Goal: Task Accomplishment & Management: Complete application form

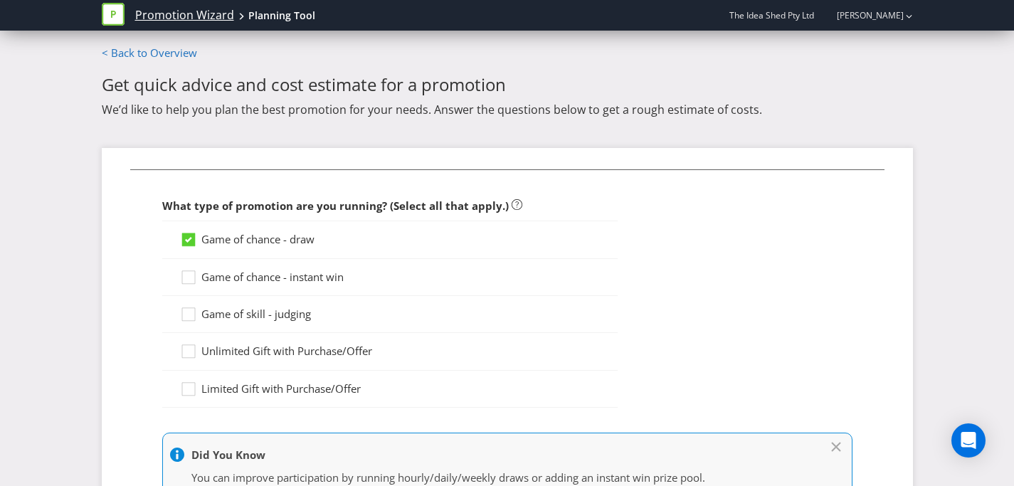
click at [203, 14] on link "Promotion Wizard" at bounding box center [184, 15] width 99 height 16
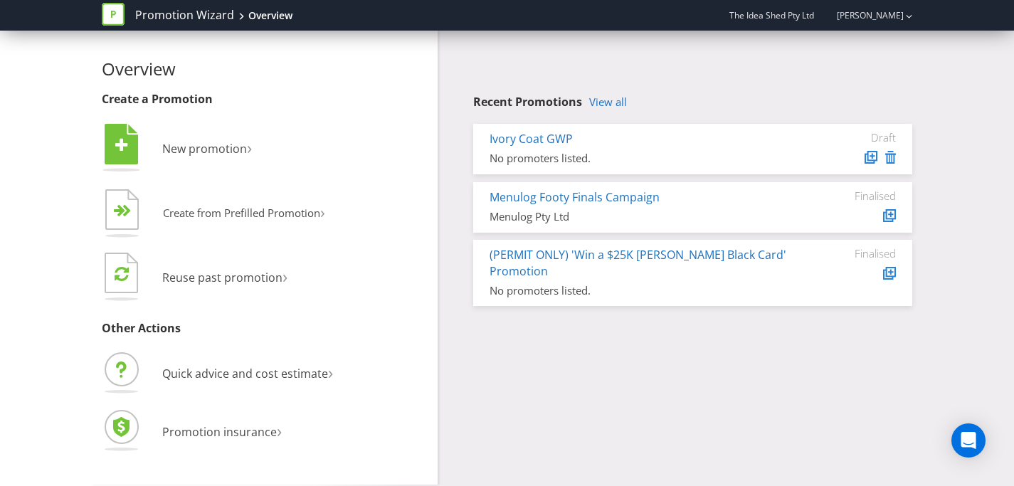
click at [891, 157] on icon at bounding box center [891, 157] width 11 height 13
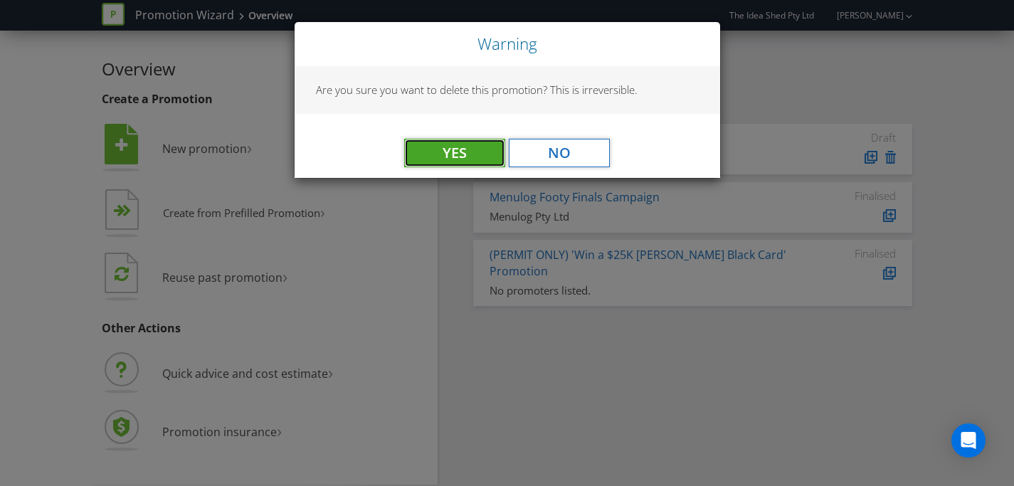
click at [474, 140] on button "Yes" at bounding box center [454, 153] width 101 height 28
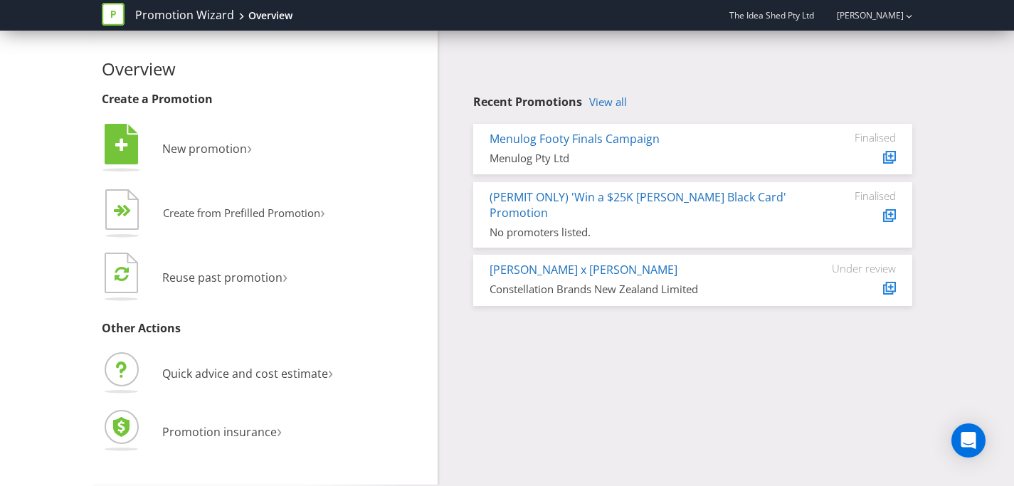
click at [639, 359] on div "Overview Create a Promotion  New promotion ›   Create from Prefilled Promoti…" at bounding box center [507, 258] width 833 height 454
click at [581, 141] on link "Menulog Footy Finals Campaign" at bounding box center [575, 139] width 170 height 16
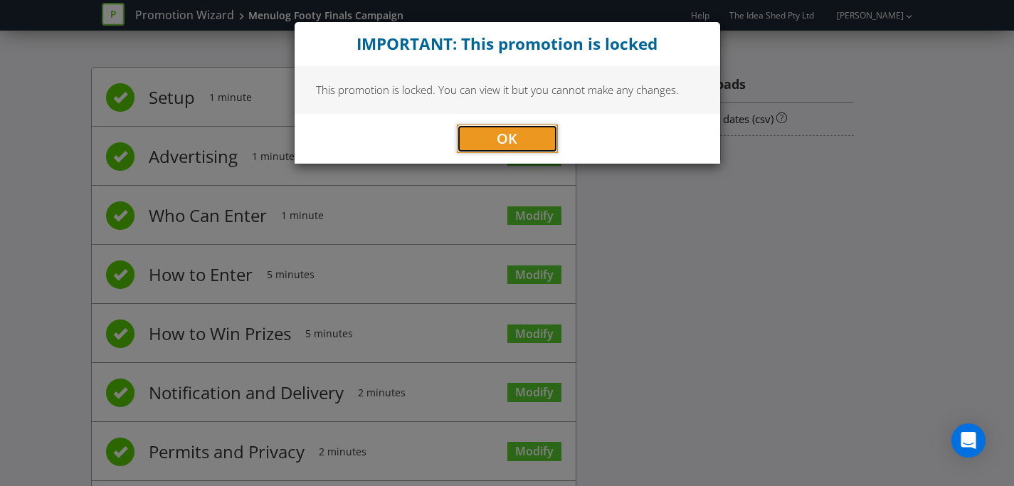
click at [505, 139] on span "OK" at bounding box center [507, 138] width 21 height 19
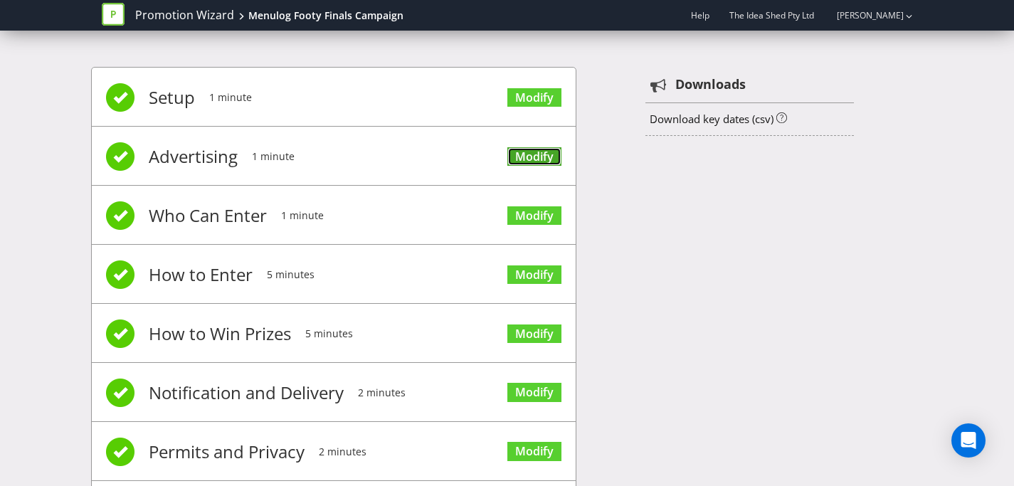
click at [538, 163] on link "Modify" at bounding box center [535, 156] width 54 height 19
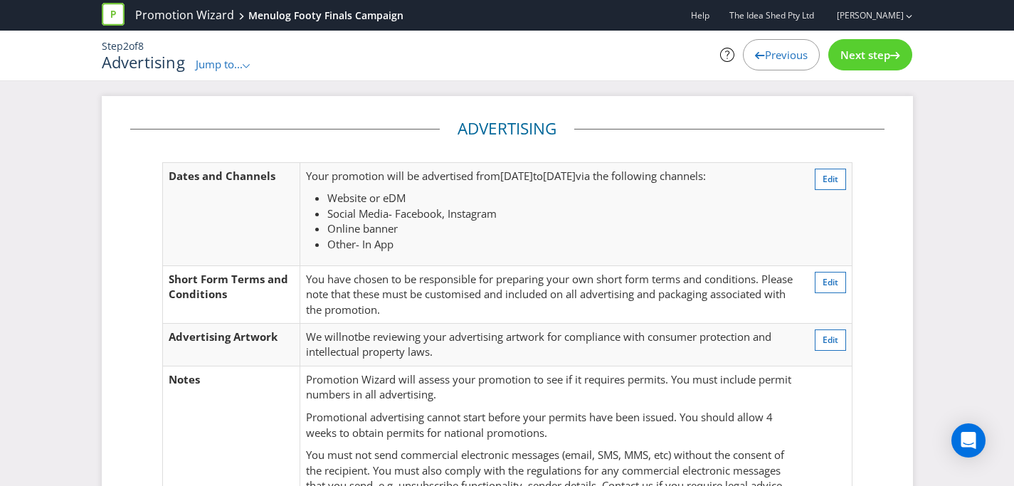
scroll to position [209, 0]
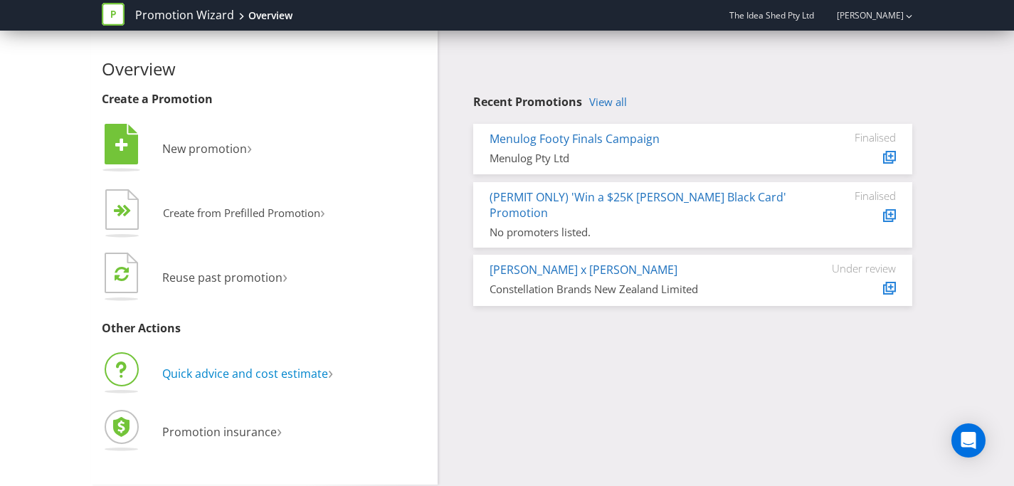
click at [300, 379] on span "Quick advice and cost estimate" at bounding box center [245, 374] width 166 height 16
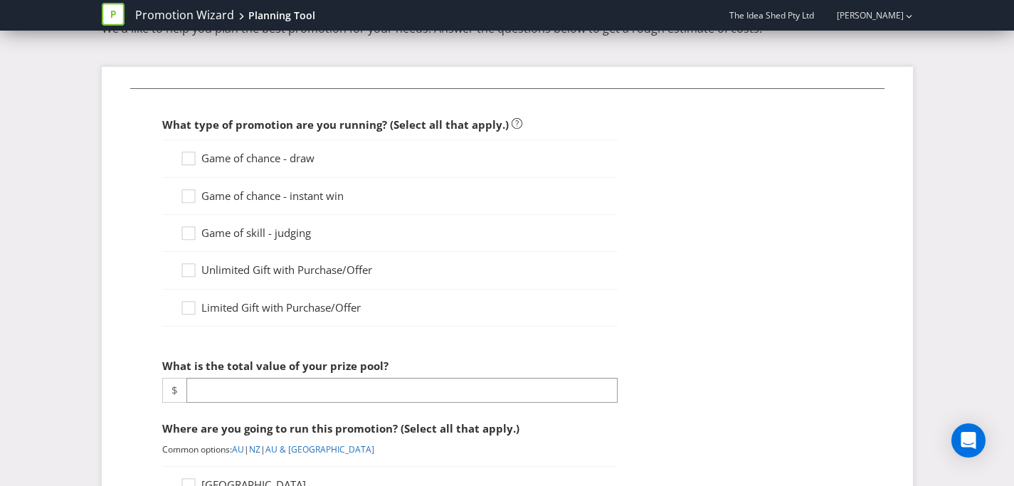
scroll to position [78, 0]
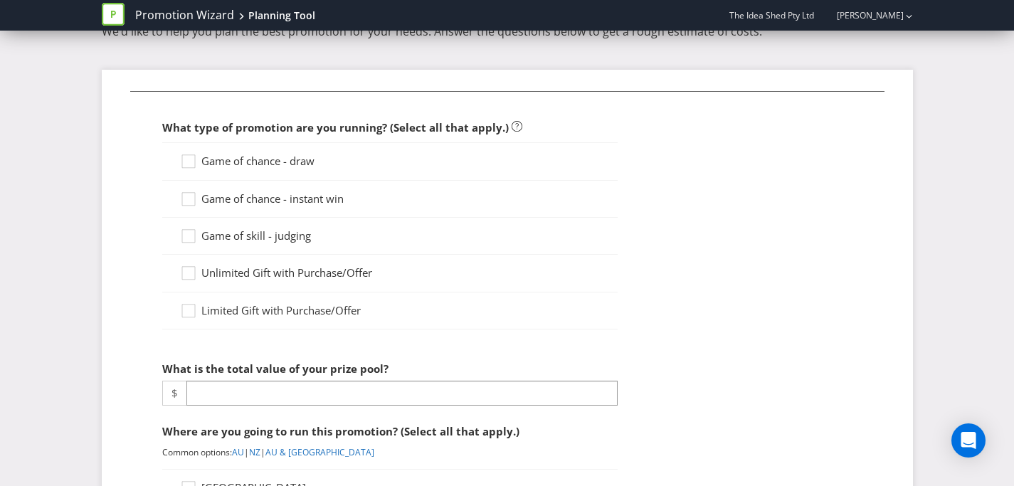
click at [295, 160] on span "Game of chance - draw" at bounding box center [257, 161] width 113 height 14
click at [0, 0] on input "Game of chance - draw" at bounding box center [0, 0] width 0 height 0
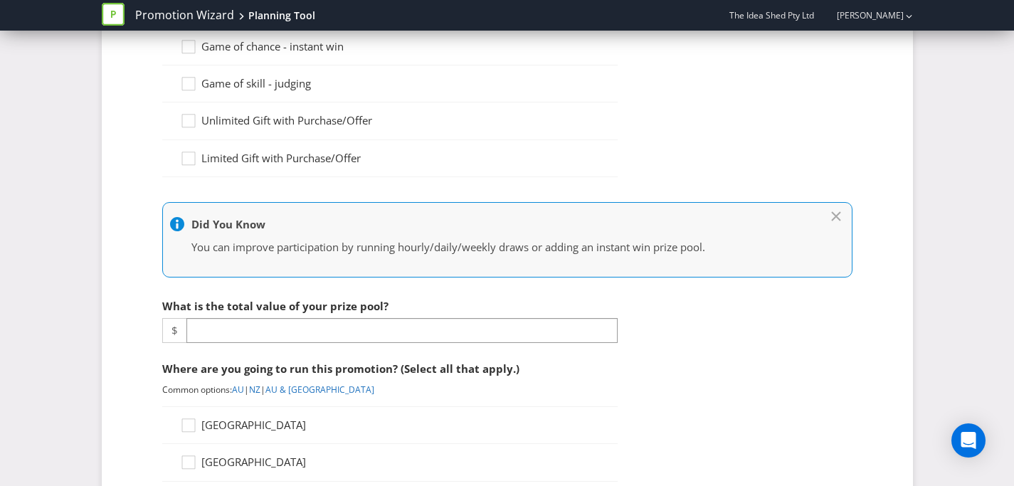
scroll to position [271, 0]
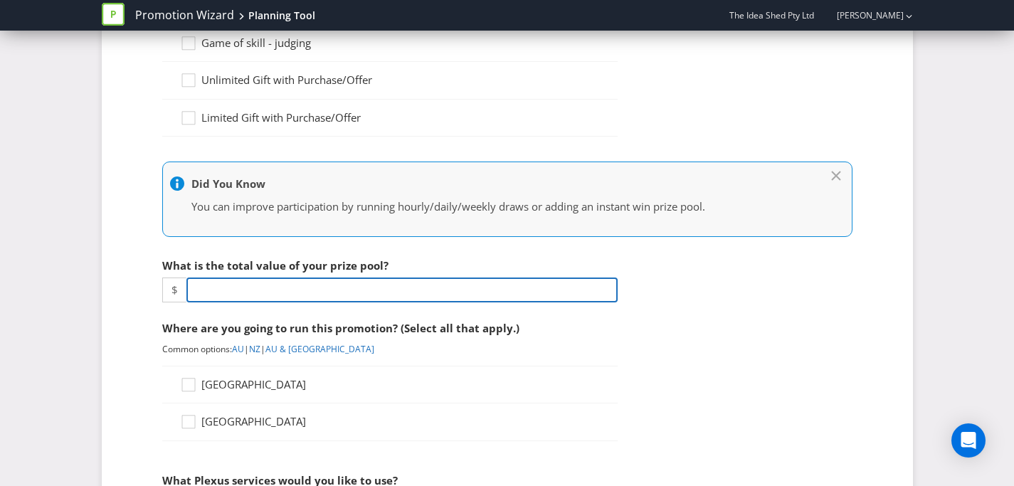
click at [359, 286] on input "number" at bounding box center [402, 290] width 431 height 25
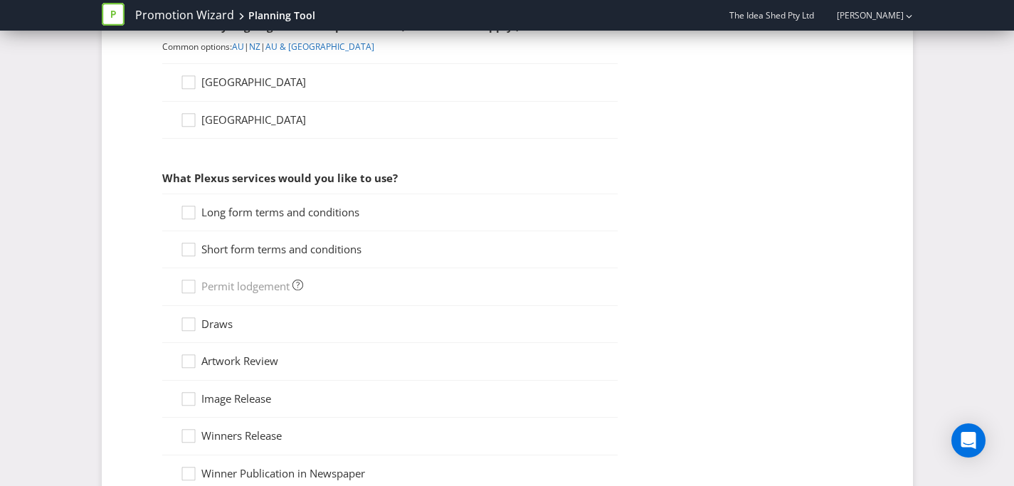
scroll to position [655, 0]
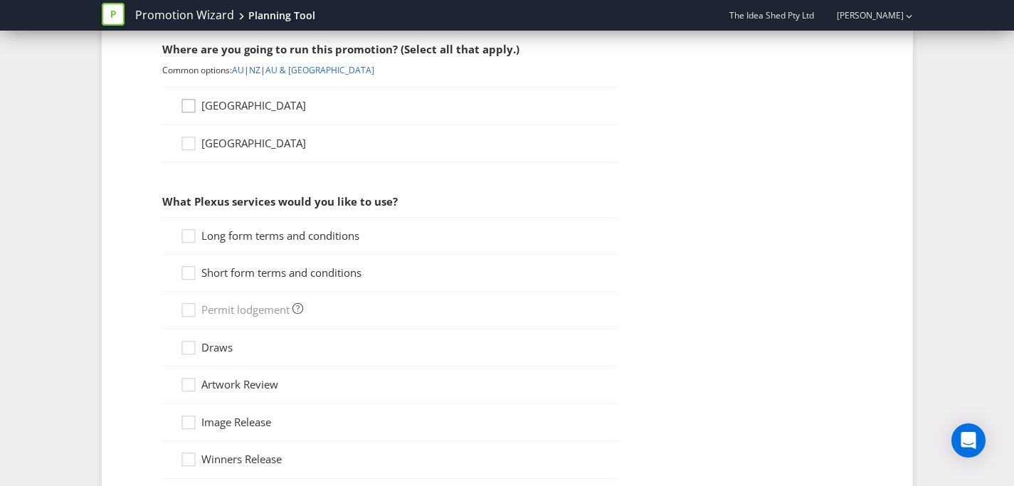
type input "10000"
click at [194, 100] on icon at bounding box center [190, 108] width 21 height 21
click at [0, 0] on input "[GEOGRAPHIC_DATA]" at bounding box center [0, 0] width 0 height 0
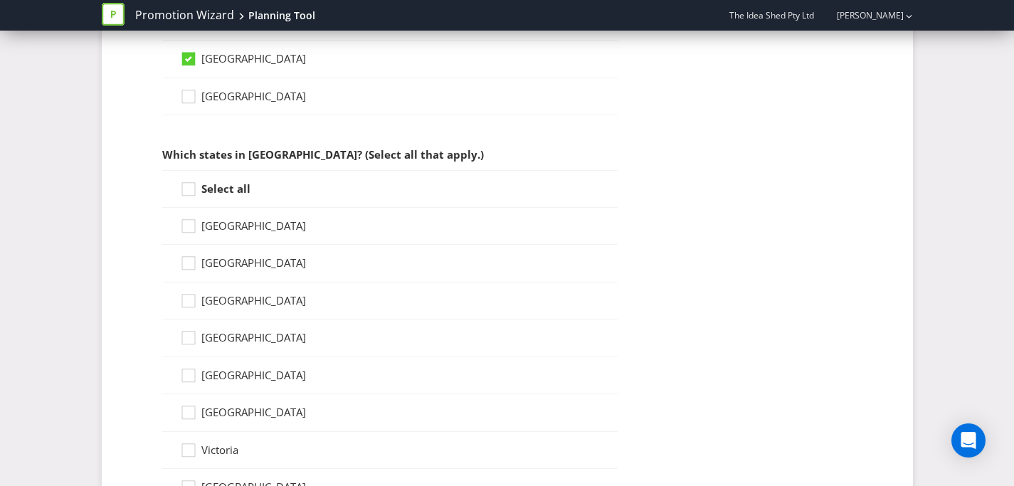
scroll to position [735, 0]
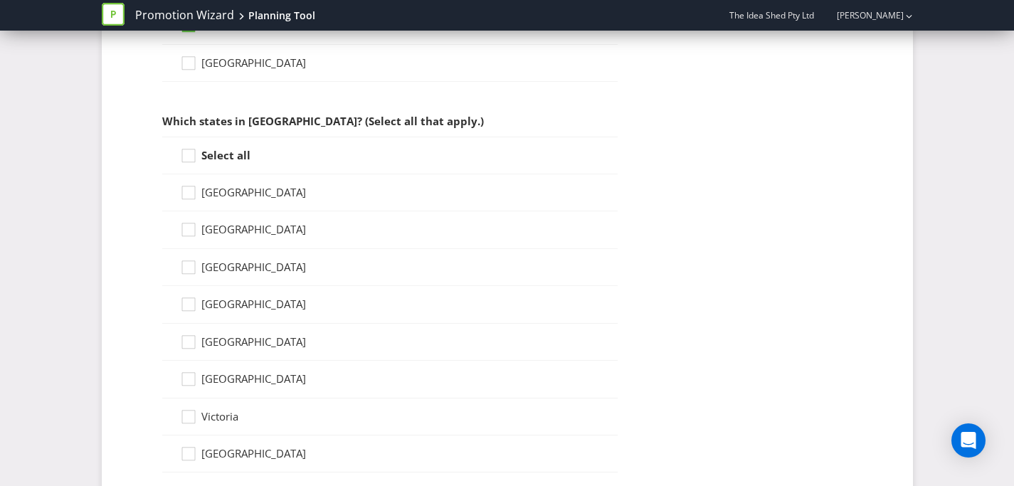
click at [218, 157] on strong "Select all" at bounding box center [225, 155] width 49 height 14
click at [0, 0] on input "Select all" at bounding box center [0, 0] width 0 height 0
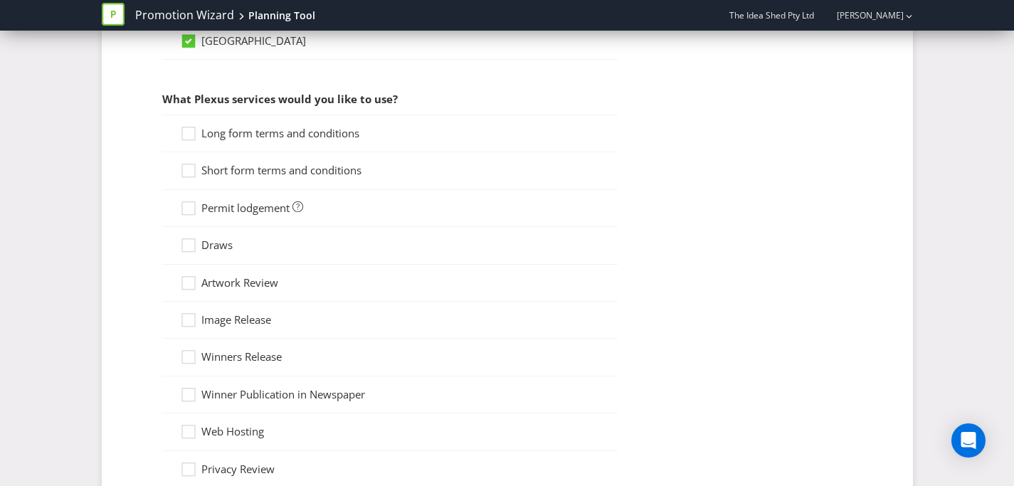
click at [285, 133] on span "Long form terms and conditions" at bounding box center [280, 133] width 158 height 14
click at [0, 0] on input "Long form terms and conditions" at bounding box center [0, 0] width 0 height 0
click at [317, 179] on div "Short form terms and conditions" at bounding box center [390, 170] width 456 height 37
click at [321, 169] on span "Short form terms and conditions" at bounding box center [281, 170] width 160 height 14
click at [0, 0] on input "Short form terms and conditions" at bounding box center [0, 0] width 0 height 0
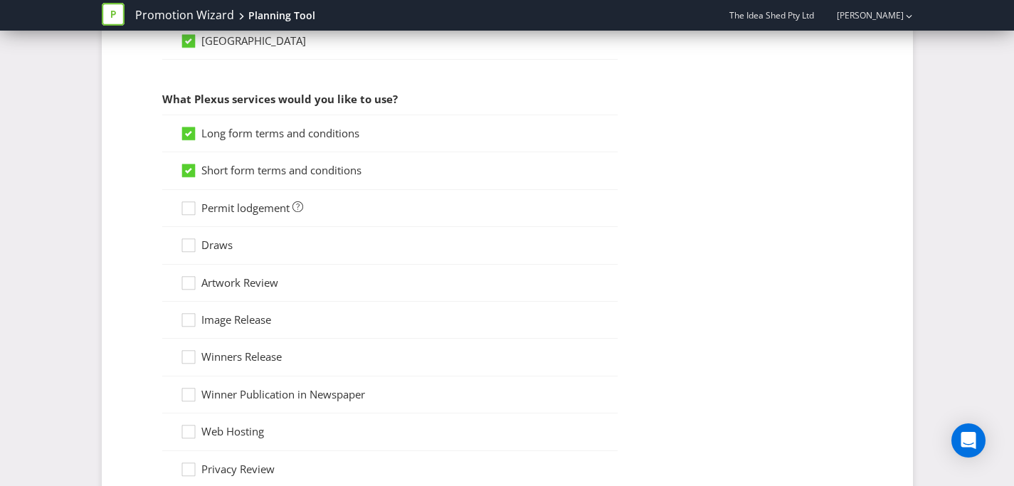
click at [263, 206] on span "Permit lodgement" at bounding box center [245, 208] width 88 height 14
click at [0, 0] on input "Permit lodgement" at bounding box center [0, 0] width 0 height 0
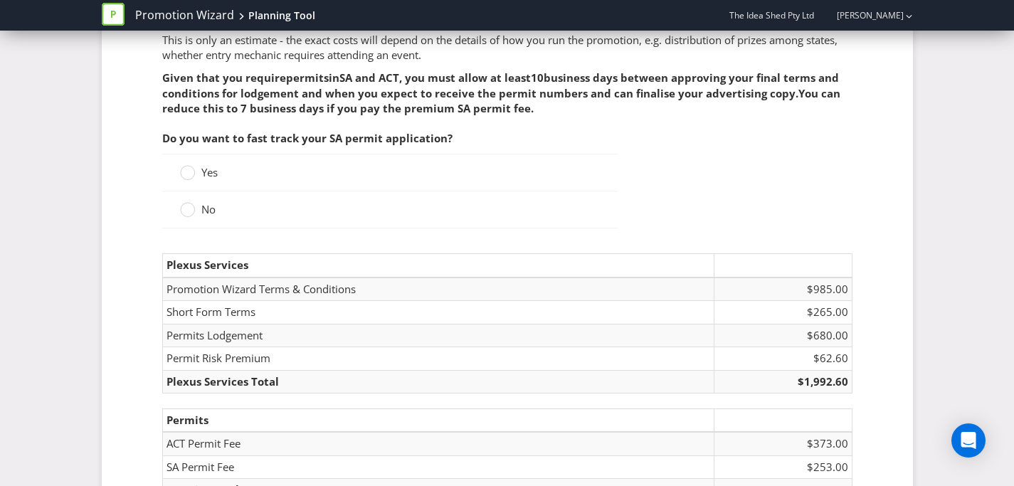
scroll to position [1766, 0]
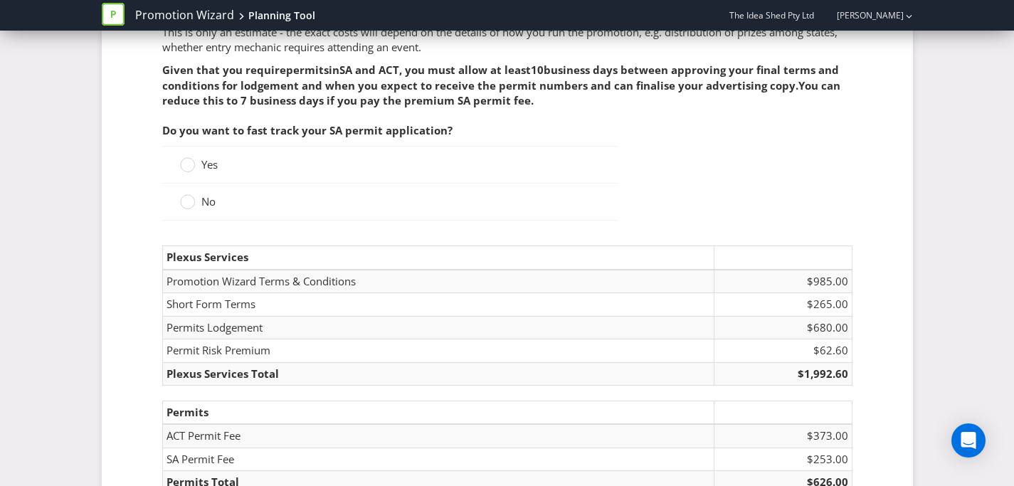
click at [211, 160] on span "Yes" at bounding box center [209, 164] width 16 height 14
click at [0, 0] on input "Yes" at bounding box center [0, 0] width 0 height 0
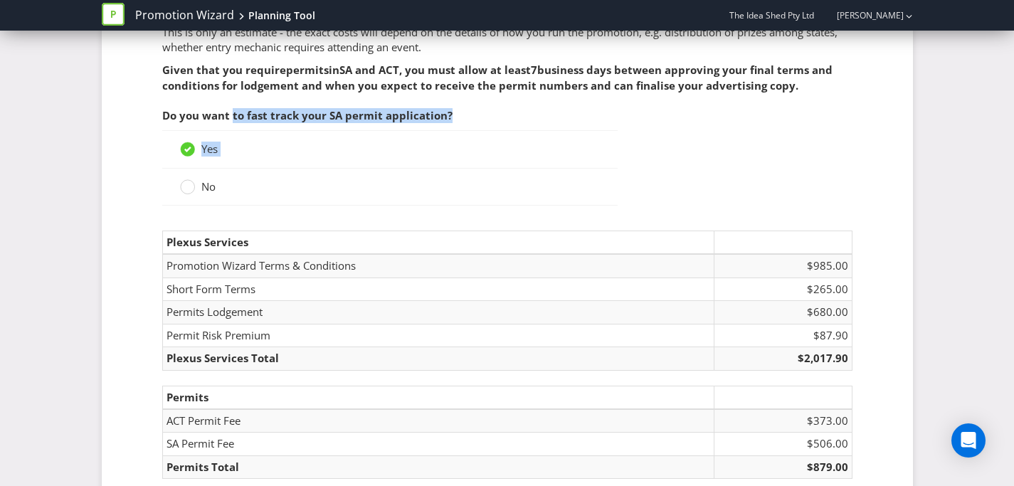
drag, startPoint x: 233, startPoint y: 115, endPoint x: 540, endPoint y: 163, distance: 309.8
click at [540, 163] on div "Do you want to fast track your SA permit application? Yes No" at bounding box center [390, 157] width 456 height 112
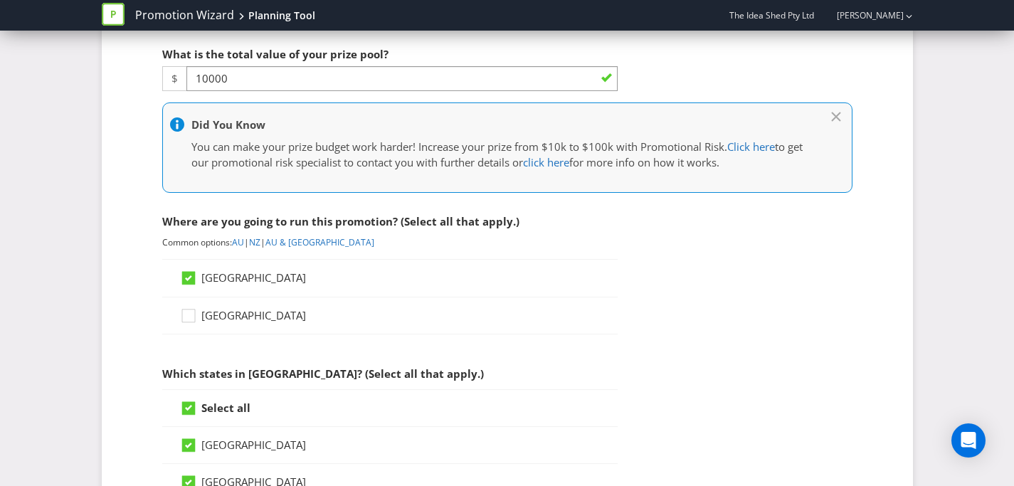
scroll to position [0, 0]
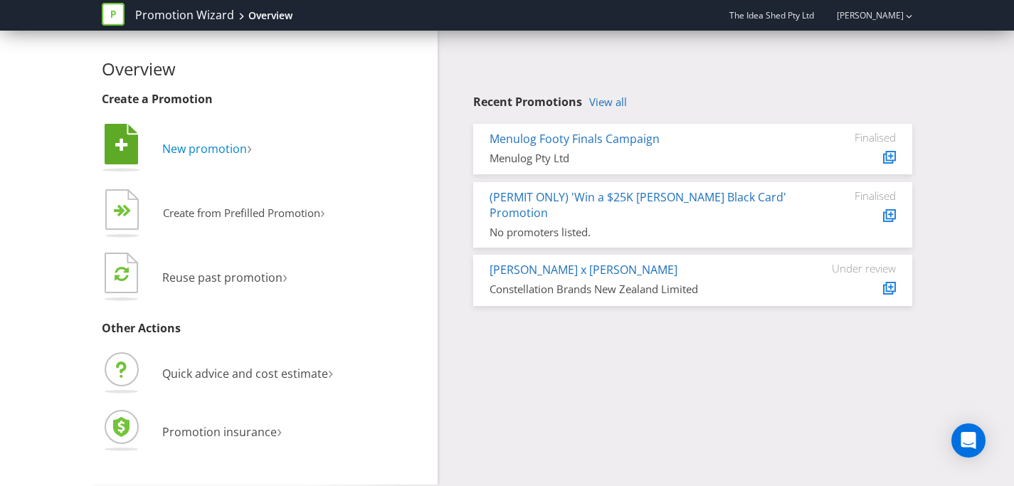
click at [218, 154] on span "New promotion" at bounding box center [204, 149] width 85 height 16
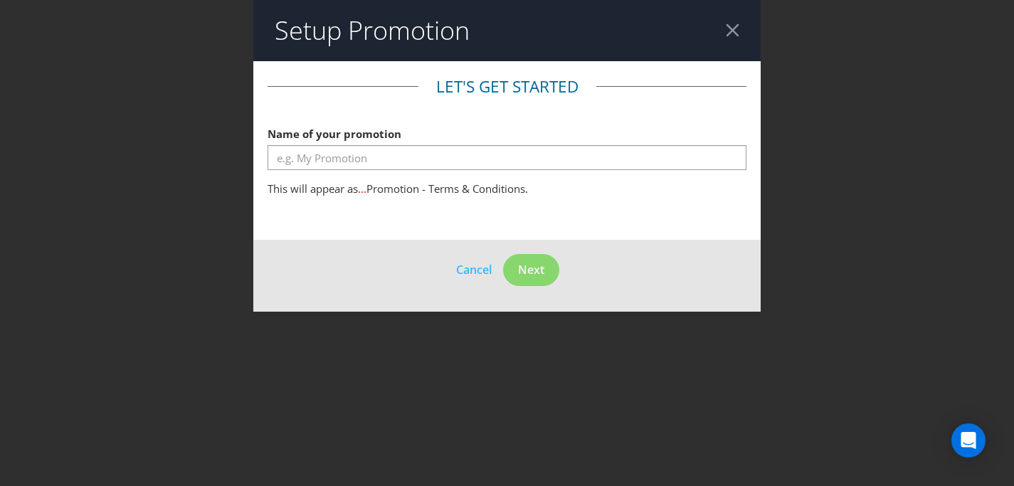
click at [378, 184] on span "Promotion - Terms & Conditions." at bounding box center [448, 189] width 162 height 14
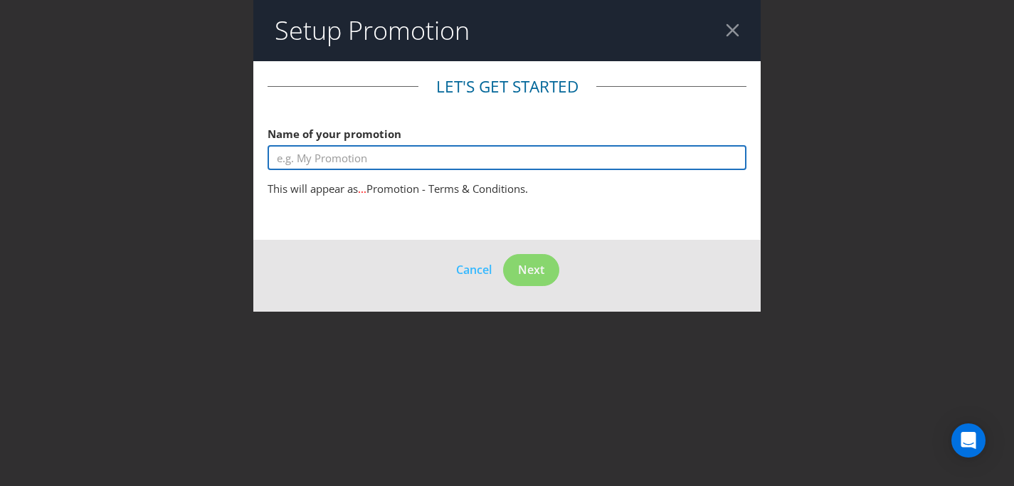
click at [388, 147] on input "text" at bounding box center [507, 157] width 479 height 25
type input "J"
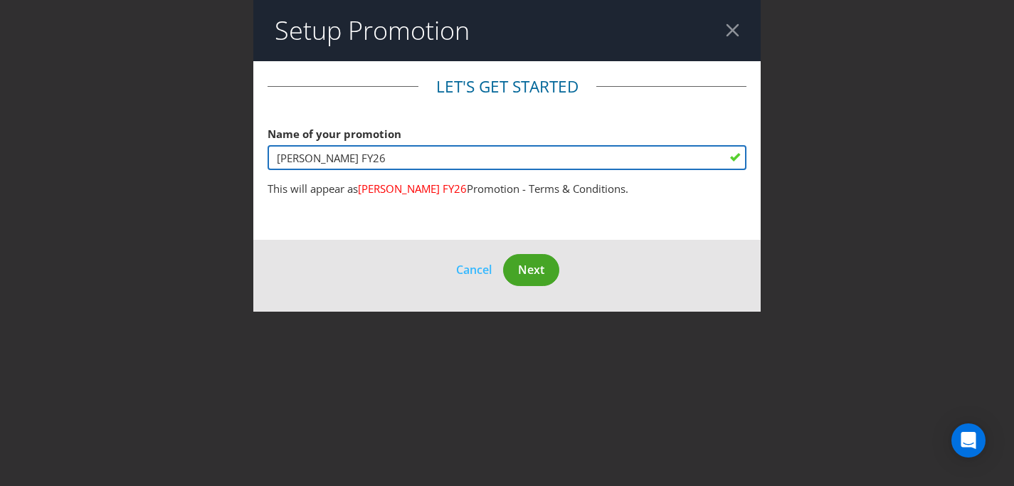
type input "[PERSON_NAME] FY26"
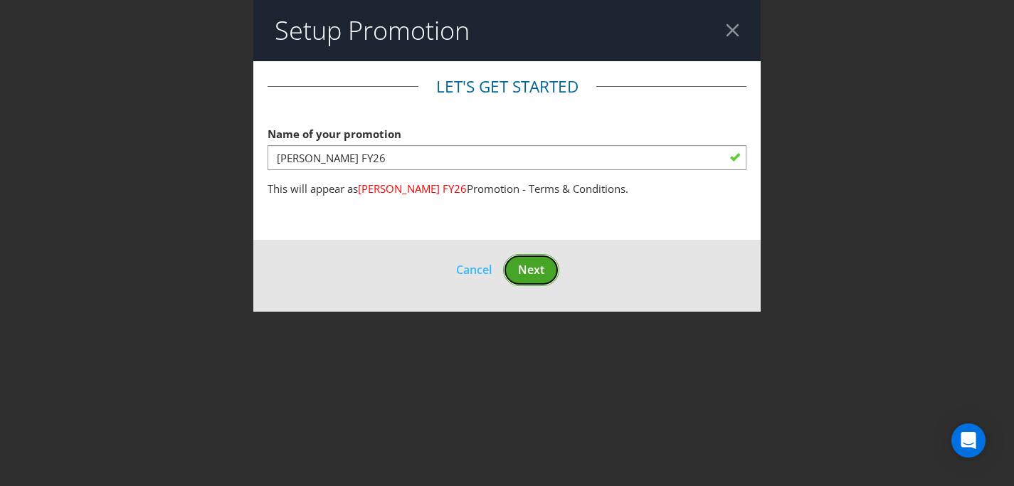
click at [535, 263] on span "Next" at bounding box center [531, 270] width 26 height 16
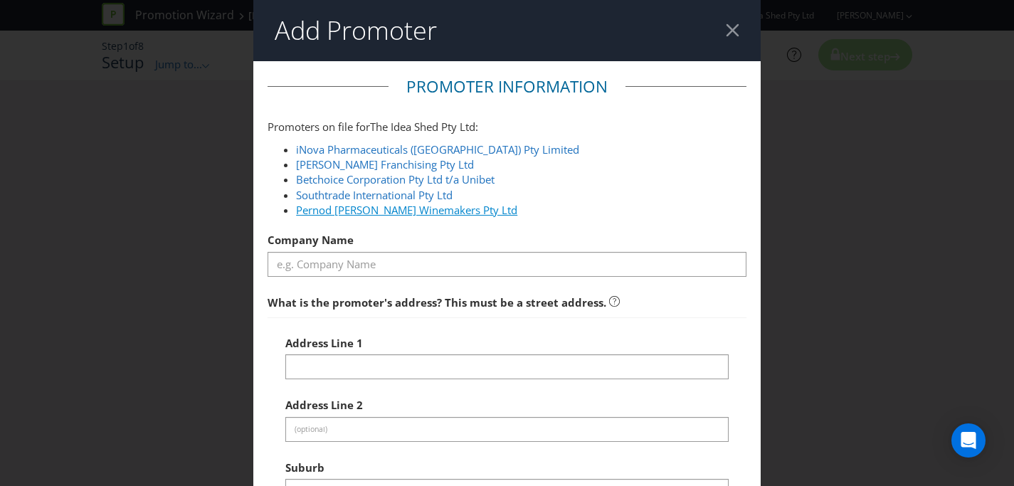
click at [416, 208] on link "Pernod [PERSON_NAME] Winemakers Pty Ltd" at bounding box center [406, 210] width 221 height 14
type input "Pernod [PERSON_NAME] Winemakers Pty Ltd"
type input "[STREET_ADDRESS]"
type input "Barangaroo"
type input "2000"
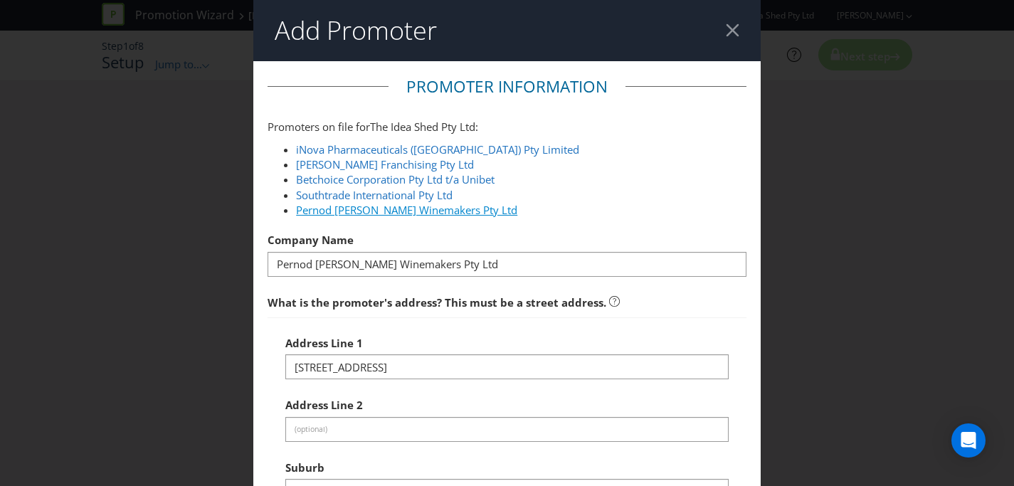
select select "AU"
type input "1800 468 877"
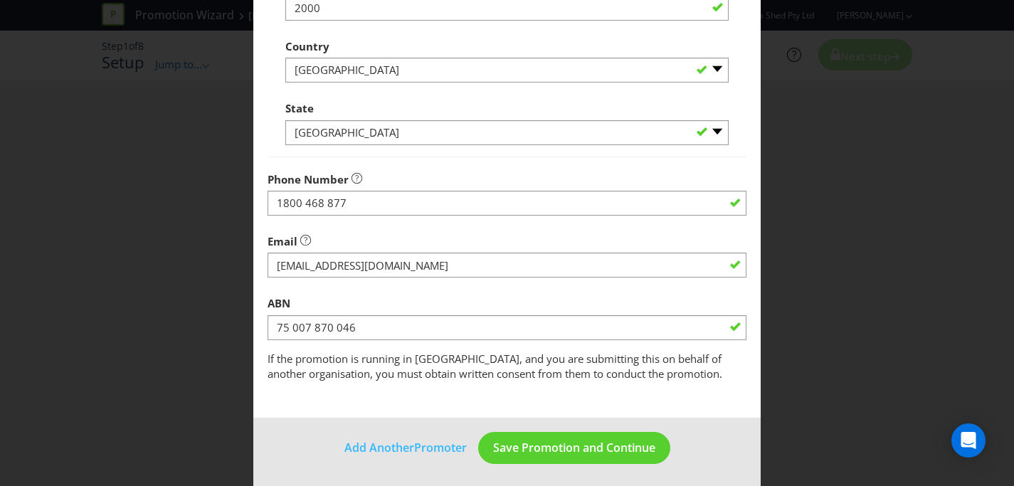
scroll to position [549, 0]
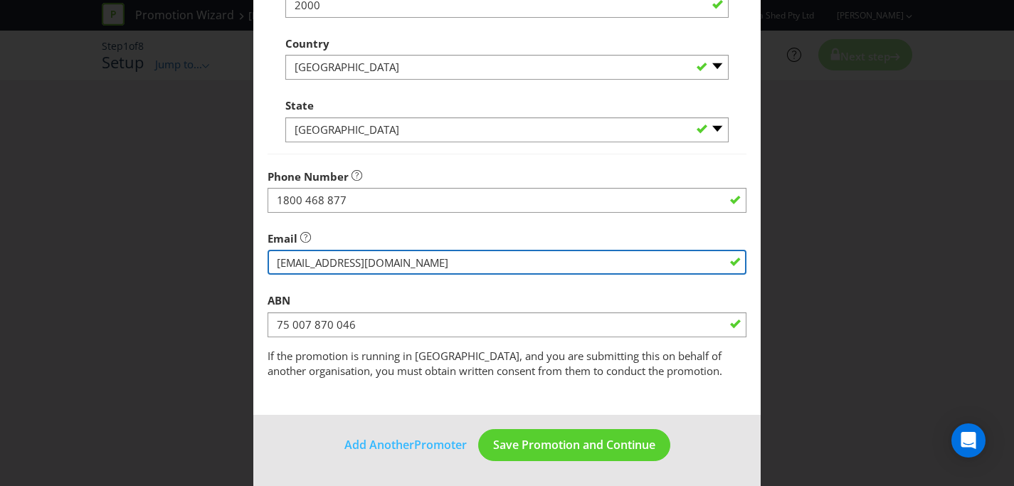
click at [588, 263] on input "string" at bounding box center [507, 262] width 479 height 25
type input "pernodcustomersupport@handlingmatters.com.au"
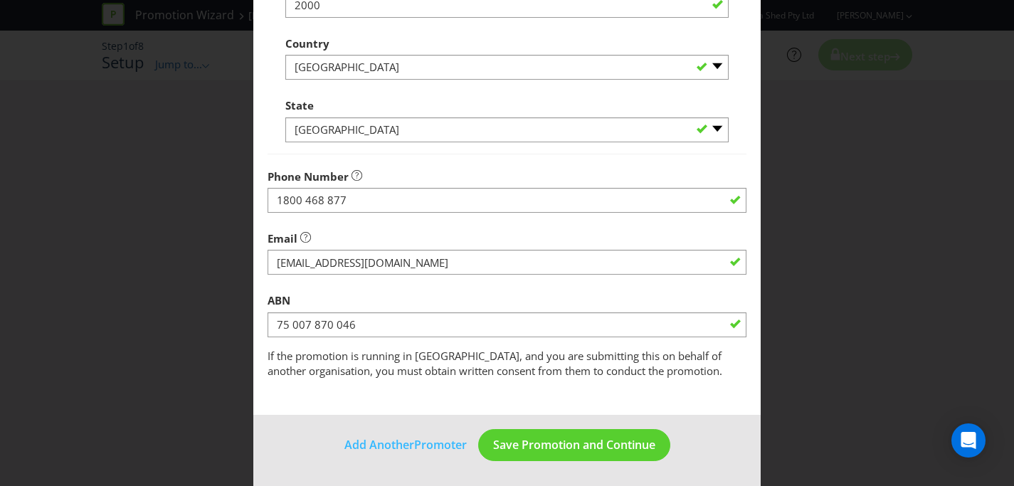
click at [825, 291] on div "Add Promoter Promoter Information Promoters on file for The Idea Shed Pty Ltd :…" at bounding box center [507, 243] width 1014 height 486
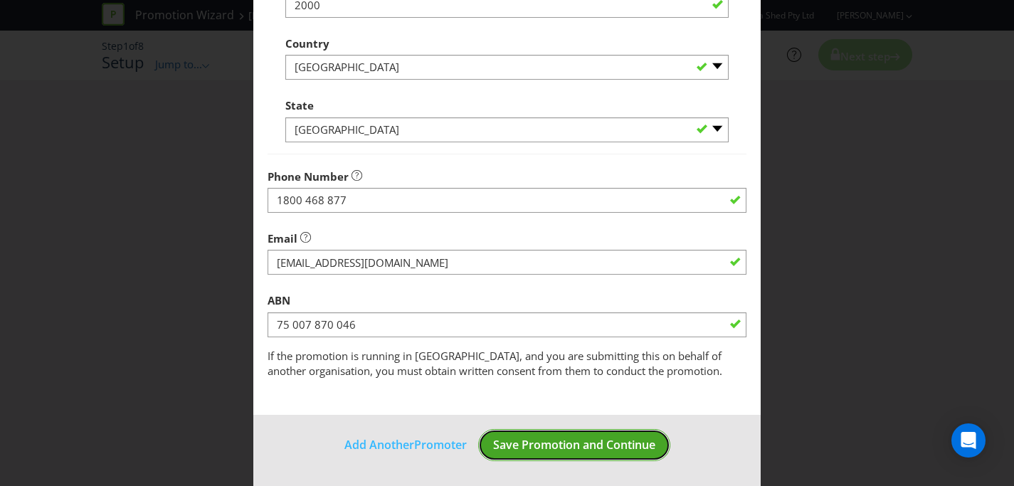
click at [591, 439] on span "Save Promotion and Continue" at bounding box center [574, 445] width 162 height 16
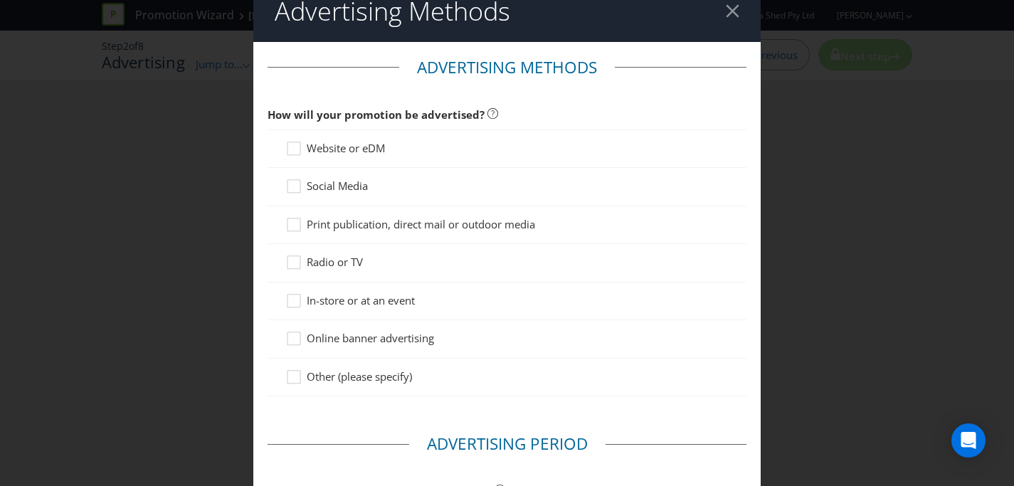
scroll to position [21, 0]
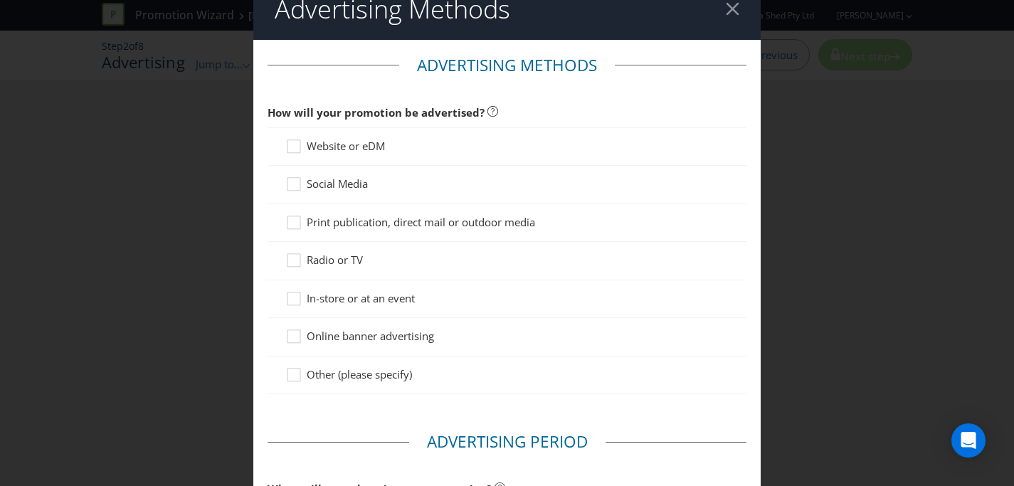
click at [332, 145] on span "Website or eDM" at bounding box center [346, 146] width 78 height 14
click at [0, 0] on input "Website or eDM" at bounding box center [0, 0] width 0 height 0
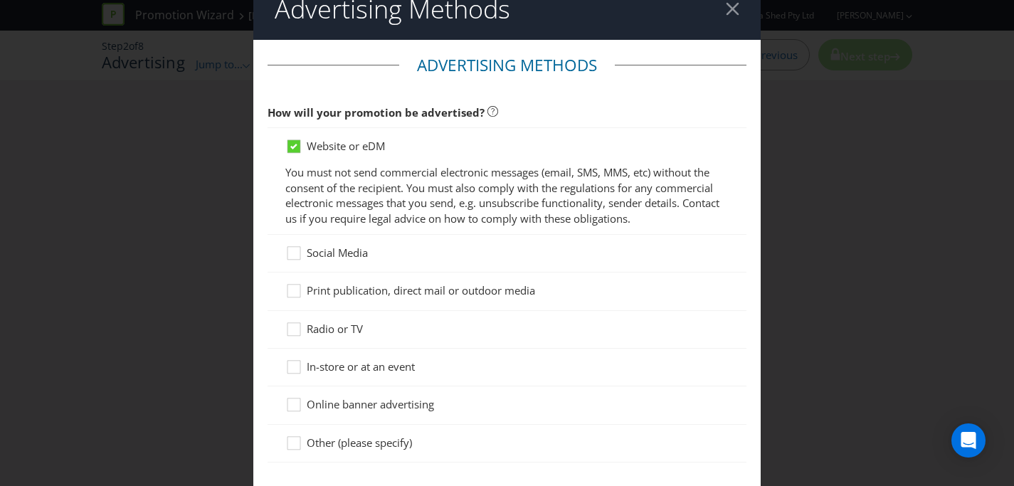
click at [340, 230] on div "Website or eDM You must not send commercial electronic messages (email, SMS, MM…" at bounding box center [507, 180] width 479 height 107
click at [344, 246] on span "Social Media" at bounding box center [337, 253] width 61 height 14
click at [0, 0] on input "Social Media" at bounding box center [0, 0] width 0 height 0
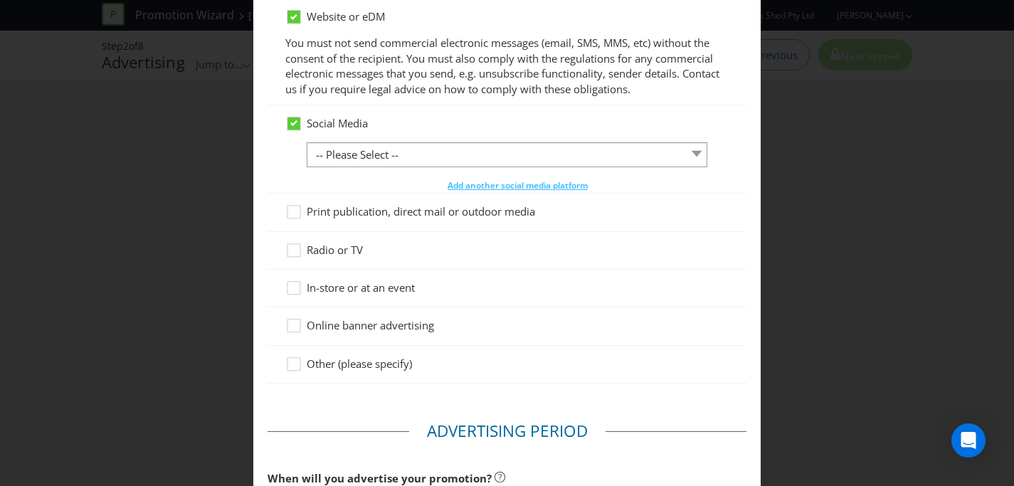
scroll to position [165, 0]
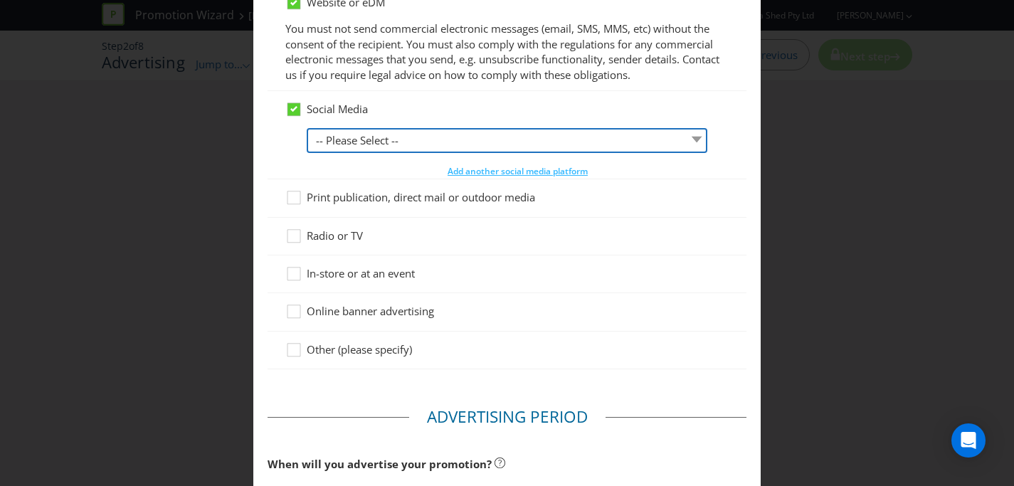
click at [397, 133] on select "-- Please Select -- Facebook X Instagram Snapchat LinkedIn Pinterest Tumblr You…" at bounding box center [507, 140] width 401 height 25
select select "INSTAGRAM"
click at [307, 128] on select "-- Please Select -- Facebook X Instagram Snapchat LinkedIn Pinterest Tumblr You…" at bounding box center [507, 140] width 401 height 25
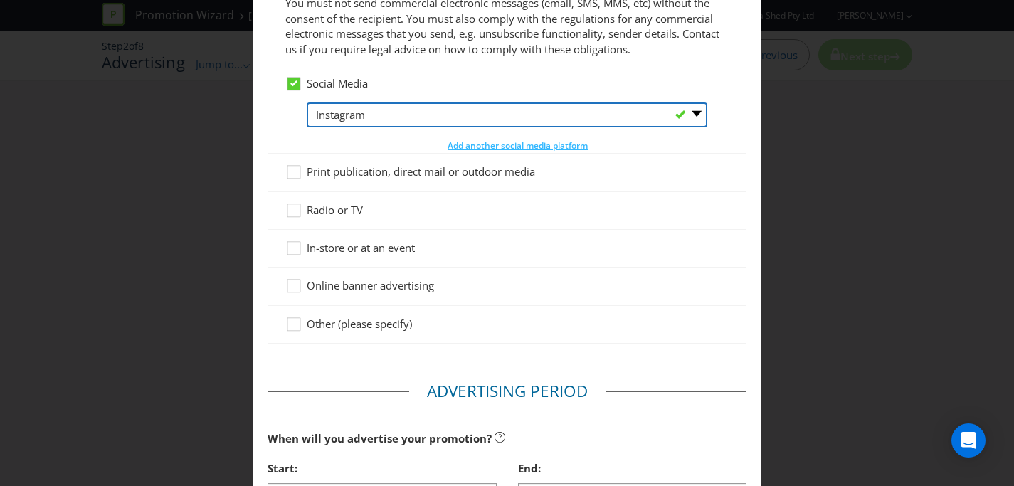
scroll to position [196, 0]
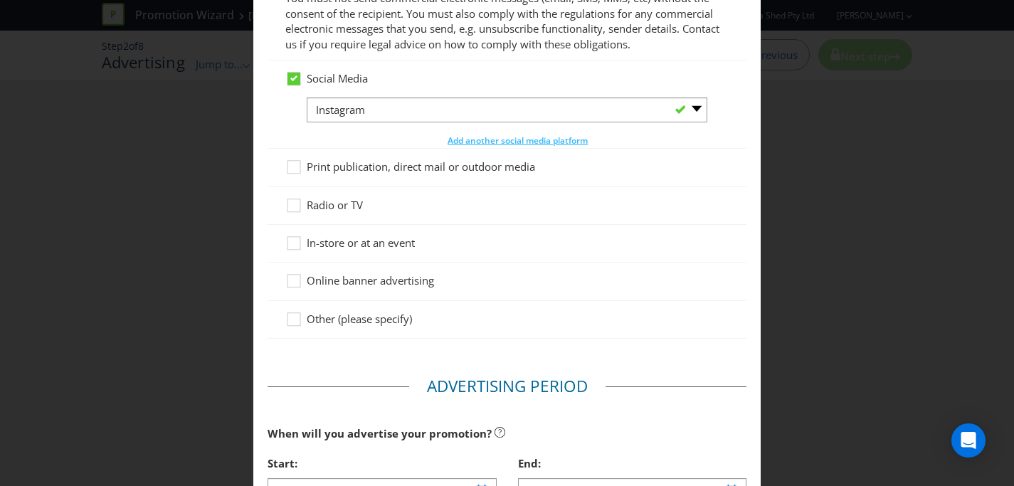
click at [389, 241] on span "In-store or at an event" at bounding box center [361, 243] width 108 height 14
click at [0, 0] on input "In-store or at an event" at bounding box center [0, 0] width 0 height 0
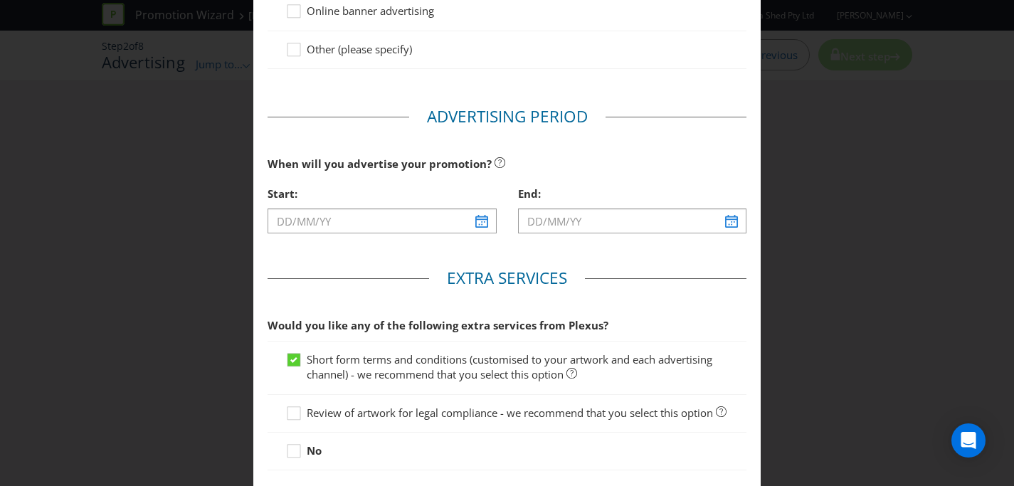
scroll to position [556, 0]
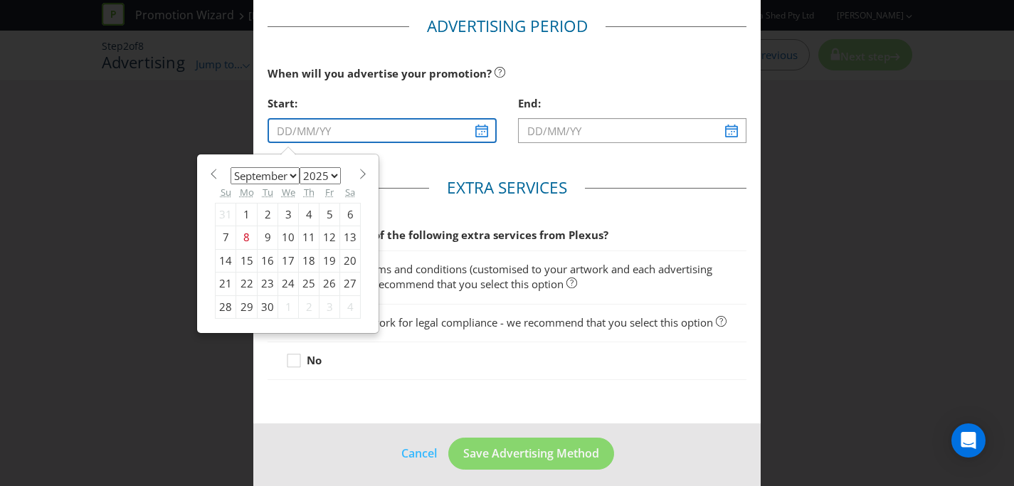
click at [483, 129] on input "text" at bounding box center [382, 130] width 229 height 25
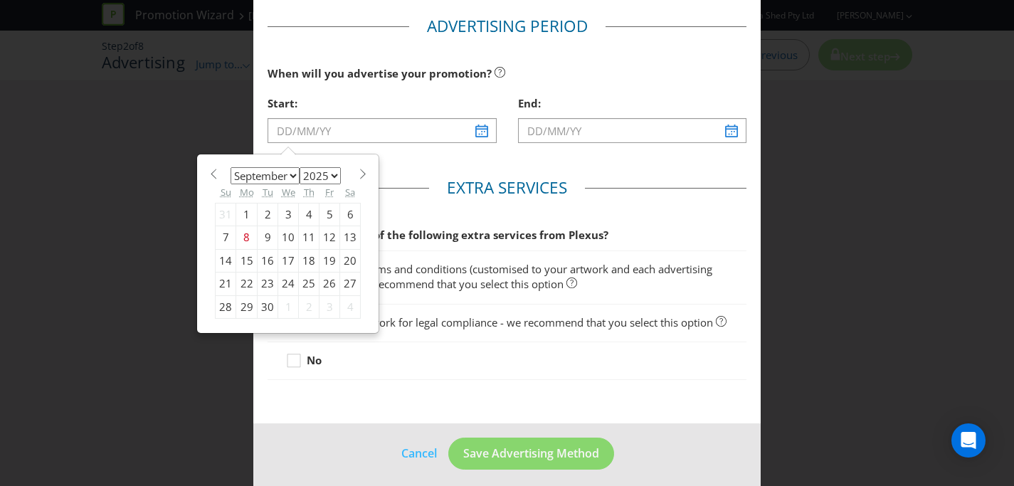
click at [280, 182] on select "January February March April May June July August September October November De…" at bounding box center [265, 175] width 69 height 17
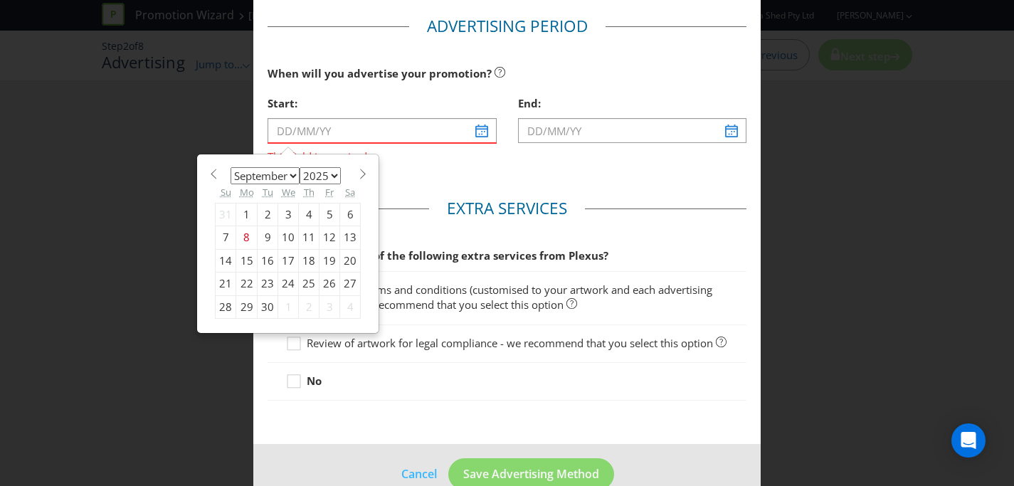
select select "2"
click at [231, 167] on select "January February March April May June July August September October November De…" at bounding box center [265, 175] width 69 height 17
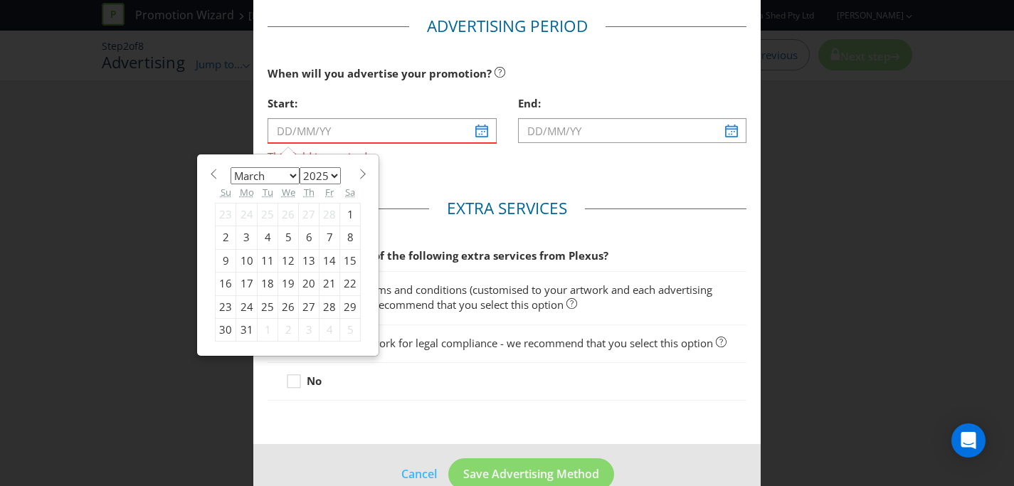
click at [227, 243] on div "2" at bounding box center [226, 237] width 21 height 23
type input "02/03/25"
type input "03/03/25"
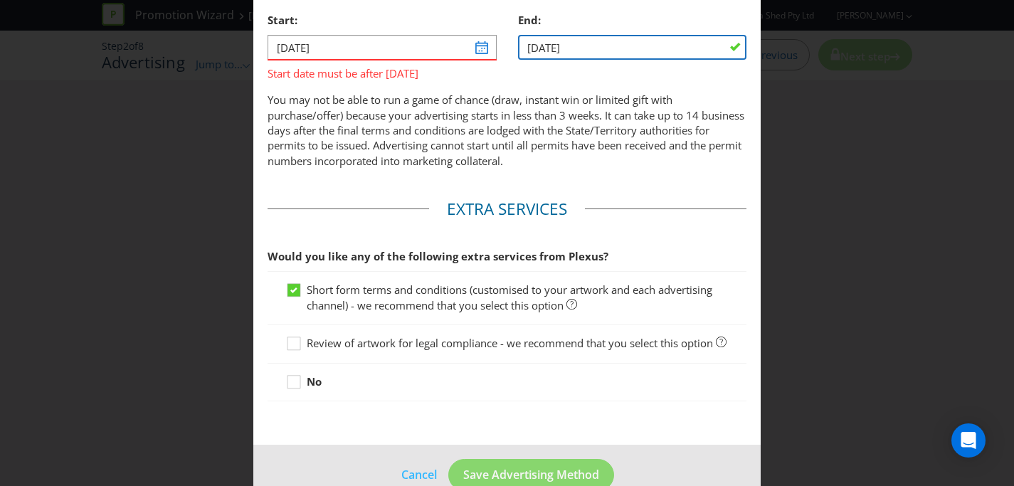
click at [726, 52] on input "03/03/25" at bounding box center [632, 47] width 229 height 25
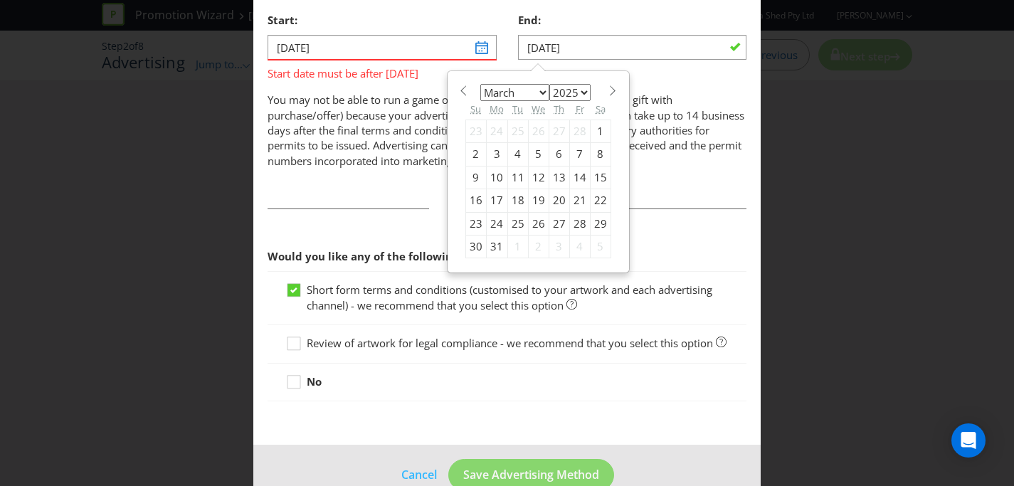
click at [541, 87] on select "January February March April May June July August September October November De…" at bounding box center [515, 92] width 69 height 17
select select "4"
click at [481, 84] on select "January February March April May June July August September October November De…" at bounding box center [515, 92] width 69 height 17
click at [597, 221] on div "31" at bounding box center [600, 223] width 21 height 23
type input "31/05/25"
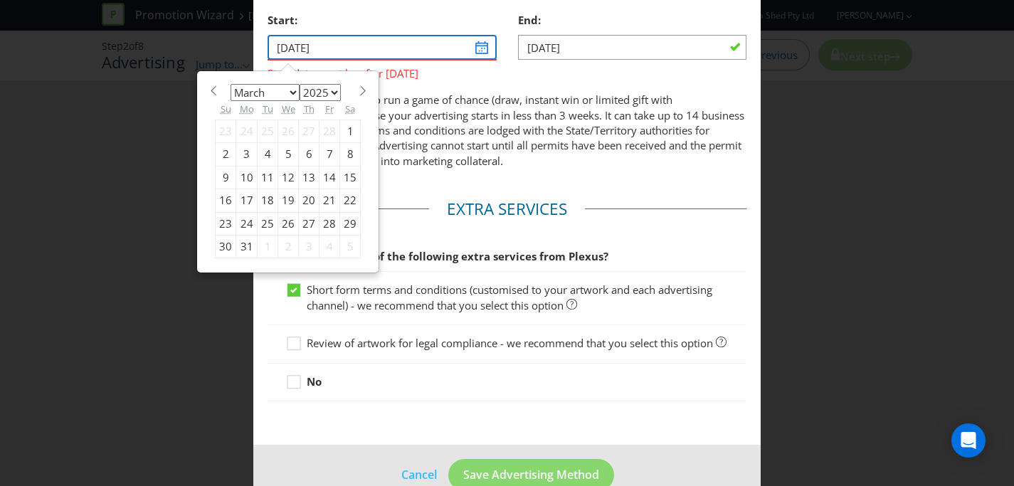
click at [478, 51] on input "02/03/25" at bounding box center [382, 47] width 229 height 25
click at [320, 101] on select "2025 2026 2027 2028 2029 2030 2031 2032 2033 2034 2035" at bounding box center [320, 92] width 41 height 17
click at [300, 84] on select "2025 2026 2027 2028 2029 2030 2031 2032 2033 2034 2035" at bounding box center [320, 92] width 41 height 17
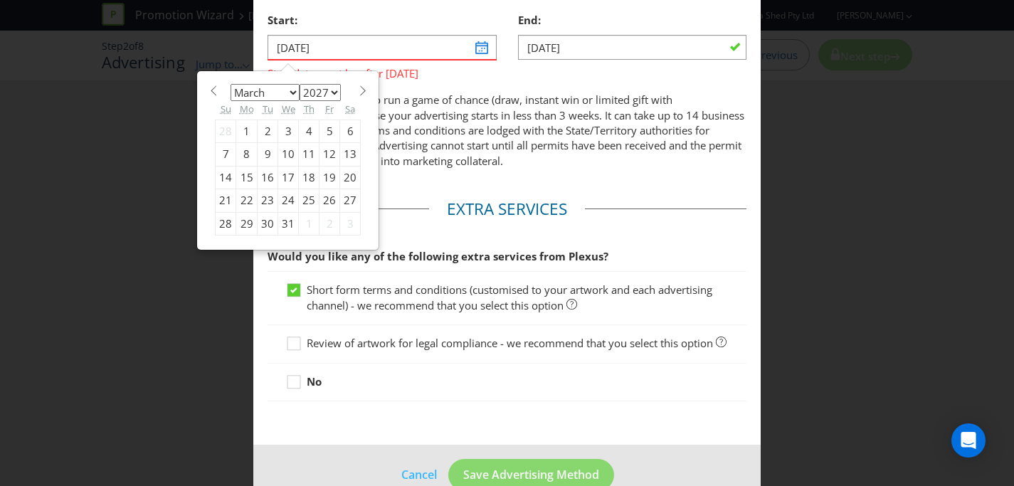
click at [330, 95] on select "2025 2026 2027 2028 2029 2030 2031 2032 2033 2034 2035" at bounding box center [320, 92] width 41 height 17
select select "2026"
click at [300, 84] on select "2025 2026 2027 2028 2029 2030 2031 2032 2033 2034 2035" at bounding box center [320, 92] width 41 height 17
click at [706, 41] on input "31/05/25" at bounding box center [632, 47] width 229 height 25
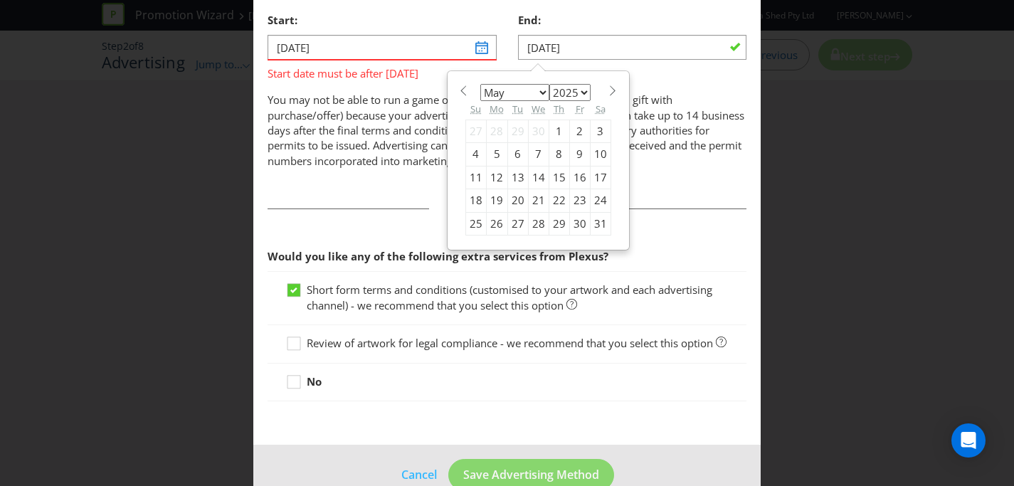
click at [580, 86] on select "2025 2026 2027 2028 2029 2030 2031 2032 2033 2034 2035" at bounding box center [570, 92] width 41 height 17
select select "2026"
click at [550, 84] on select "2025 2026 2027 2028 2029 2030 2031 2032 2033 2034 2035" at bounding box center [570, 92] width 41 height 17
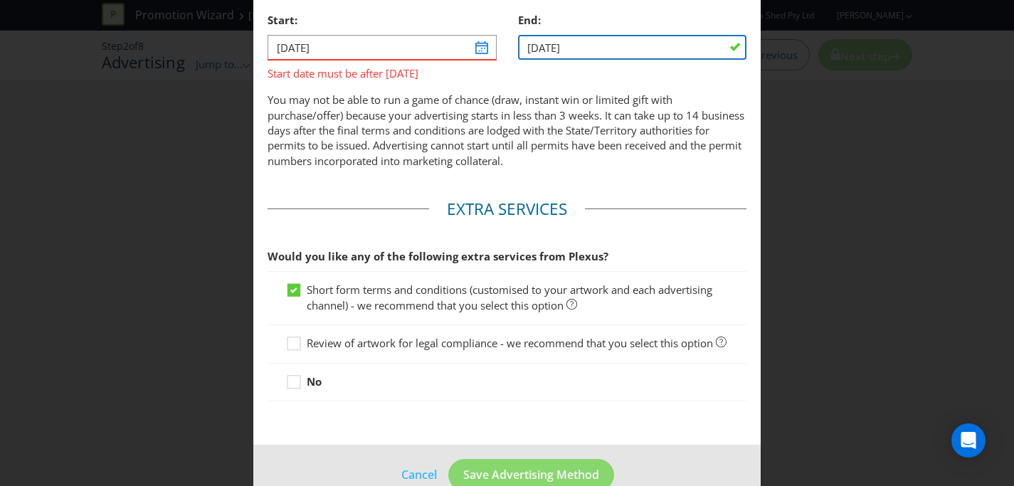
click at [592, 51] on input "31/05/25" at bounding box center [632, 47] width 229 height 25
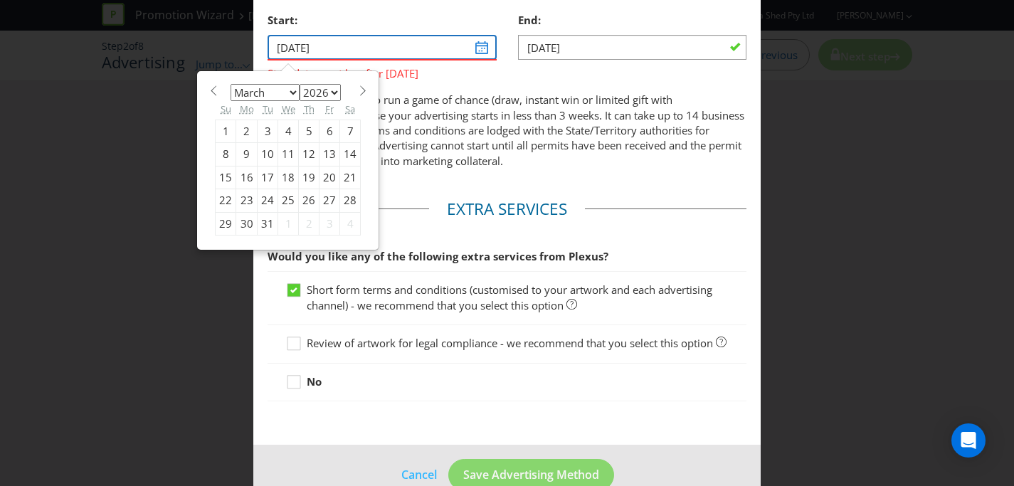
click at [478, 46] on input "02/03/25" at bounding box center [382, 47] width 229 height 25
click at [268, 130] on div "3" at bounding box center [268, 131] width 21 height 23
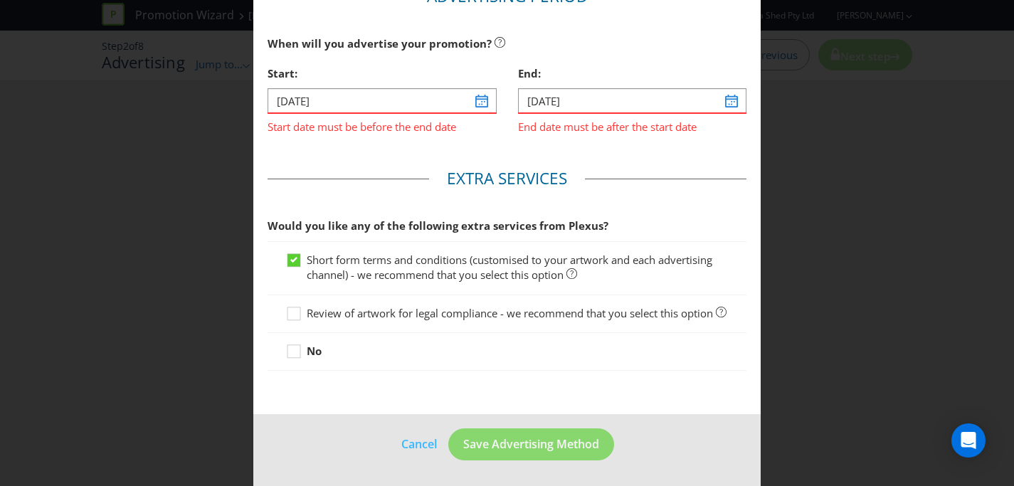
scroll to position [601, 0]
click at [487, 88] on input "03/03/26" at bounding box center [382, 100] width 229 height 25
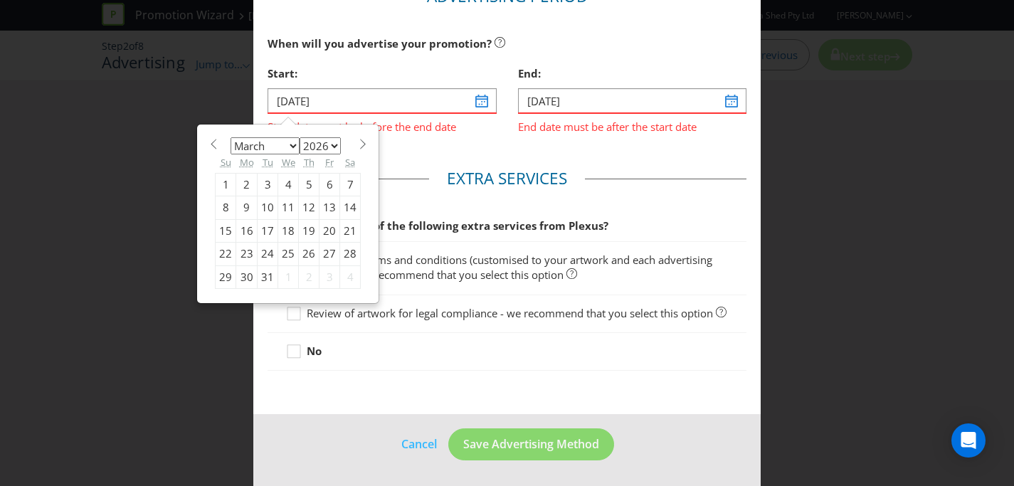
click at [244, 173] on div "2" at bounding box center [246, 184] width 21 height 23
type input "02/03/26"
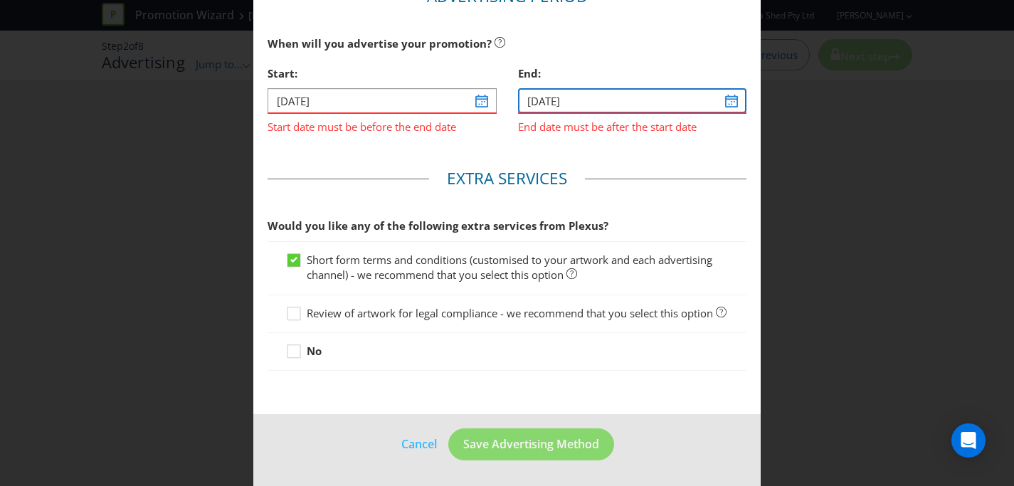
click at [737, 90] on input "31/05/25" at bounding box center [632, 100] width 229 height 25
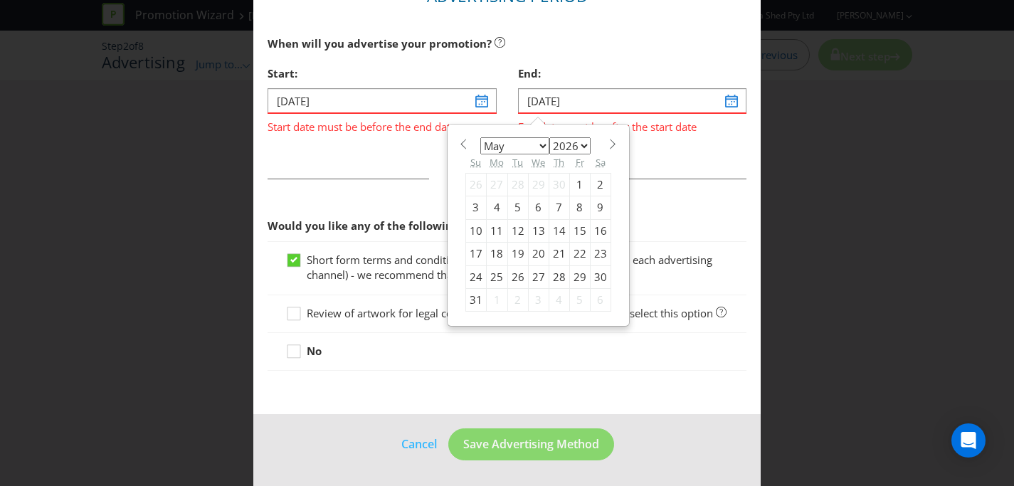
click at [476, 289] on div "31" at bounding box center [476, 300] width 21 height 23
type input "31/05/26"
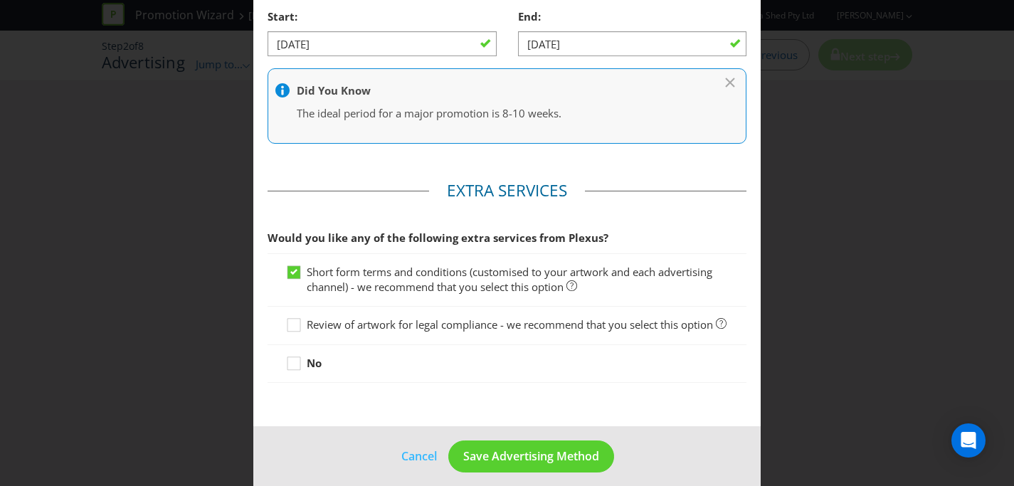
scroll to position [670, 0]
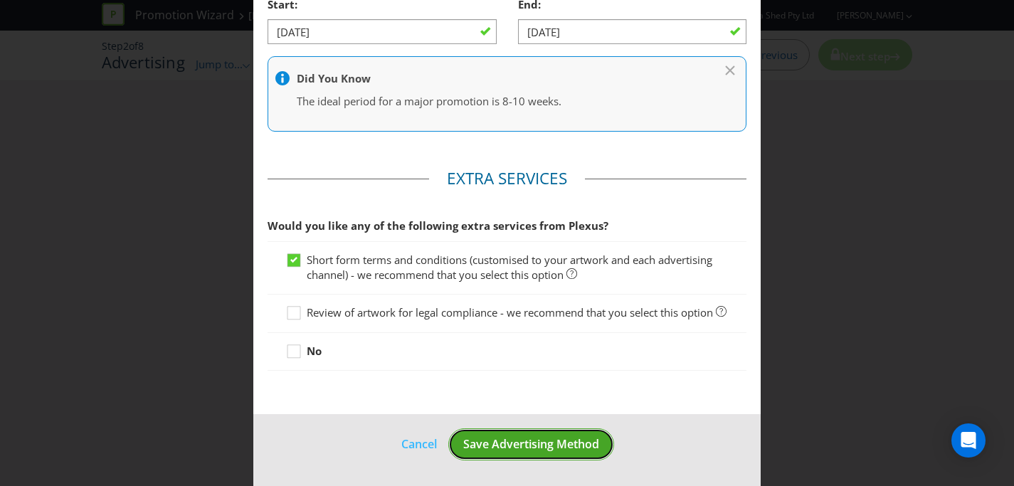
click at [545, 456] on button "Save Advertising Method" at bounding box center [531, 445] width 166 height 32
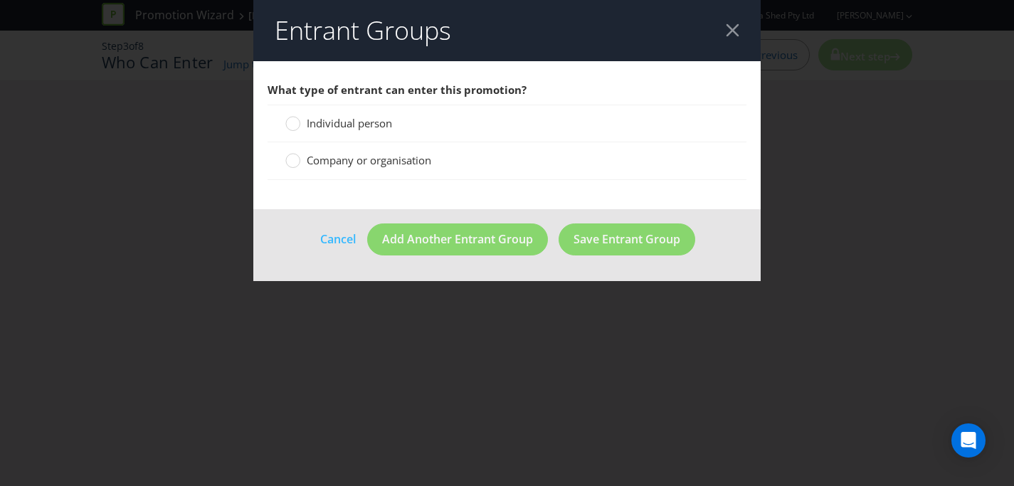
click at [381, 125] on span "Individual person" at bounding box center [349, 123] width 85 height 14
click at [0, 0] on input "Individual person" at bounding box center [0, 0] width 0 height 0
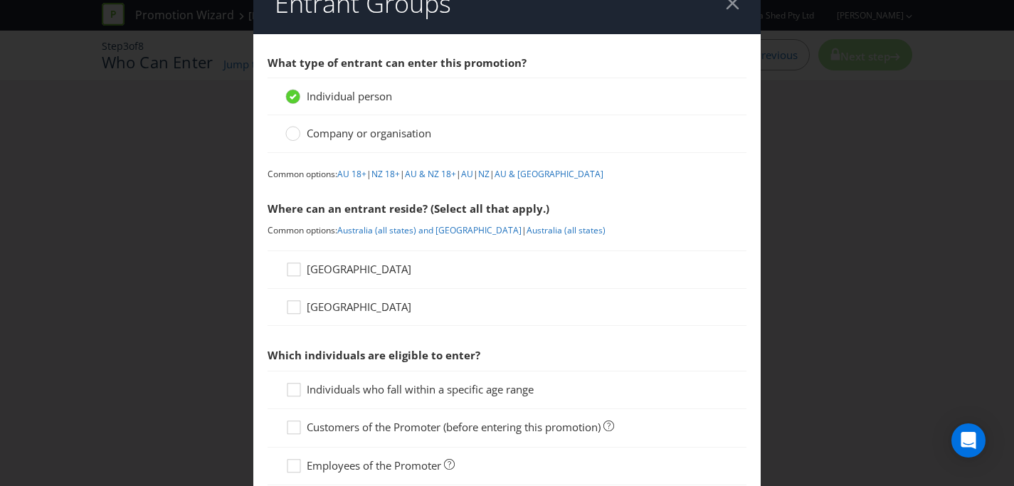
scroll to position [32, 0]
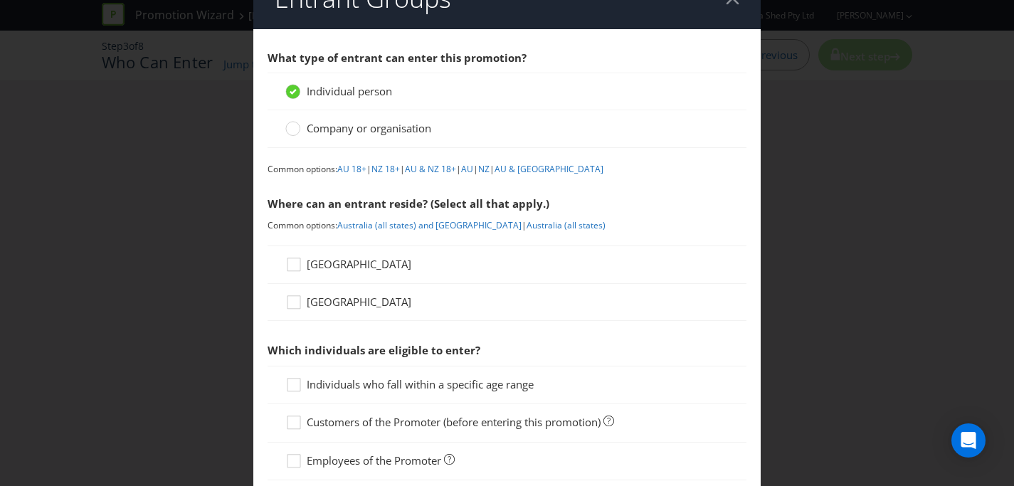
click at [322, 266] on span "[GEOGRAPHIC_DATA]" at bounding box center [359, 264] width 105 height 14
click at [0, 0] on input "[GEOGRAPHIC_DATA]" at bounding box center [0, 0] width 0 height 0
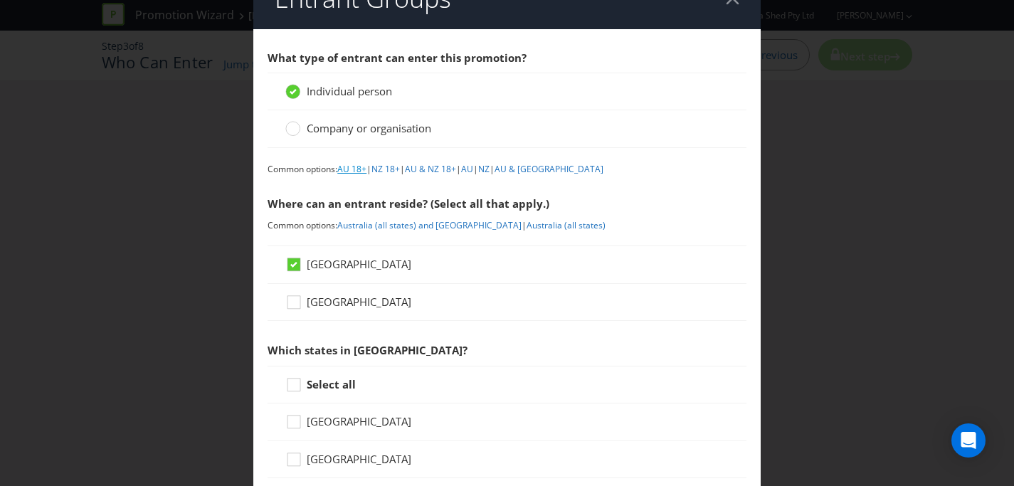
click at [361, 169] on link "AU 18+" at bounding box center [351, 169] width 29 height 12
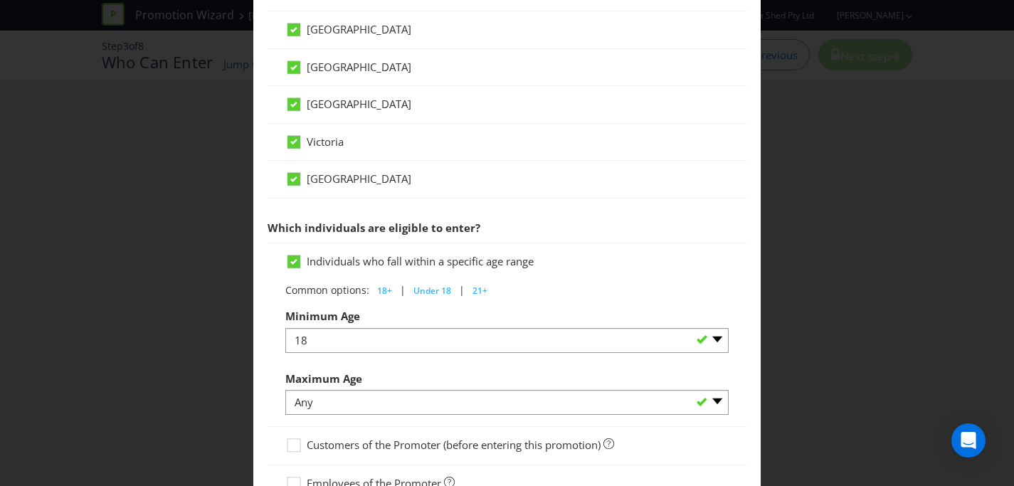
scroll to position [730, 0]
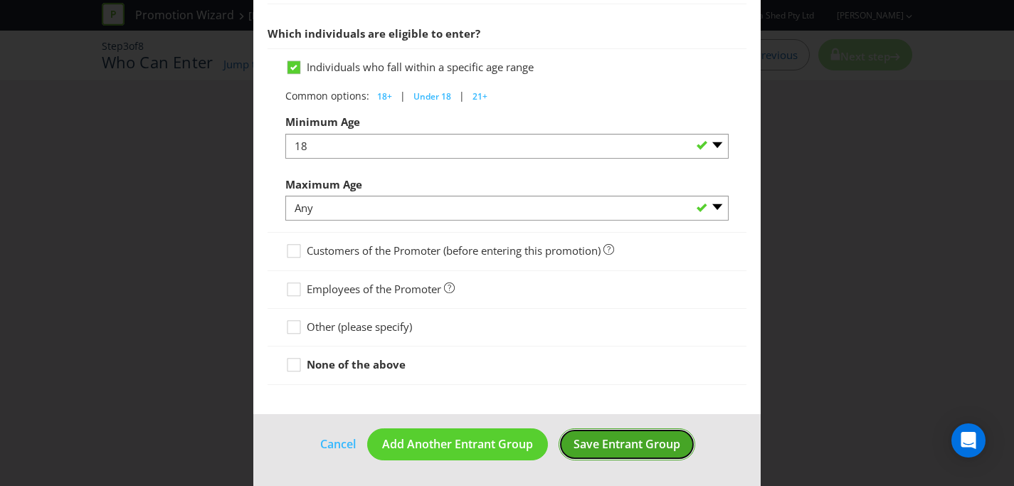
click at [599, 437] on span "Save Entrant Group" at bounding box center [627, 444] width 107 height 16
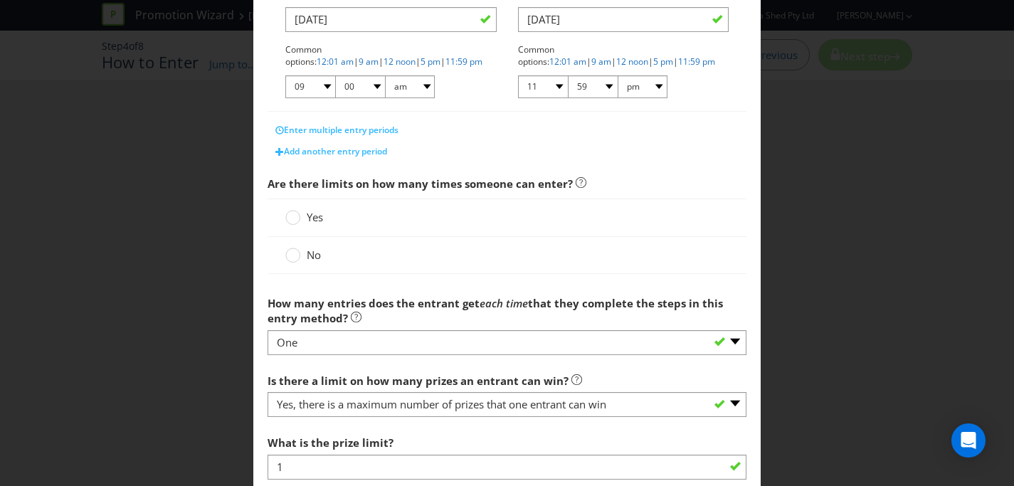
scroll to position [352, 0]
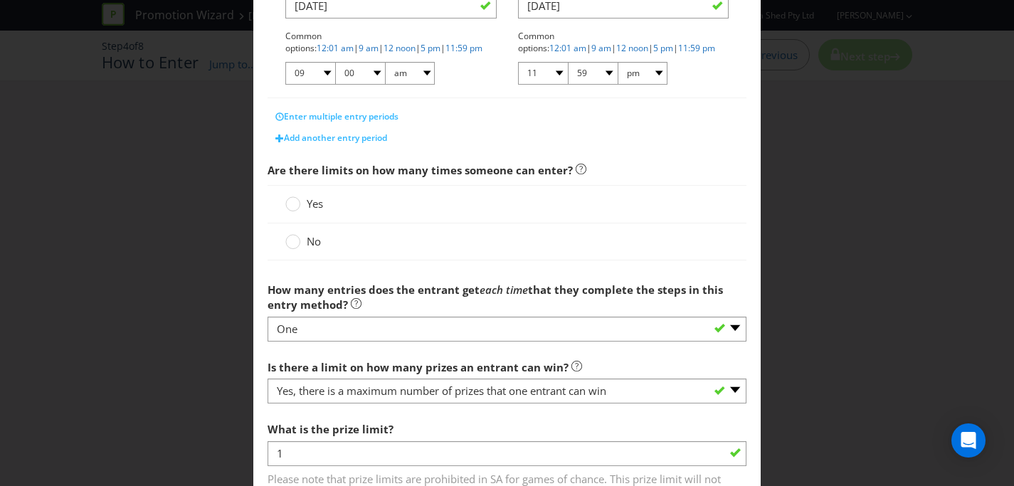
click at [329, 209] on div "Yes" at bounding box center [506, 203] width 443 height 15
click at [317, 209] on span "Yes" at bounding box center [315, 203] width 16 height 14
click at [0, 0] on input "Yes" at bounding box center [0, 0] width 0 height 0
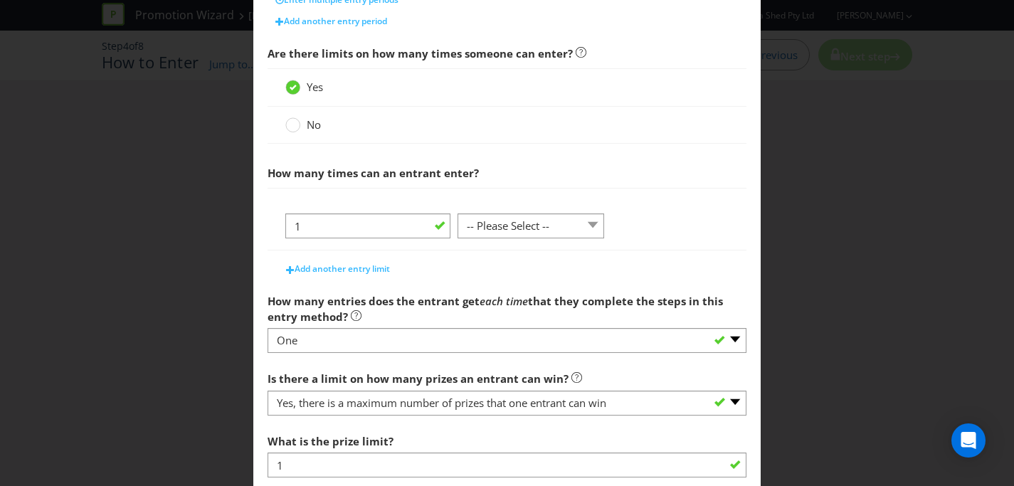
scroll to position [485, 0]
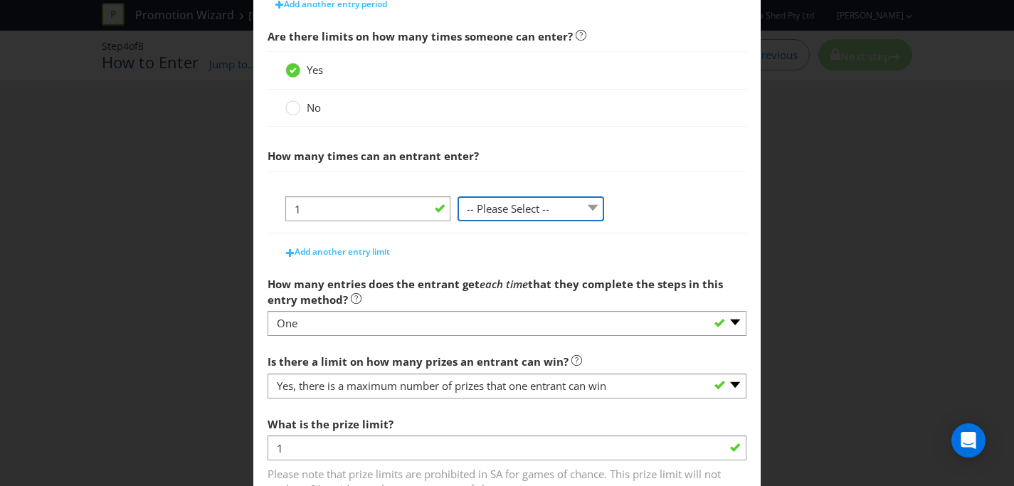
click at [532, 206] on select "-- Please Select -- per person per day per purchase per transaction Other (plea…" at bounding box center [531, 208] width 147 height 25
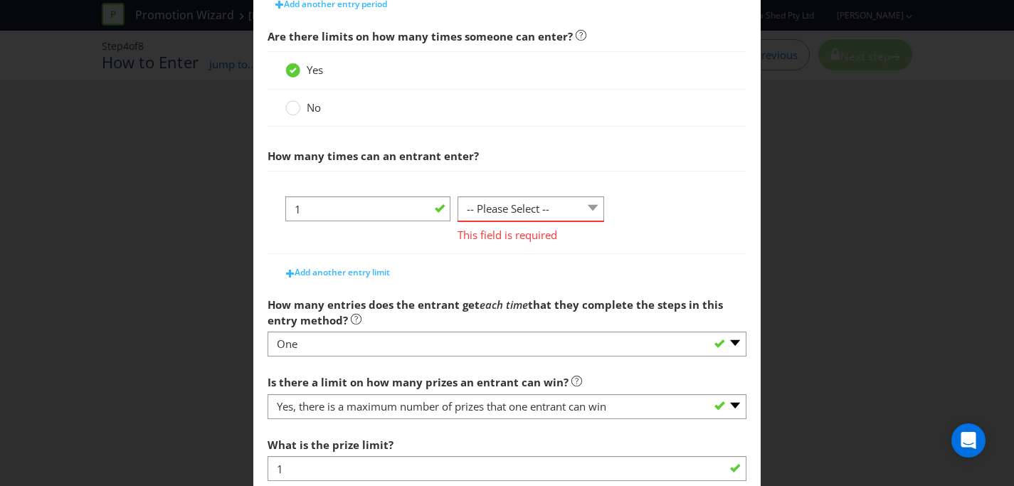
click at [542, 222] on span "This field is required" at bounding box center [531, 232] width 147 height 21
click at [544, 212] on select "-- Please Select -- per person per day per purchase per transaction Other (plea…" at bounding box center [531, 208] width 147 height 25
click at [458, 196] on select "-- Please Select -- per person per day per purchase per transaction Other (plea…" at bounding box center [531, 208] width 147 height 25
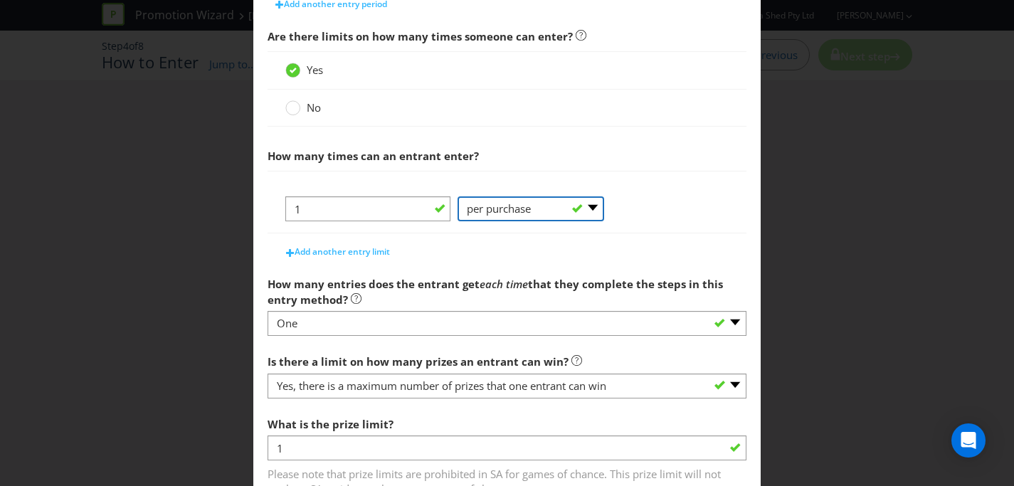
scroll to position [551, 0]
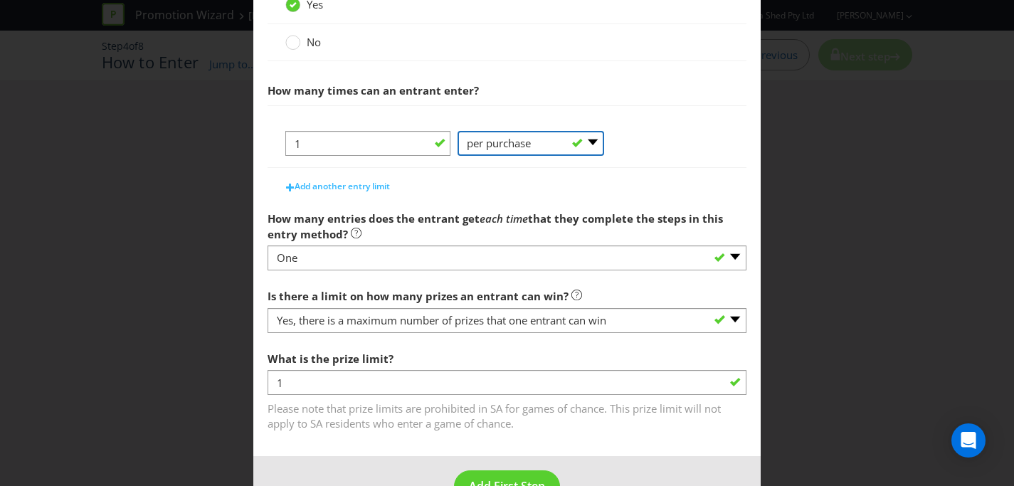
click at [530, 147] on select "-- Please Select -- per person per day per purchase per transaction Other (plea…" at bounding box center [531, 143] width 147 height 25
select select "PER_DAY"
click at [458, 131] on select "-- Please Select -- per person per day per purchase per transaction Other (plea…" at bounding box center [531, 143] width 147 height 25
click at [559, 185] on div "Add another entry limit" at bounding box center [507, 183] width 479 height 28
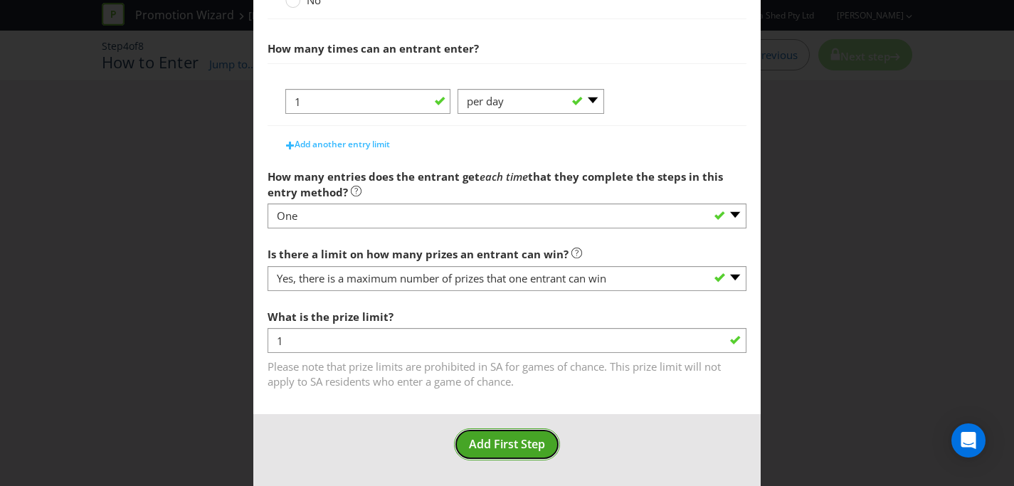
click at [527, 448] on span "Add First Step" at bounding box center [507, 444] width 76 height 16
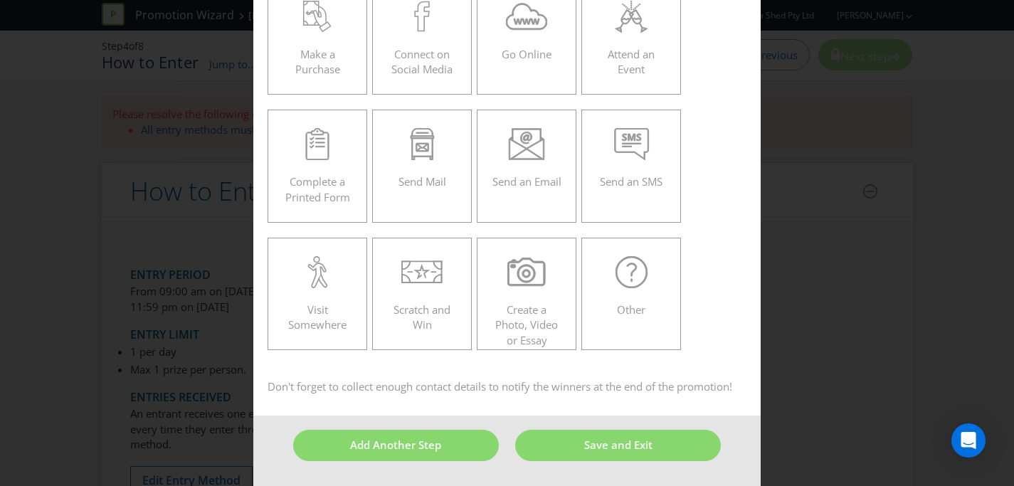
scroll to position [61, 0]
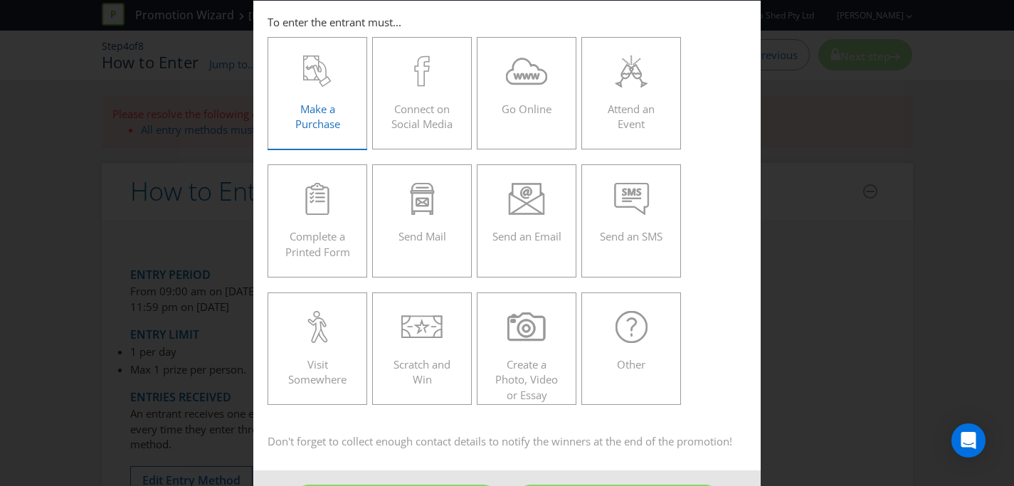
click at [334, 117] on span "Make a Purchase" at bounding box center [317, 116] width 45 height 29
click at [0, 0] on input "Make a Purchase" at bounding box center [0, 0] width 0 height 0
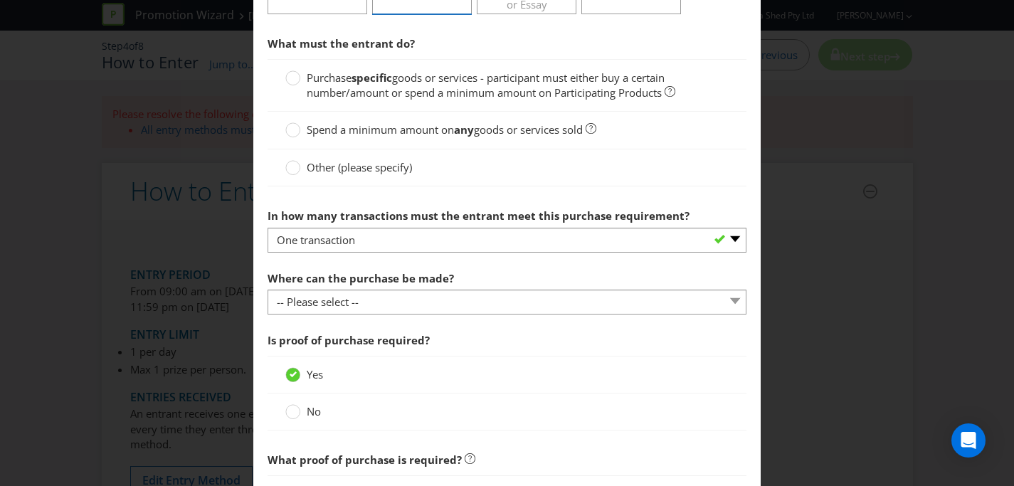
scroll to position [485, 0]
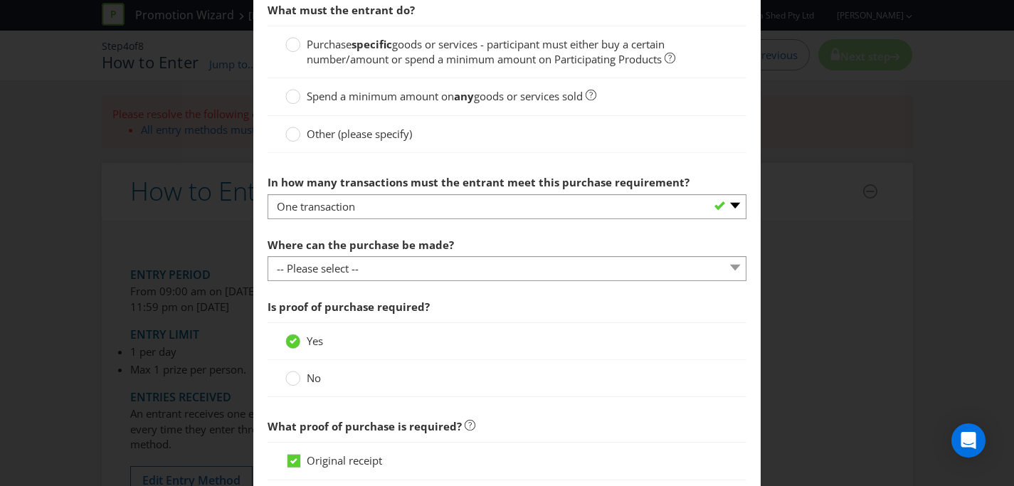
click at [537, 50] on span "goods or services - participant must either buy a certain number/amount or spen…" at bounding box center [486, 51] width 358 height 29
click at [0, 0] on input "Purchase specific goods or services - participant must either buy a certain num…" at bounding box center [0, 0] width 0 height 0
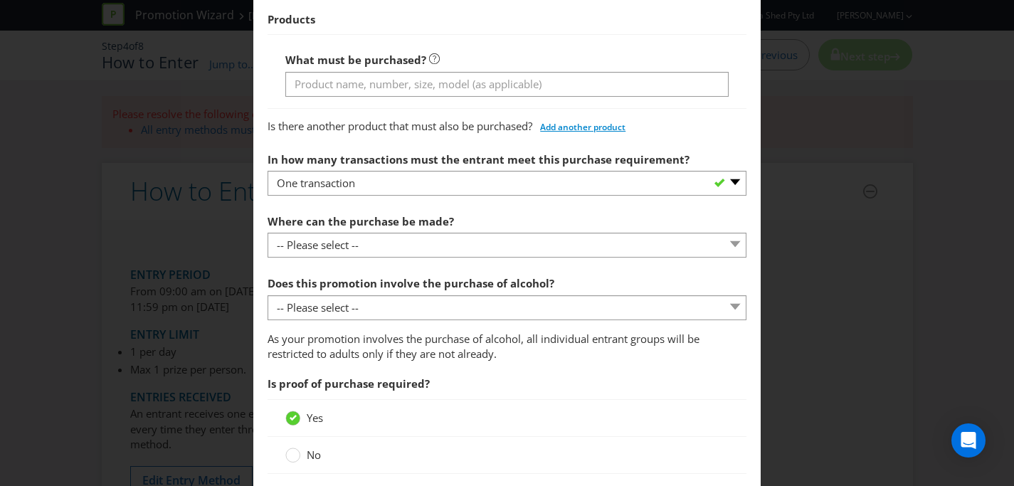
scroll to position [722, 0]
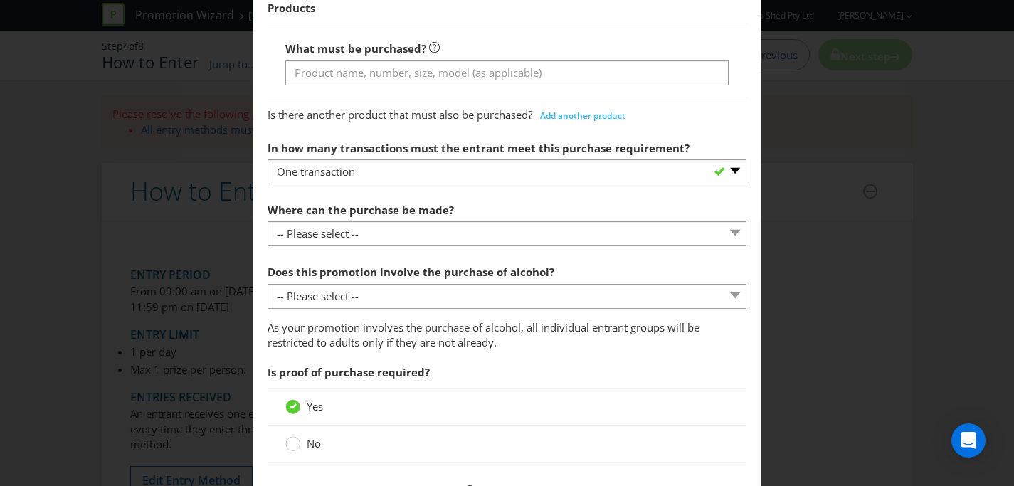
click at [799, 50] on div "How to Enter To enter the entrant must... Make a Purchase Connect on Social Med…" at bounding box center [507, 243] width 1014 height 486
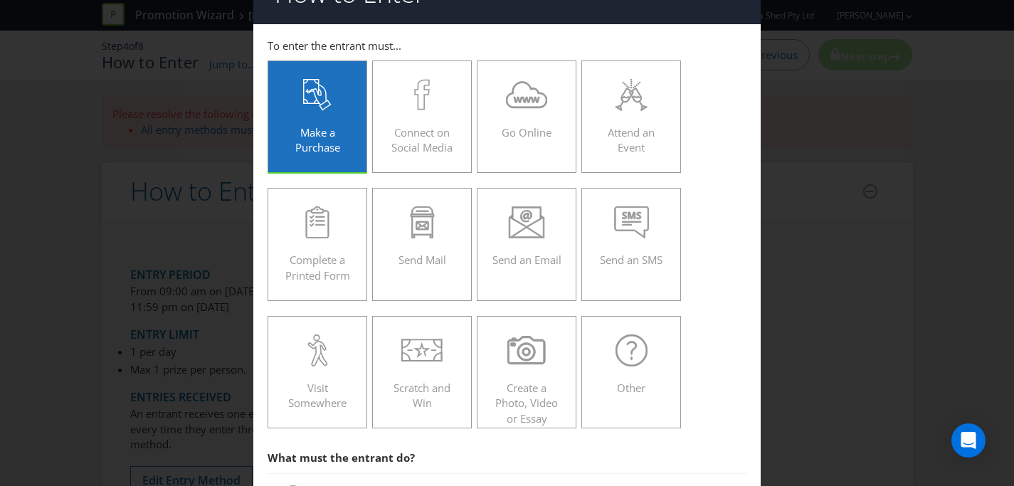
scroll to position [0, 0]
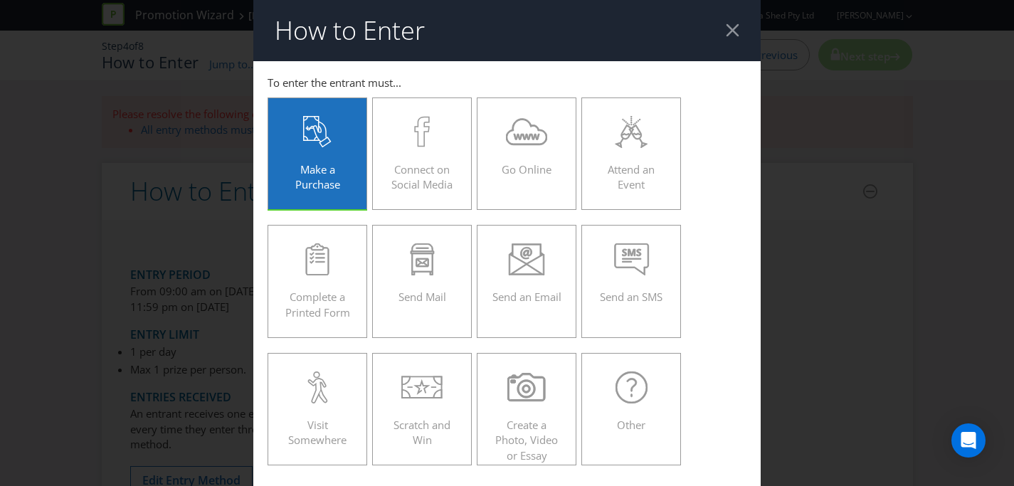
click at [735, 41] on header "How to Enter" at bounding box center [507, 30] width 508 height 61
click at [734, 31] on div at bounding box center [733, 30] width 14 height 14
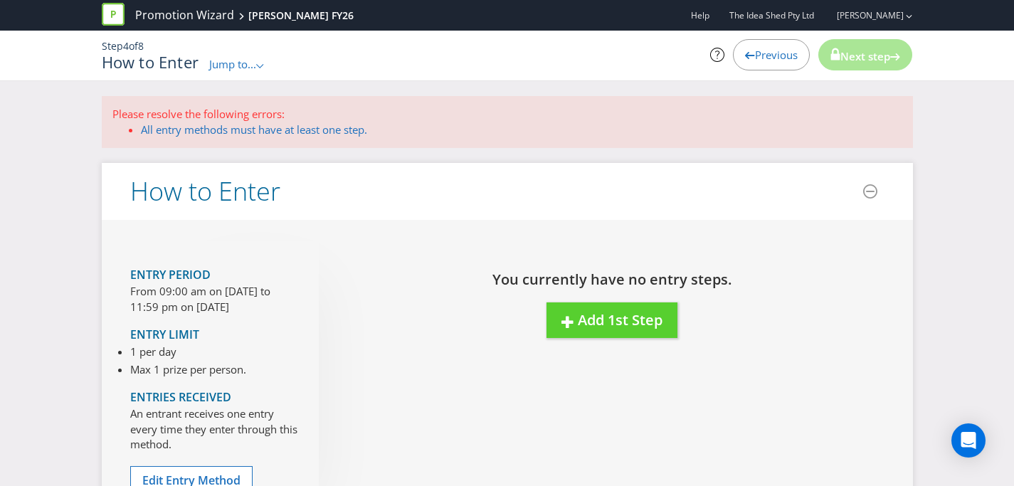
click at [243, 60] on span "Jump to..." at bounding box center [232, 64] width 47 height 14
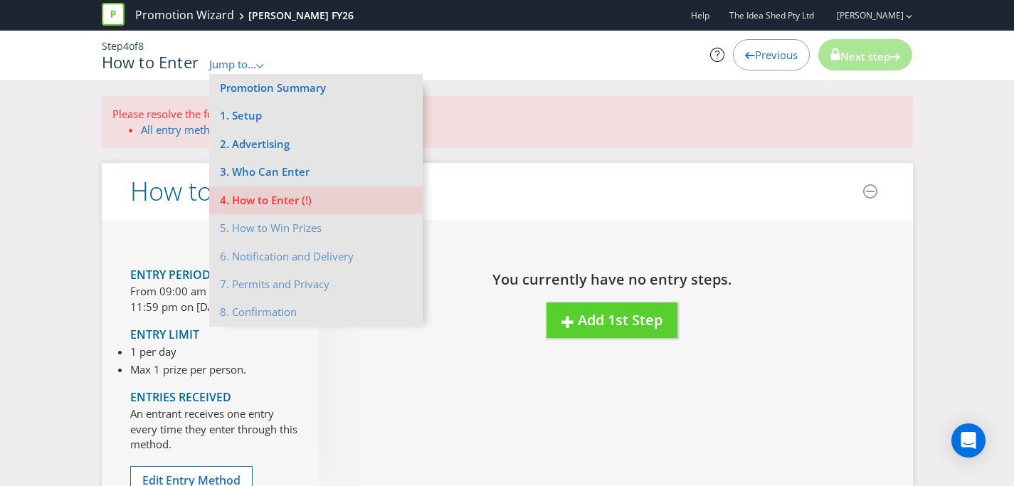
click at [317, 283] on li "7. Permits and Privacy" at bounding box center [316, 285] width 214 height 28
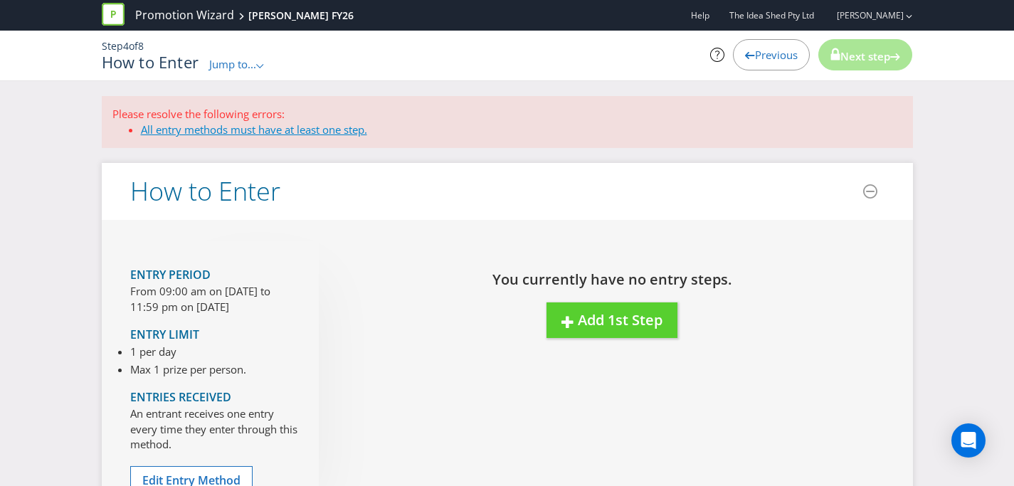
click at [252, 135] on link "All entry methods must have at least one step." at bounding box center [254, 129] width 226 height 14
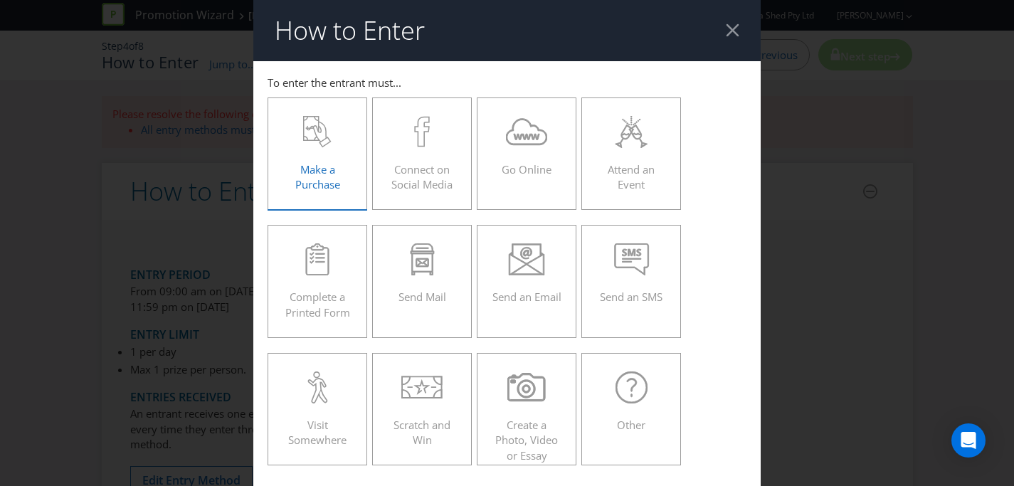
click at [362, 135] on label "Make a Purchase" at bounding box center [318, 154] width 100 height 112
click at [0, 0] on input "Make a Purchase" at bounding box center [0, 0] width 0 height 0
click at [331, 140] on icon at bounding box center [317, 132] width 28 height 32
click at [0, 0] on input "Make a Purchase" at bounding box center [0, 0] width 0 height 0
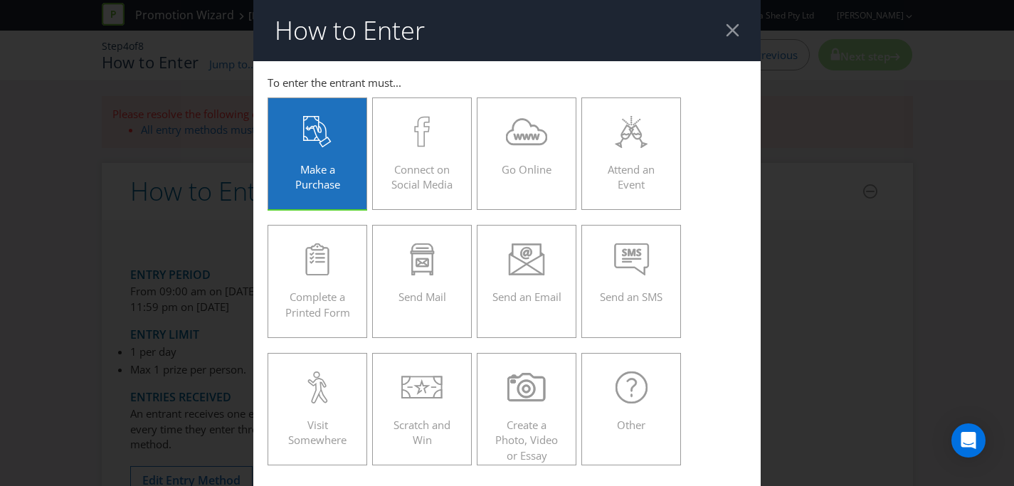
click at [302, 194] on label "Make a Purchase" at bounding box center [318, 154] width 100 height 112
click at [0, 0] on input "Make a Purchase" at bounding box center [0, 0] width 0 height 0
click at [730, 39] on header "How to Enter" at bounding box center [507, 30] width 508 height 61
click at [745, 25] on header "How to Enter" at bounding box center [507, 30] width 508 height 61
click at [735, 33] on div at bounding box center [733, 30] width 14 height 14
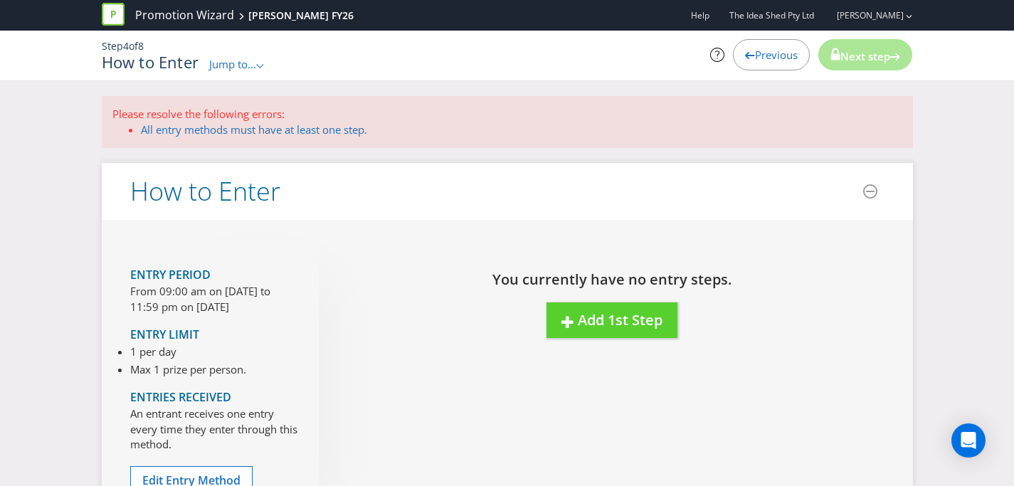
click at [589, 291] on div "You currently have no entry steps. New Step Drag here to move step Add 1st Step" at bounding box center [602, 303] width 566 height 125
click at [592, 341] on div "You currently have no entry steps. New Step Drag here to move step Add 1st Step" at bounding box center [602, 303] width 566 height 125
click at [587, 300] on div "You currently have no entry steps. New Step Drag here to move step Add 1st Step" at bounding box center [602, 303] width 566 height 125
click at [591, 324] on span "Add 1st Step" at bounding box center [620, 319] width 85 height 19
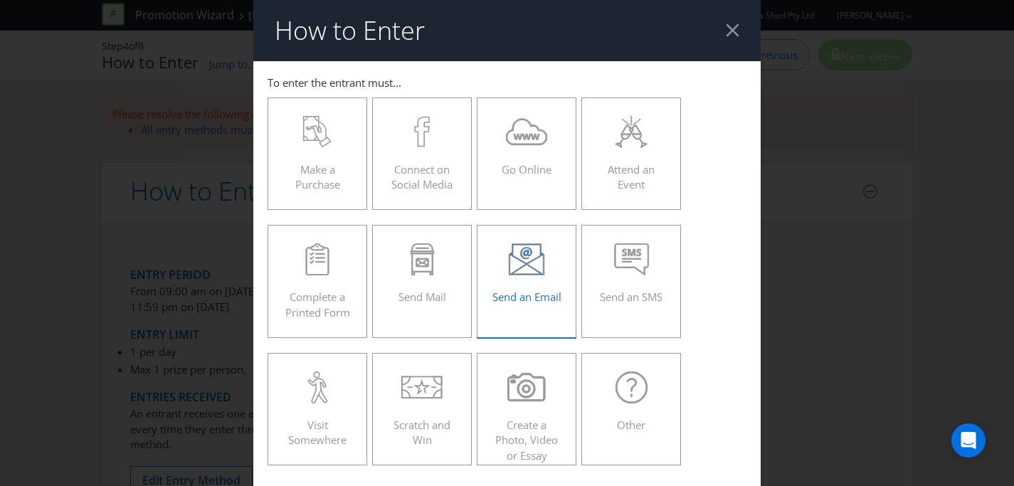
click at [484, 243] on label "Send an Email" at bounding box center [527, 281] width 100 height 112
click at [0, 0] on input "Send an Email" at bounding box center [0, 0] width 0 height 0
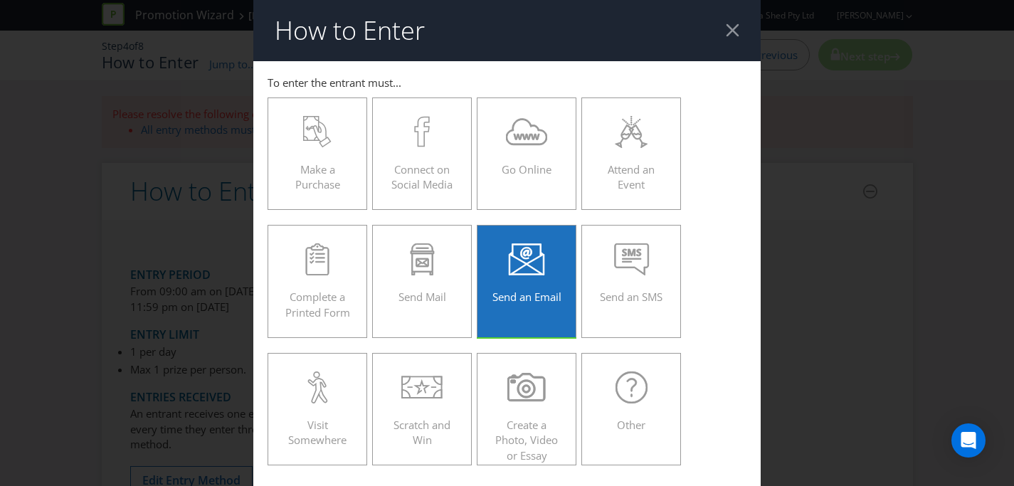
click at [740, 22] on header "How to Enter" at bounding box center [507, 30] width 508 height 61
click at [733, 32] on div at bounding box center [733, 30] width 14 height 14
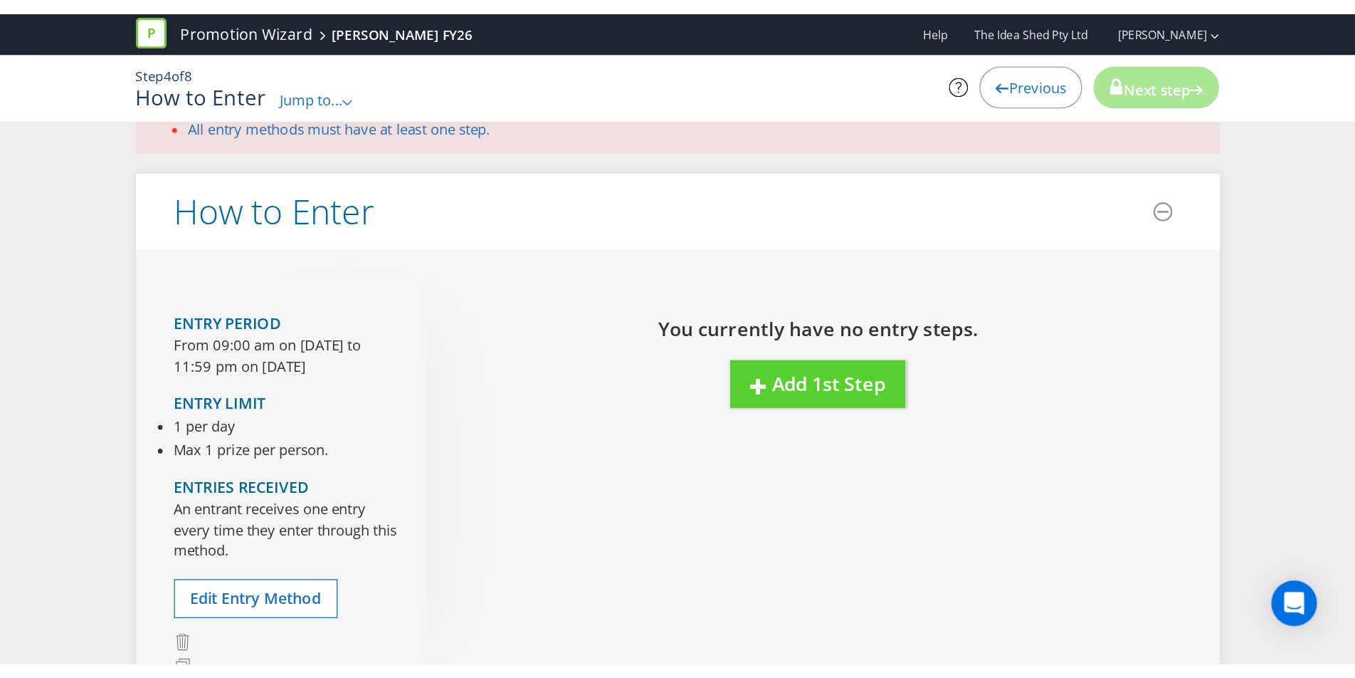
scroll to position [45, 0]
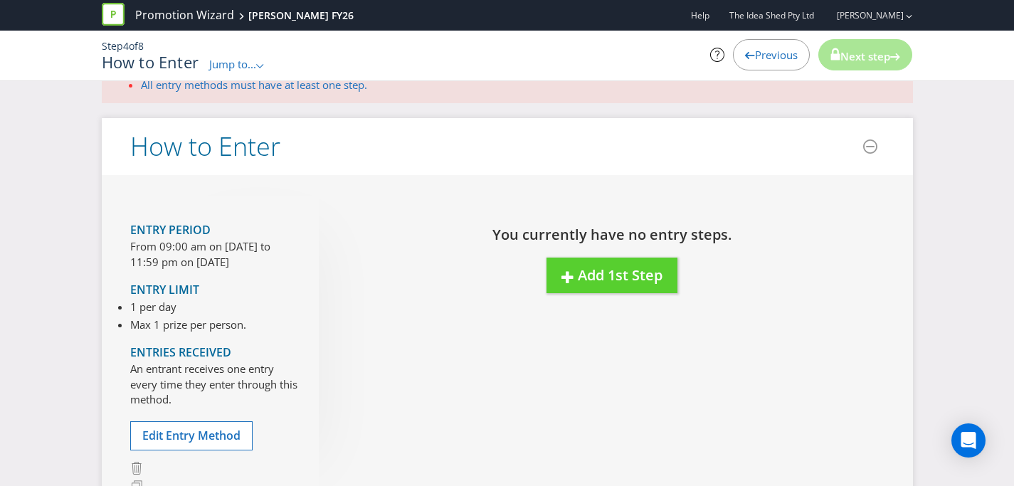
click at [152, 276] on div "Entry Period From 09:00 am on 02 Mar 2026 to 11:59 pm on 31 May 2026 Entry Limi…" at bounding box center [224, 346] width 189 height 300
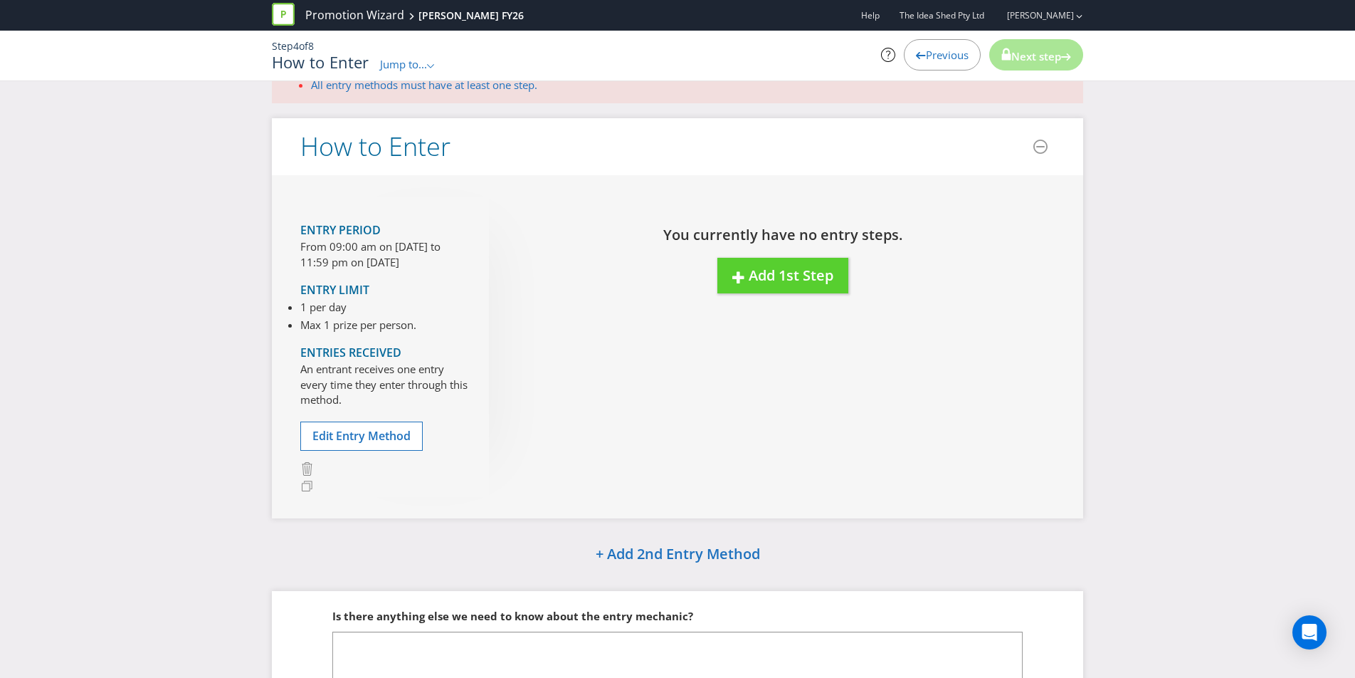
scroll to position [46, 0]
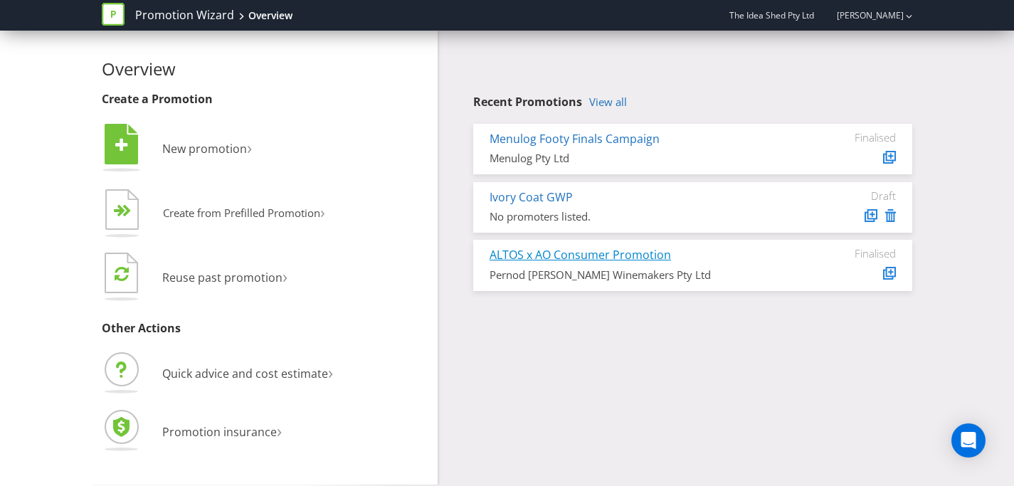
click at [624, 252] on link "ALTOS x AO Consumer Promotion" at bounding box center [581, 255] width 182 height 16
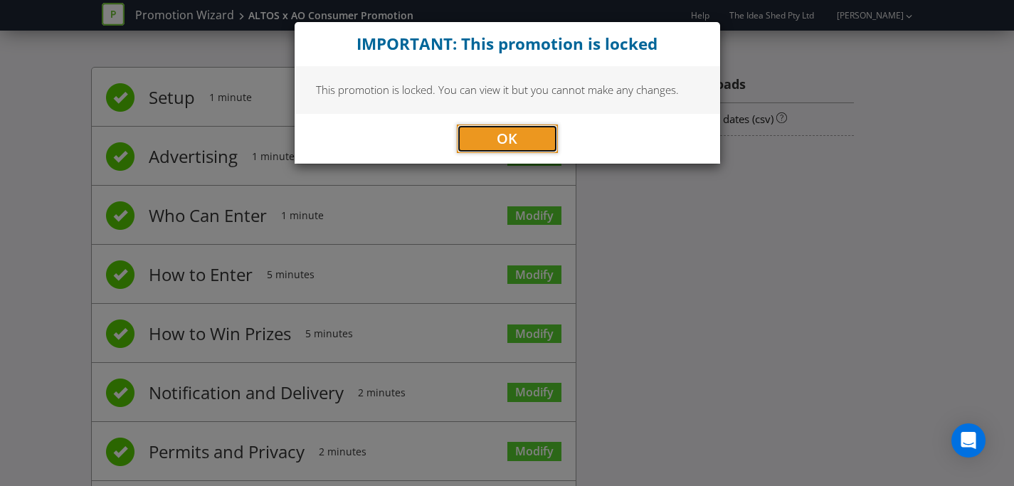
click at [521, 140] on button "OK" at bounding box center [507, 139] width 101 height 28
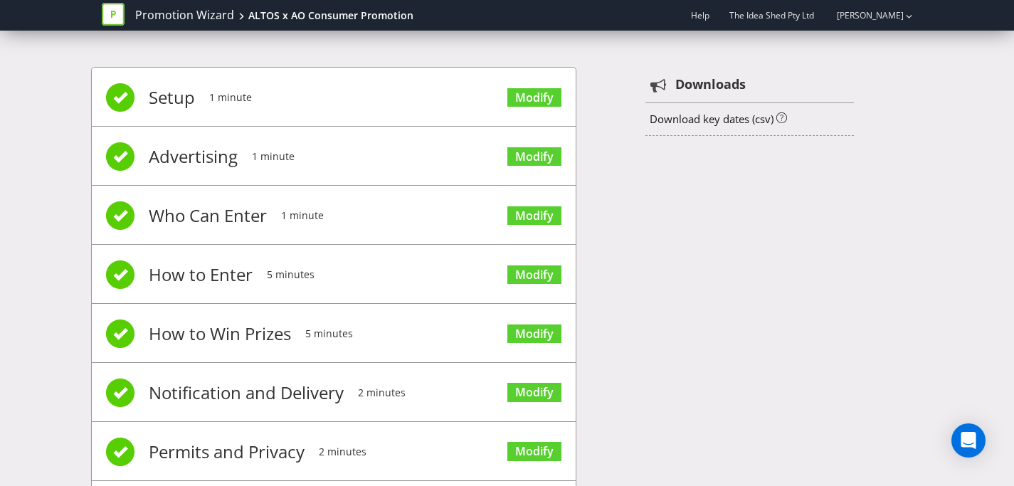
click at [394, 101] on li "Setup 1 minute Modify" at bounding box center [334, 97] width 484 height 59
click at [550, 108] on span "Modify" at bounding box center [535, 96] width 54 height 57
click at [550, 97] on link "Modify" at bounding box center [535, 97] width 54 height 19
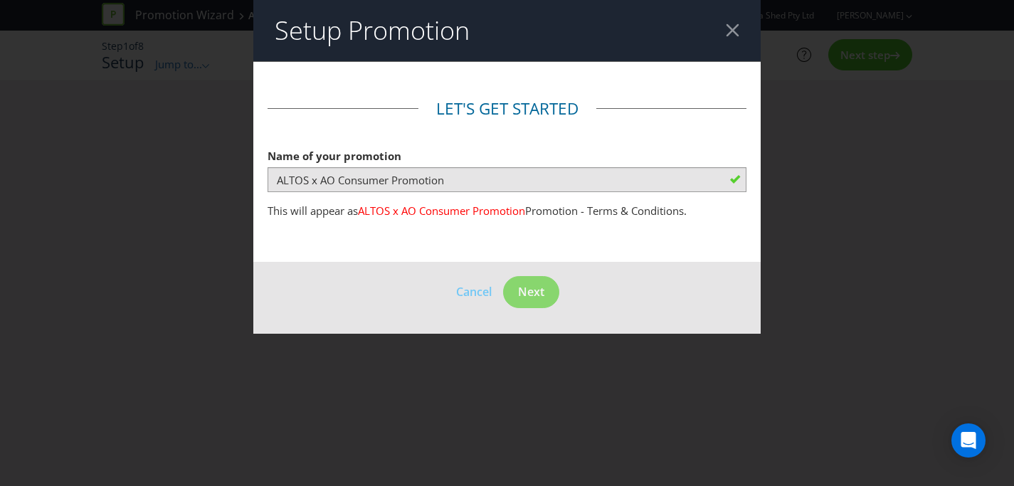
click at [732, 31] on div at bounding box center [733, 30] width 14 height 14
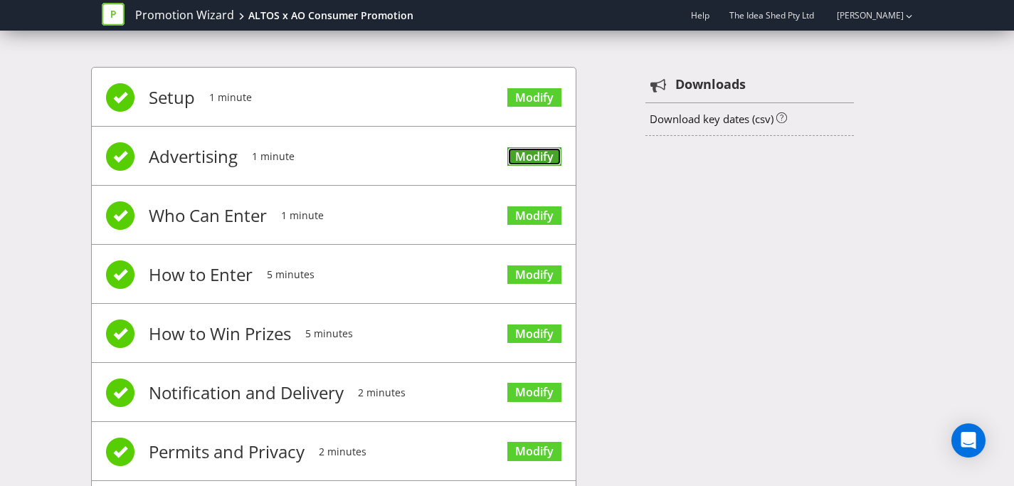
click at [527, 151] on link "Modify" at bounding box center [535, 156] width 54 height 19
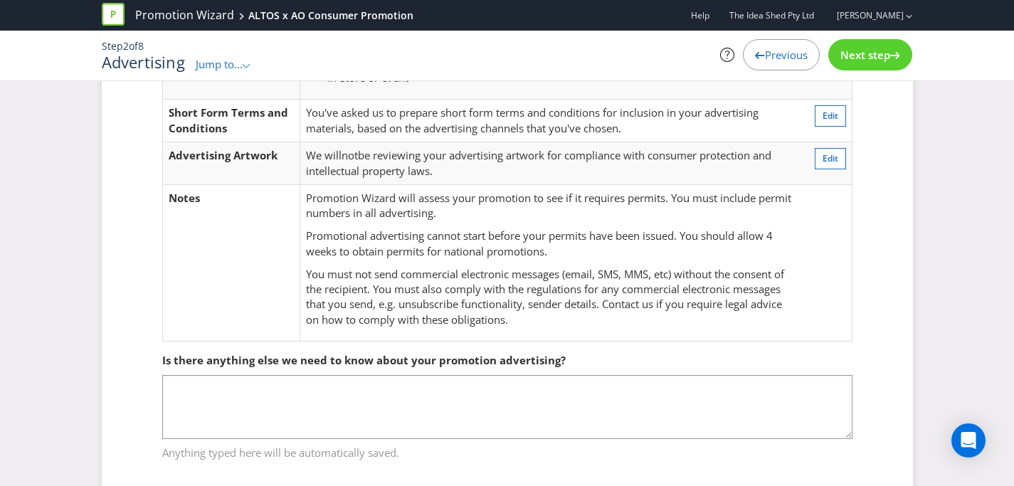
scroll to position [178, 0]
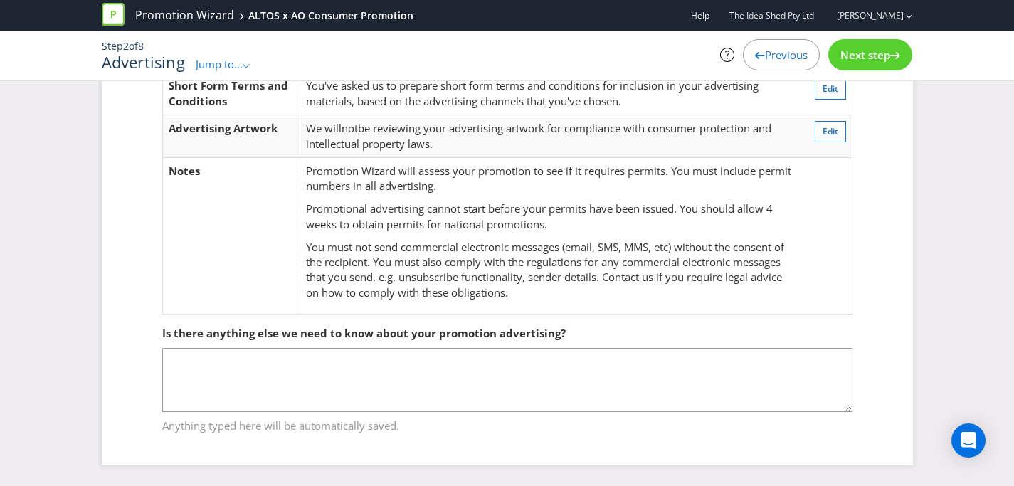
click at [866, 56] on span "Next step" at bounding box center [866, 55] width 50 height 14
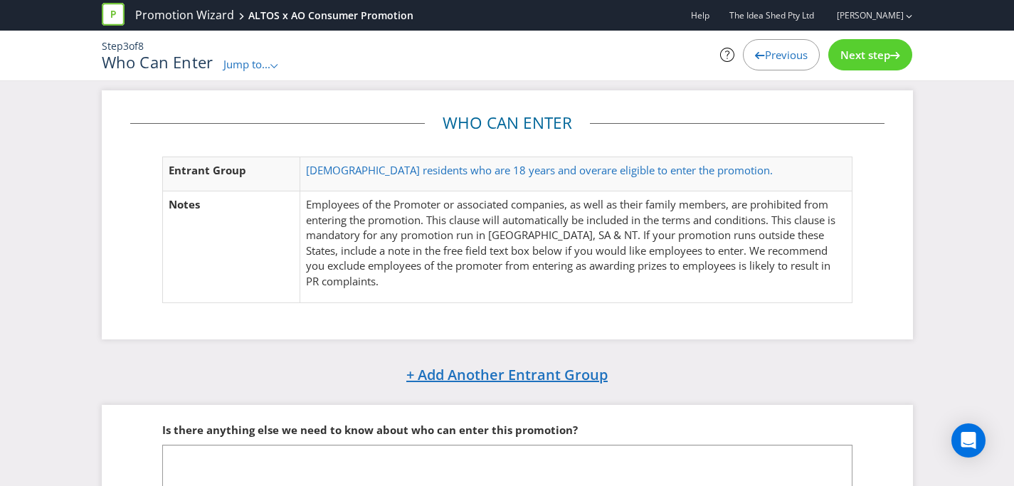
scroll to position [7, 0]
click at [861, 54] on span "Next step" at bounding box center [866, 55] width 50 height 14
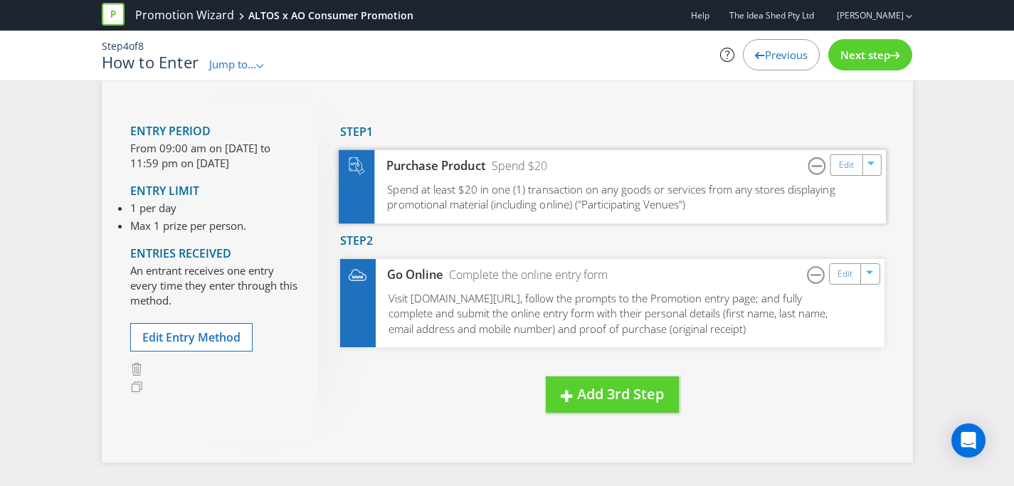
scroll to position [78, 0]
click at [881, 49] on span "Next step" at bounding box center [866, 55] width 50 height 14
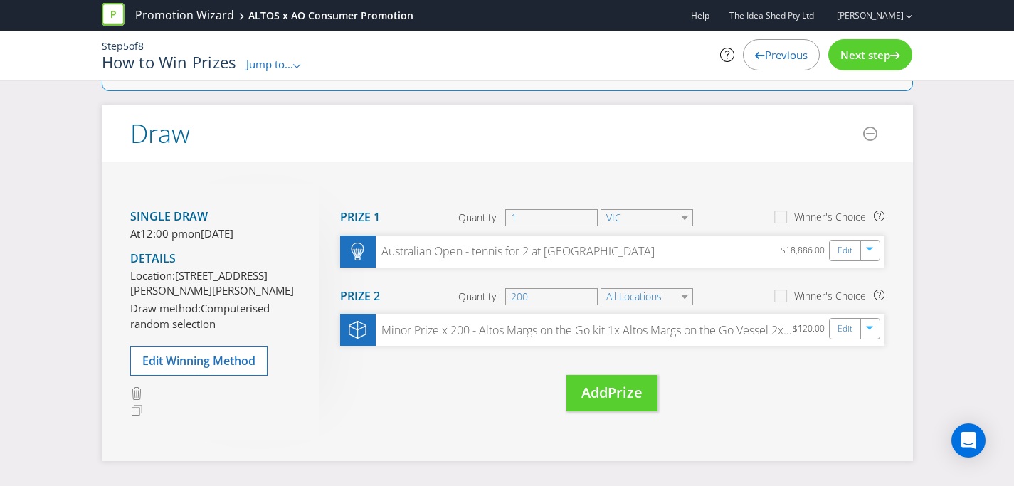
scroll to position [84, 0]
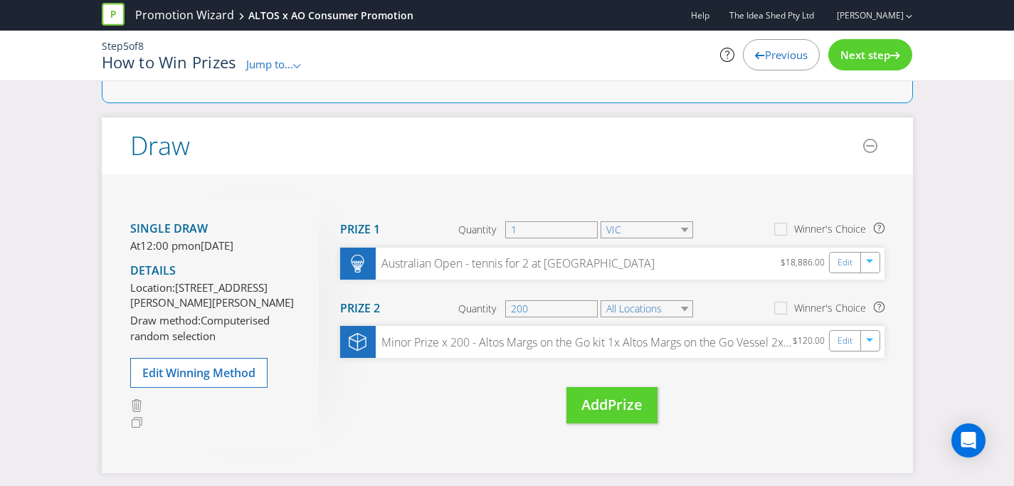
click at [896, 57] on icon at bounding box center [896, 55] width 10 height 7
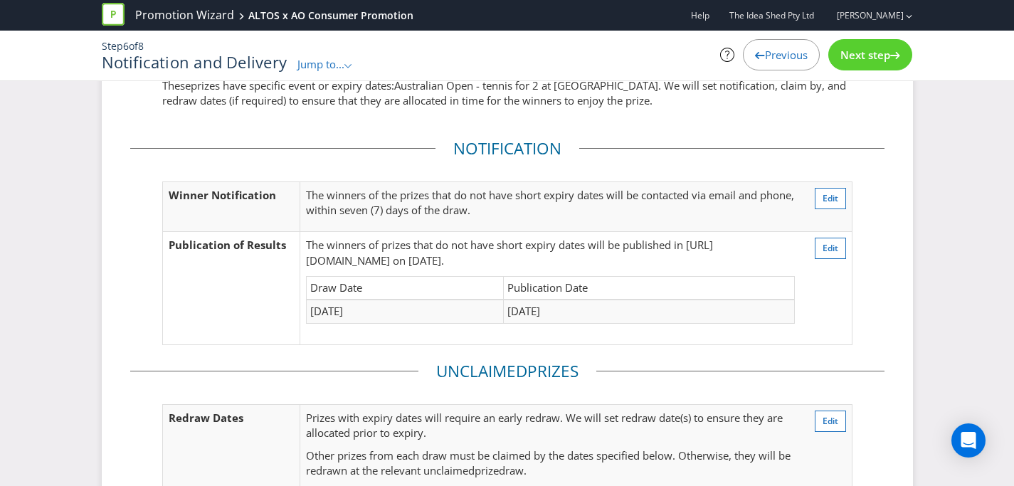
click at [897, 58] on icon at bounding box center [896, 55] width 10 height 7
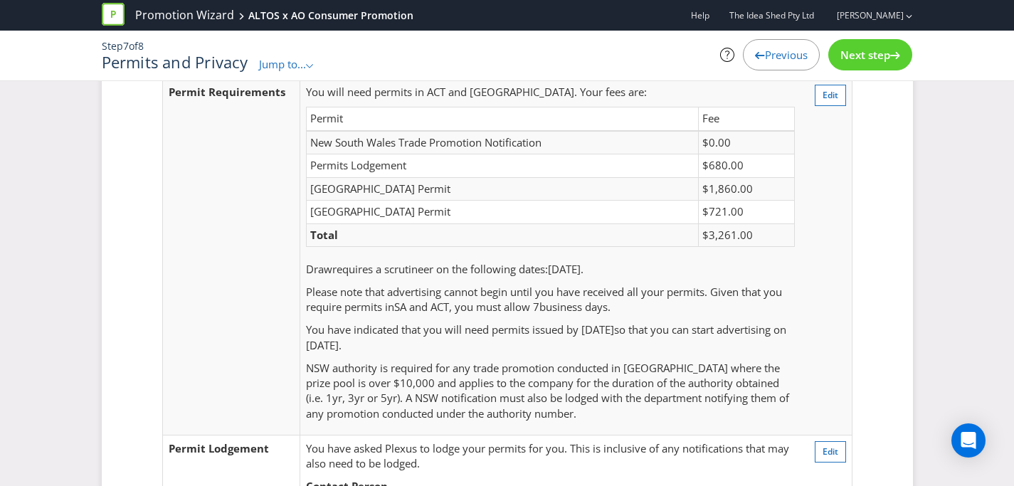
click at [762, 73] on div "Step 7 of 8 Permits and Privacy Jump to... .st0{fill-rule:evenodd;clip-rule:eve…" at bounding box center [507, 56] width 833 height 50
click at [765, 58] on span "Previous" at bounding box center [786, 55] width 43 height 14
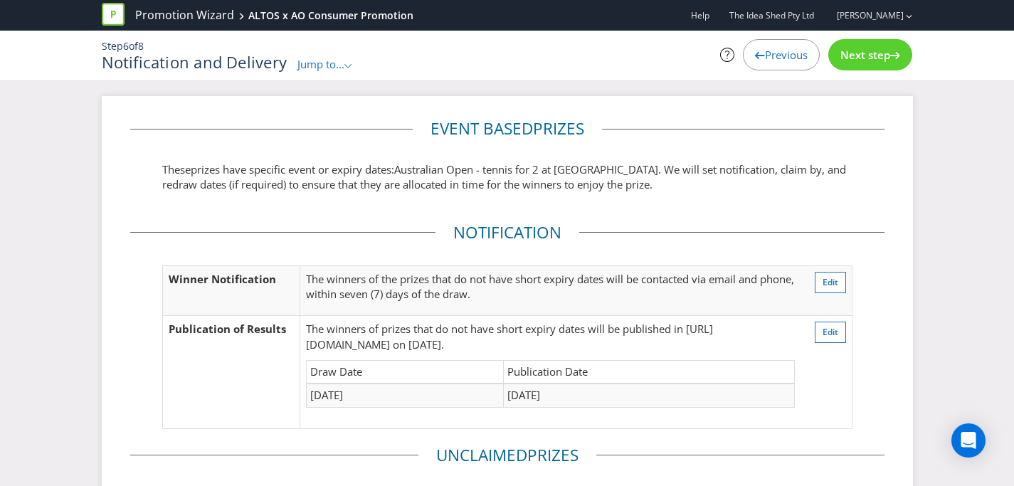
click at [859, 61] on span "Next step" at bounding box center [866, 55] width 50 height 14
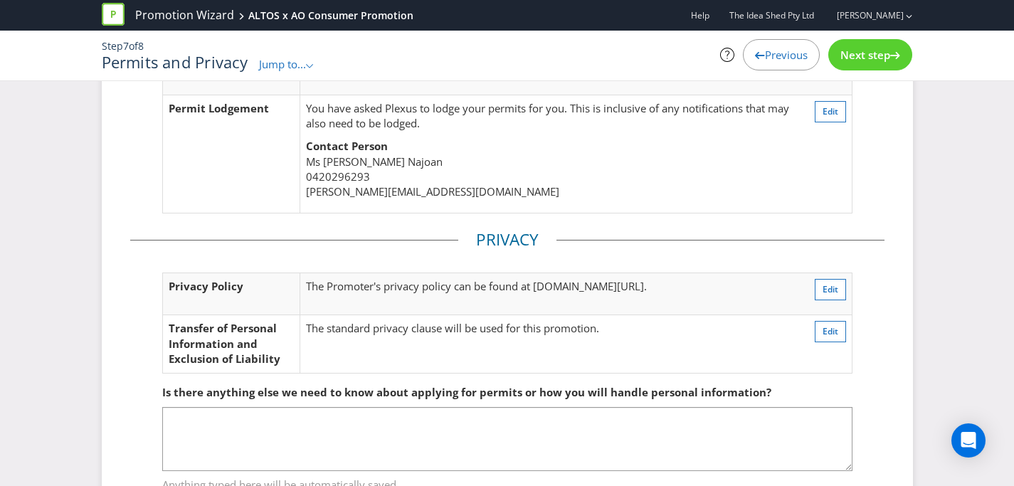
scroll to position [483, 0]
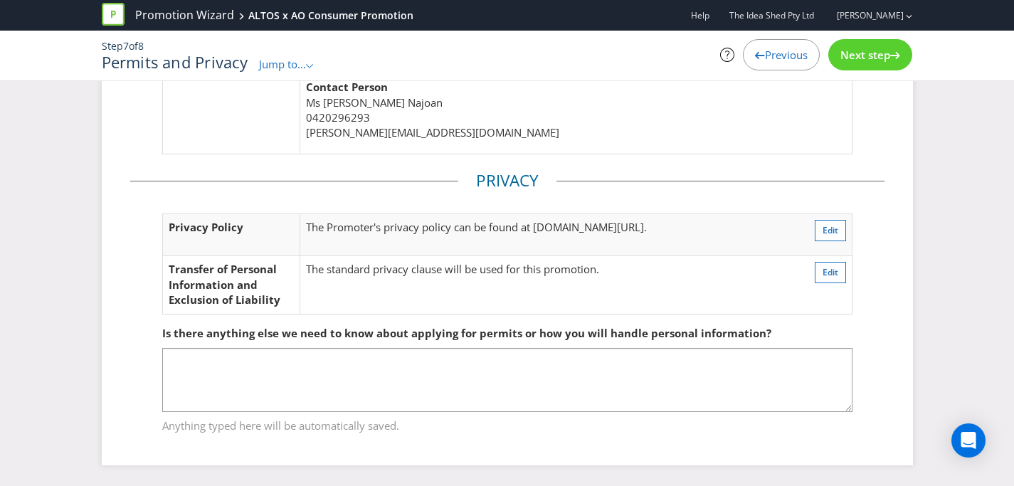
click at [871, 44] on div "Next step" at bounding box center [871, 54] width 84 height 31
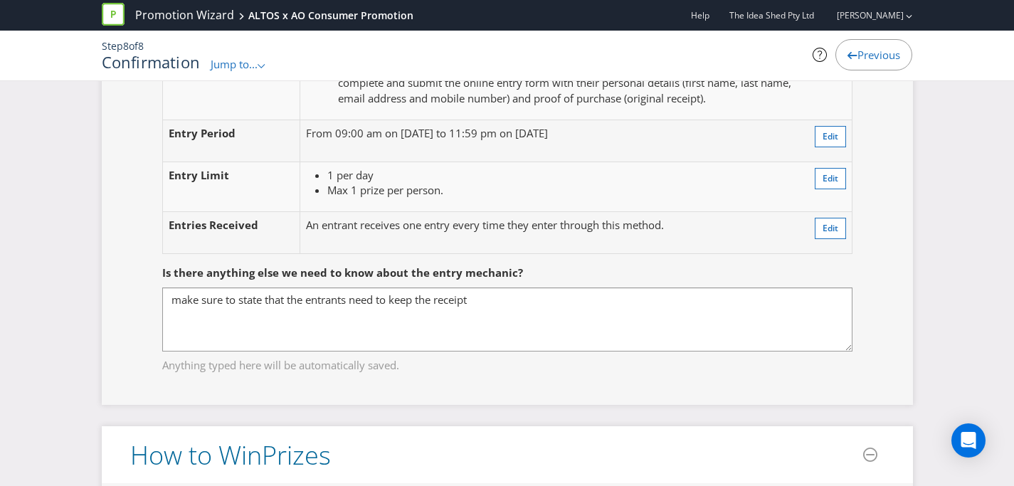
scroll to position [1180, 0]
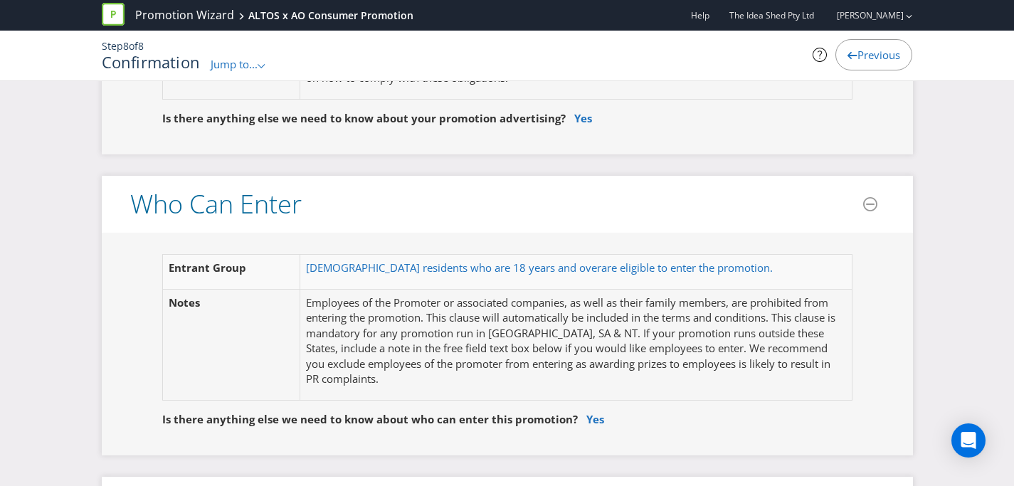
scroll to position [483, 0]
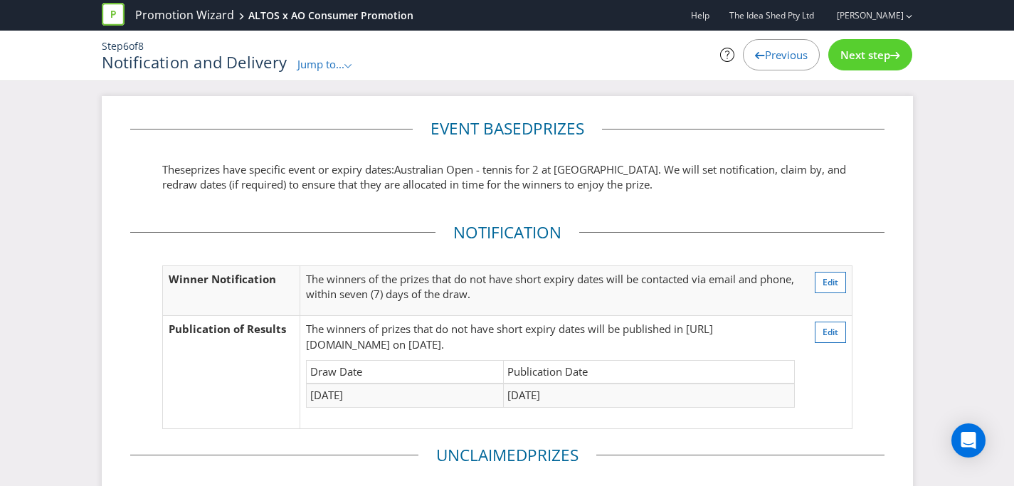
scroll to position [84, 0]
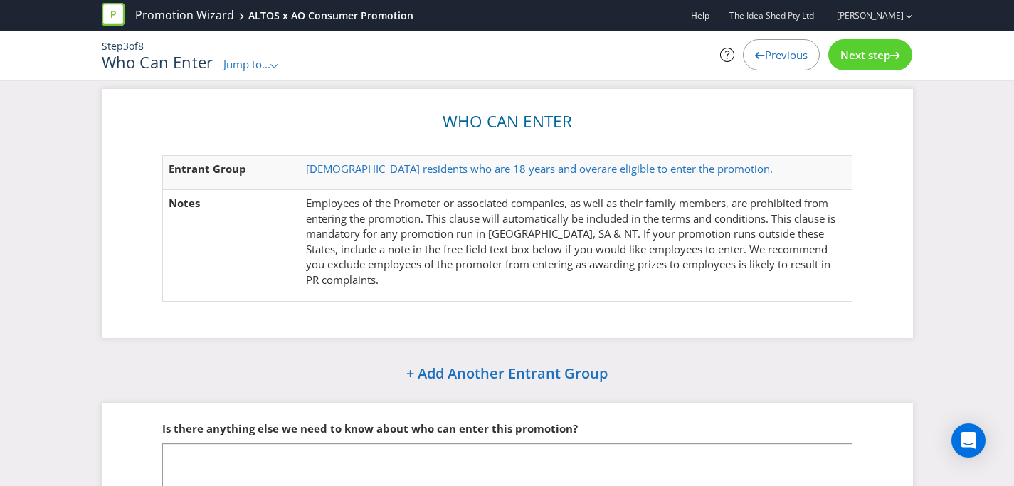
scroll to position [178, 0]
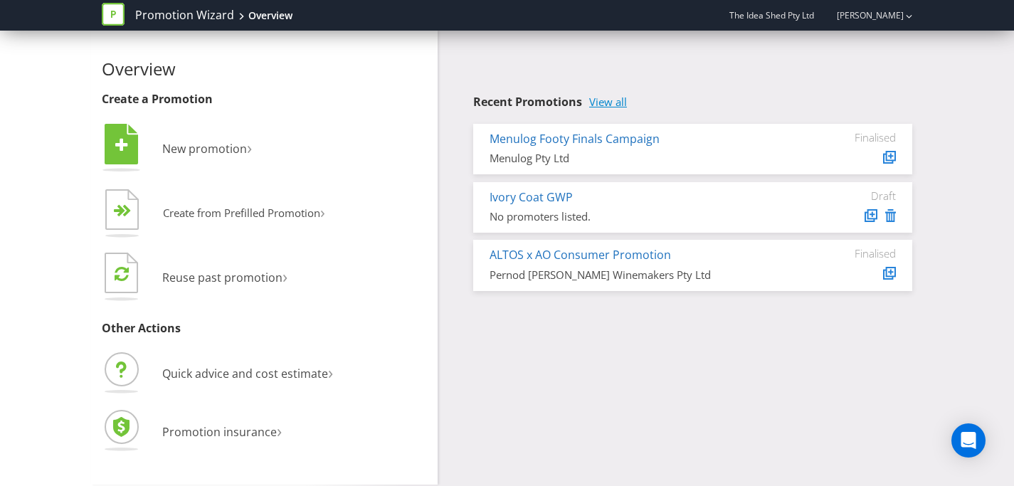
click at [620, 101] on link "View all" at bounding box center [608, 102] width 38 height 12
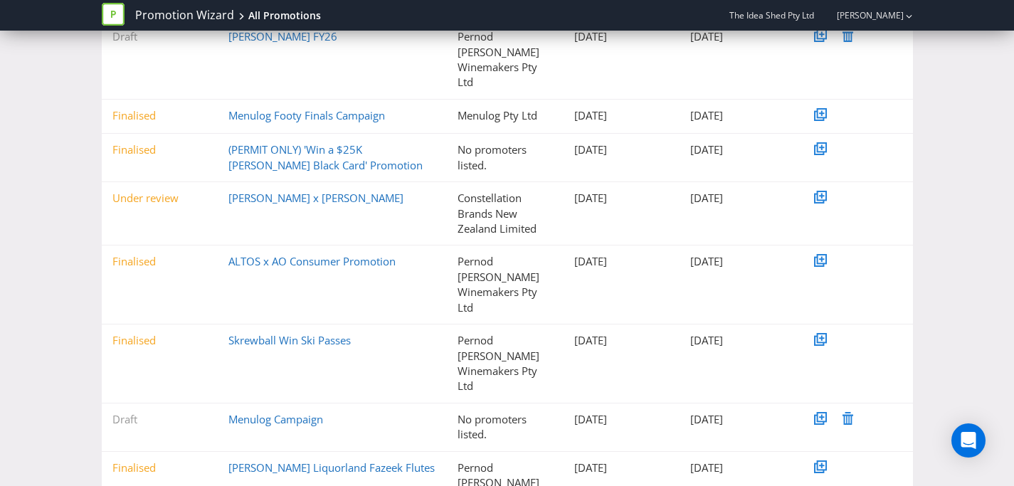
scroll to position [235, 0]
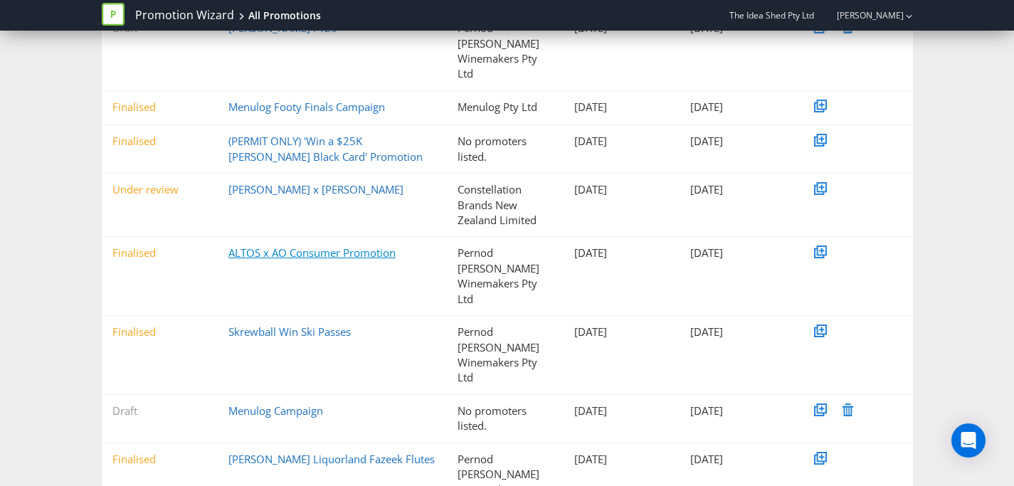
click at [337, 246] on link "ALTOS x AO Consumer Promotion" at bounding box center [312, 253] width 167 height 14
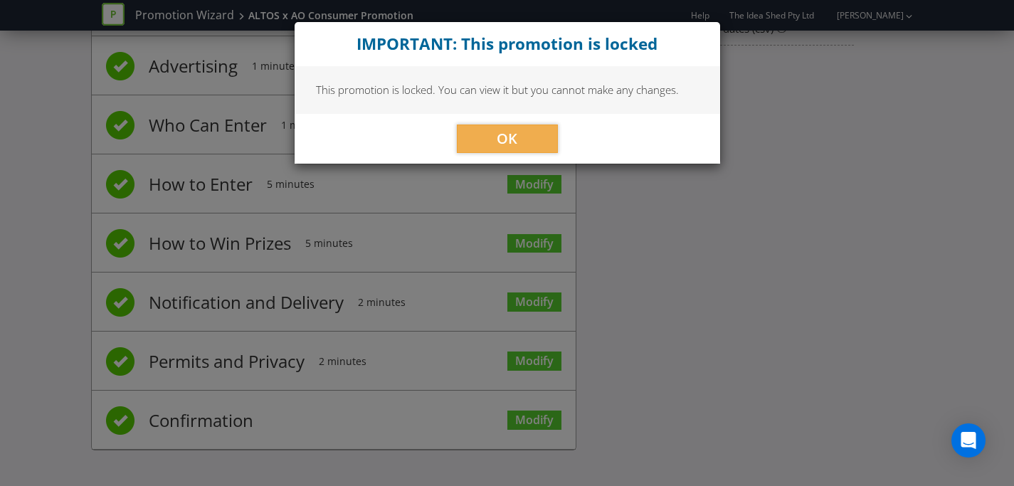
scroll to position [88, 0]
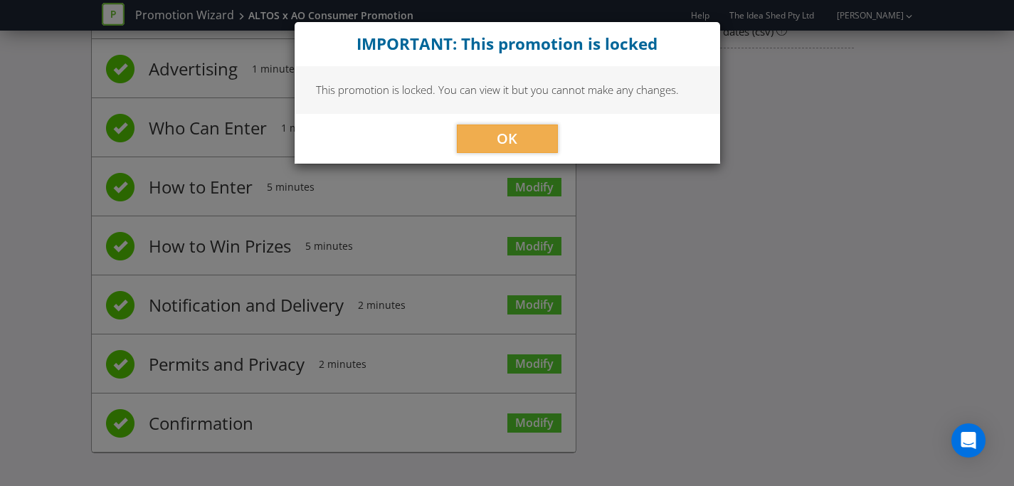
click at [531, 119] on div "OK" at bounding box center [508, 139] width 426 height 50
click at [528, 137] on button "OK" at bounding box center [507, 139] width 101 height 28
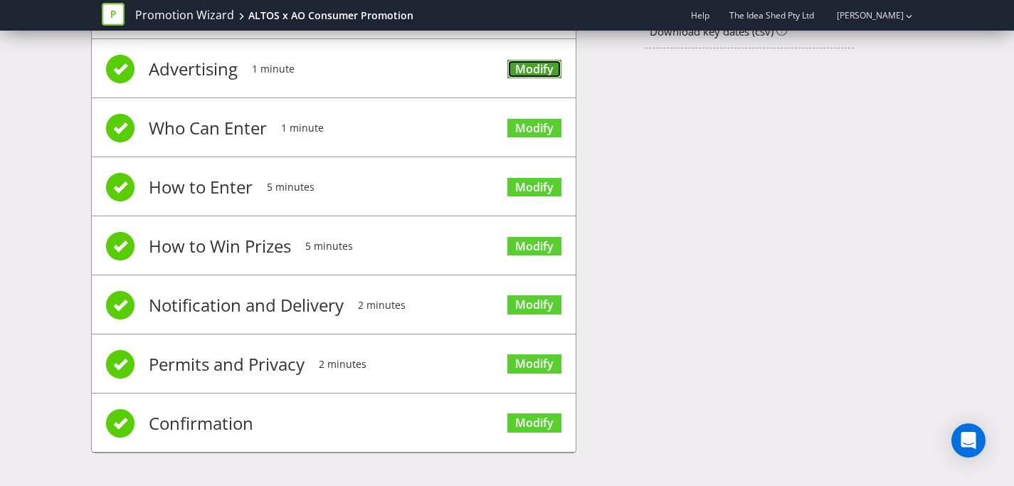
click at [540, 68] on link "Modify" at bounding box center [535, 69] width 54 height 19
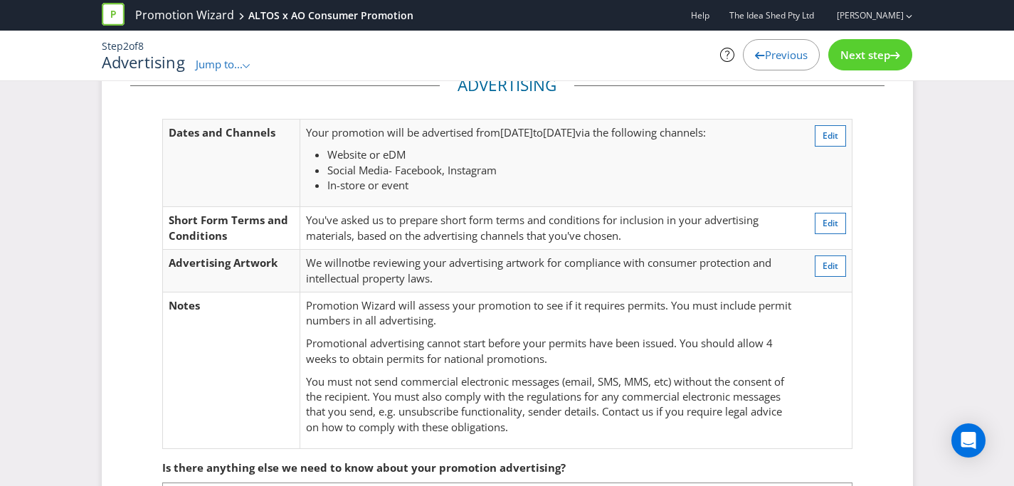
scroll to position [178, 0]
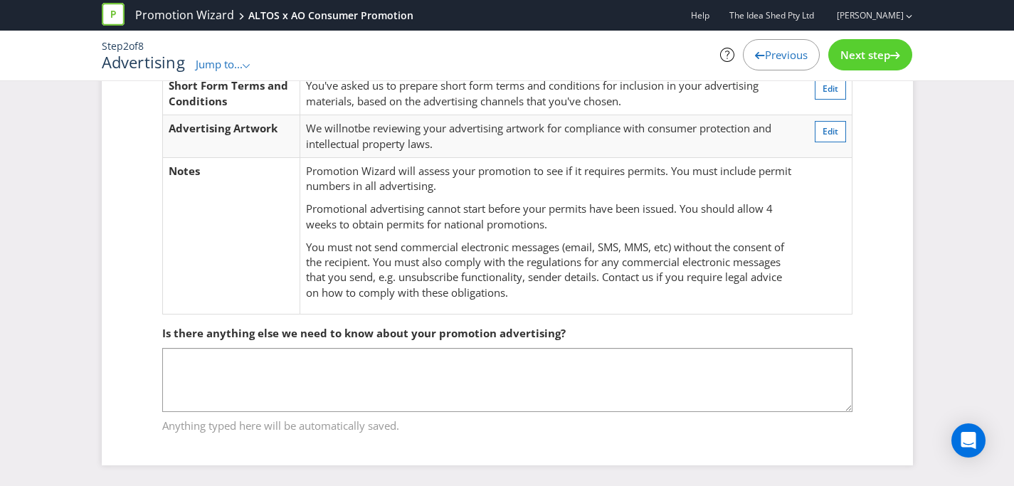
click at [873, 50] on span "Next step" at bounding box center [866, 55] width 50 height 14
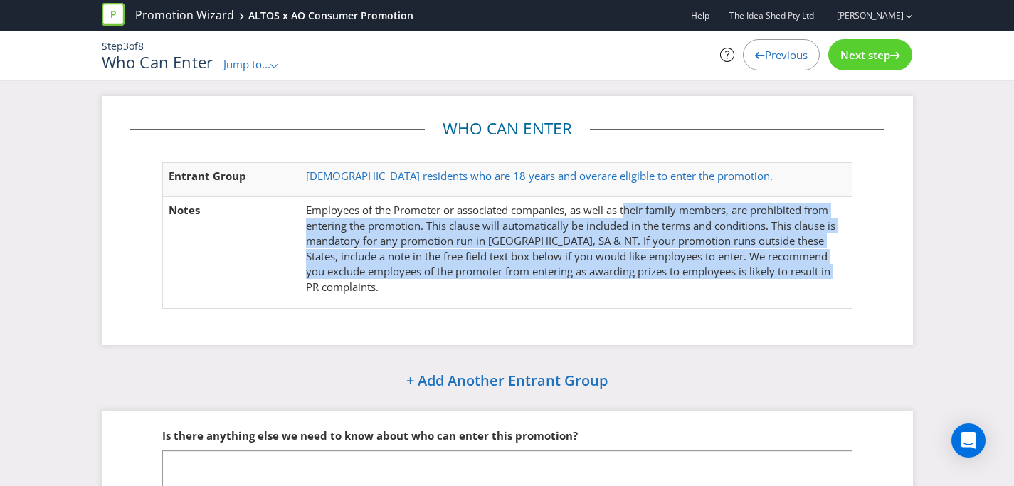
drag, startPoint x: 627, startPoint y: 211, endPoint x: 772, endPoint y: 280, distance: 160.2
click at [772, 280] on p "Employees of the Promoter or associated companies, as well as their family memb…" at bounding box center [576, 249] width 540 height 92
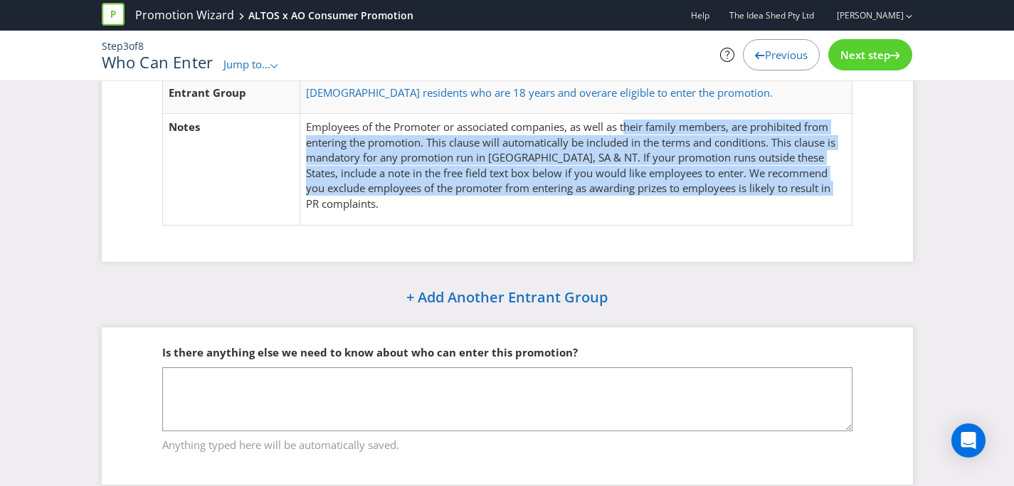
scroll to position [103, 0]
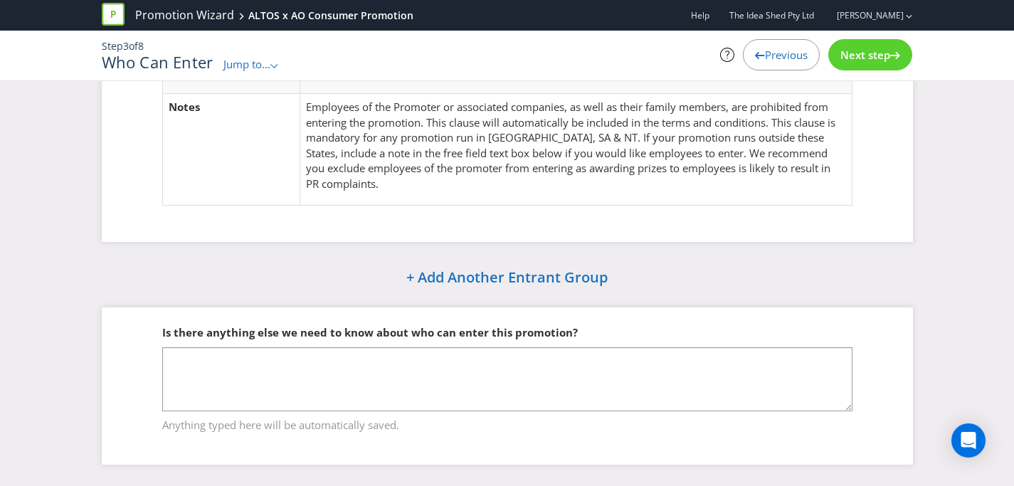
click at [883, 61] on span "Next step" at bounding box center [866, 55] width 50 height 14
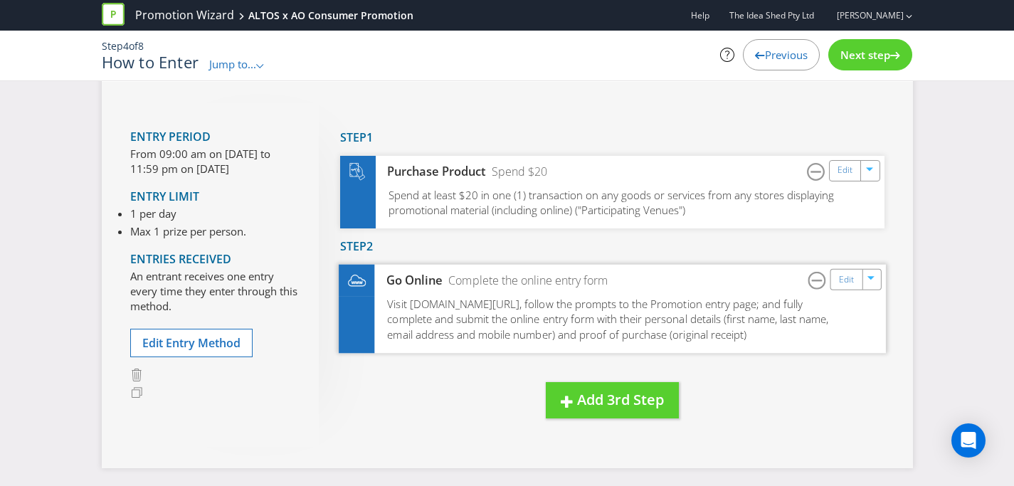
scroll to position [65, 0]
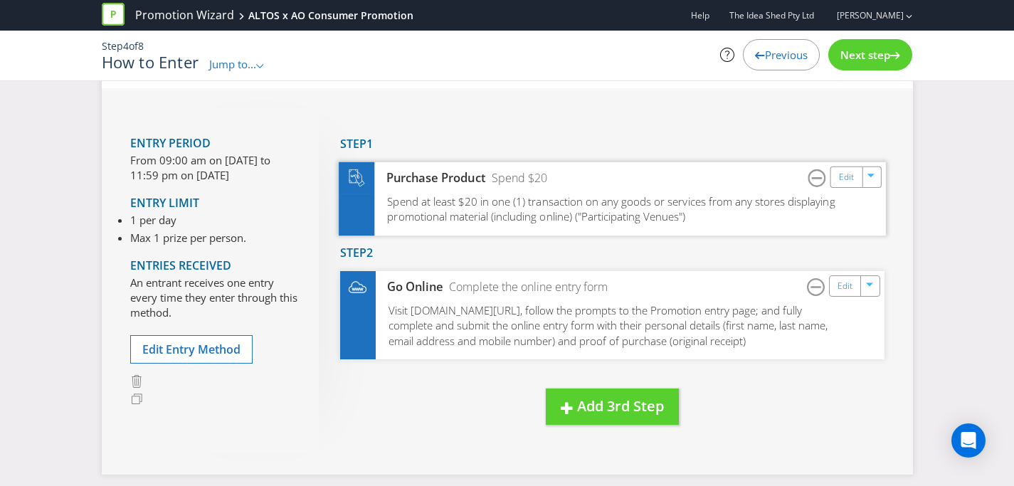
click at [637, 207] on span "Spend at least $20 in one (1) transaction on any goods or services from any sto…" at bounding box center [611, 209] width 448 height 30
click at [446, 185] on div "Purchase Product" at bounding box center [429, 178] width 111 height 16
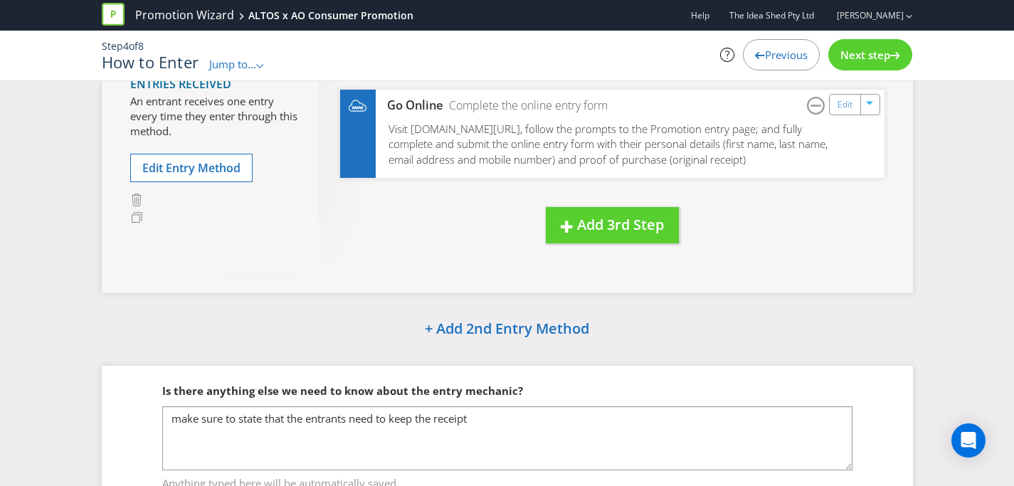
scroll to position [247, 0]
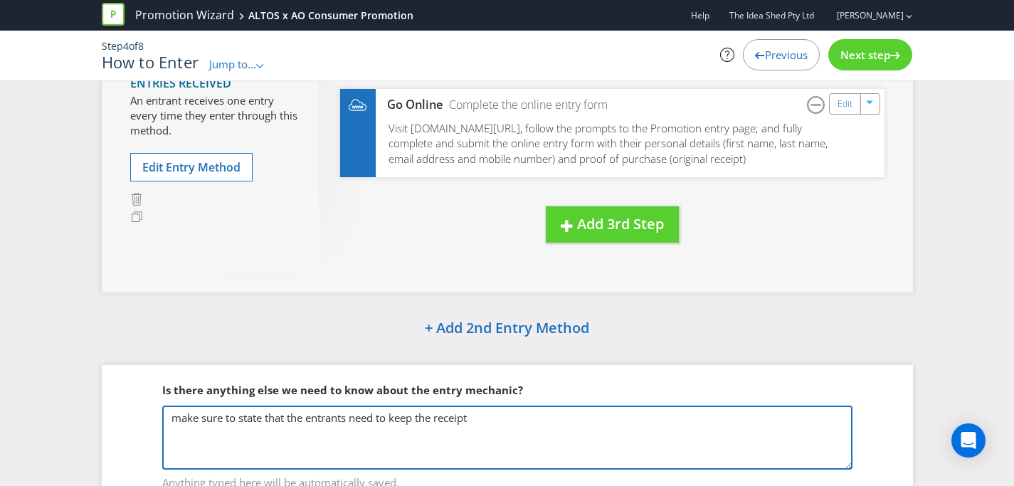
click at [562, 422] on textarea "make sure to state that the entrants need to keep the receipt" at bounding box center [507, 438] width 691 height 64
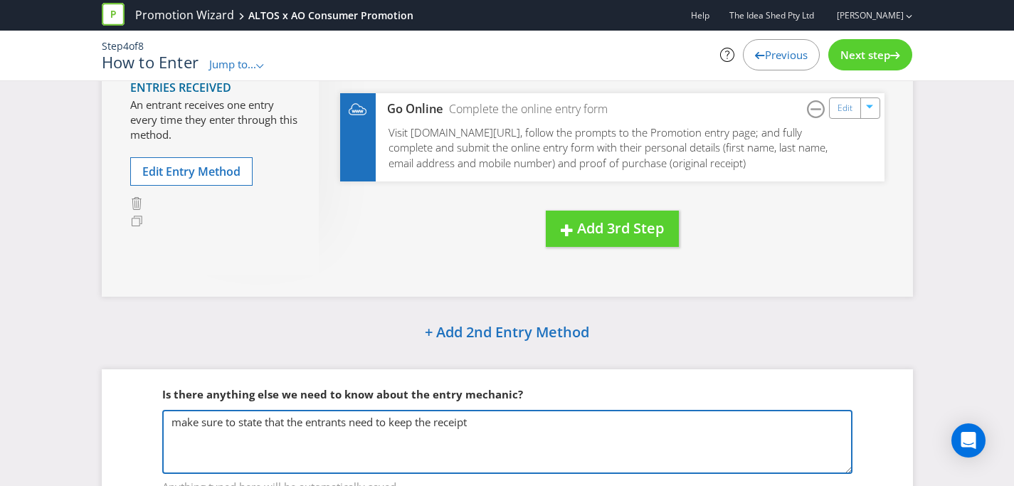
scroll to position [167, 0]
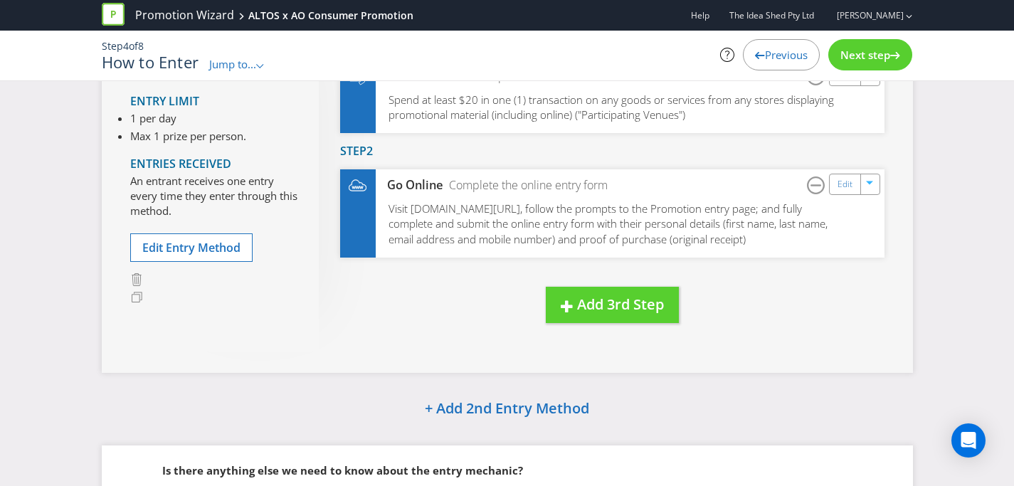
click at [863, 63] on div "Next step" at bounding box center [871, 54] width 84 height 31
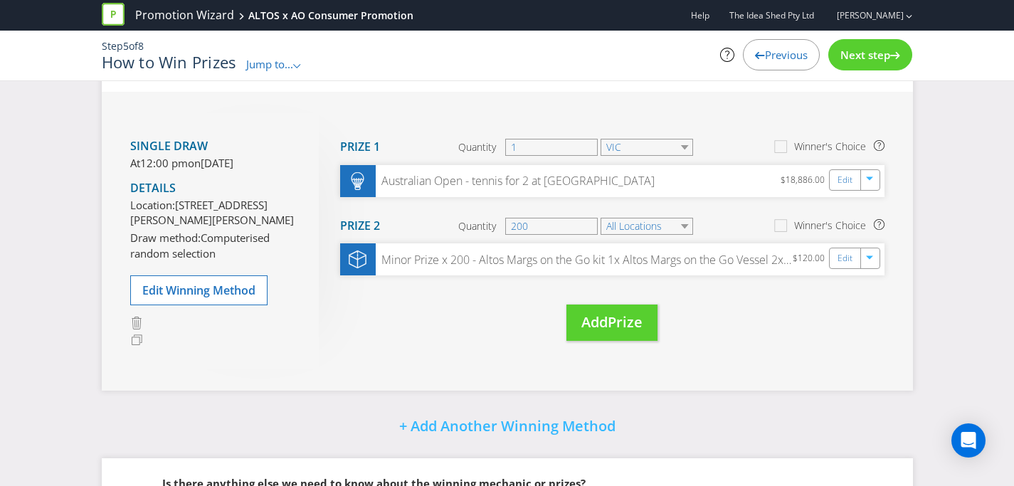
click at [874, 54] on span "Next step" at bounding box center [866, 55] width 50 height 14
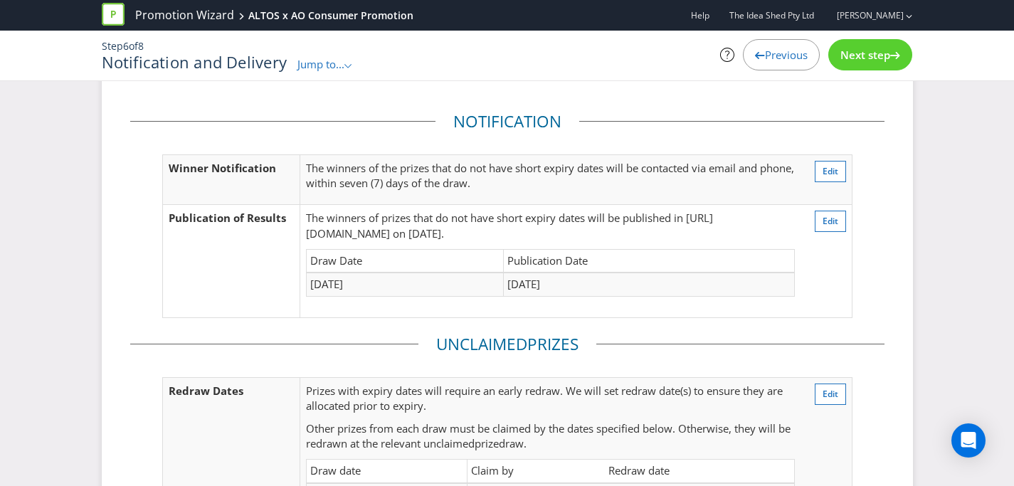
scroll to position [109, 0]
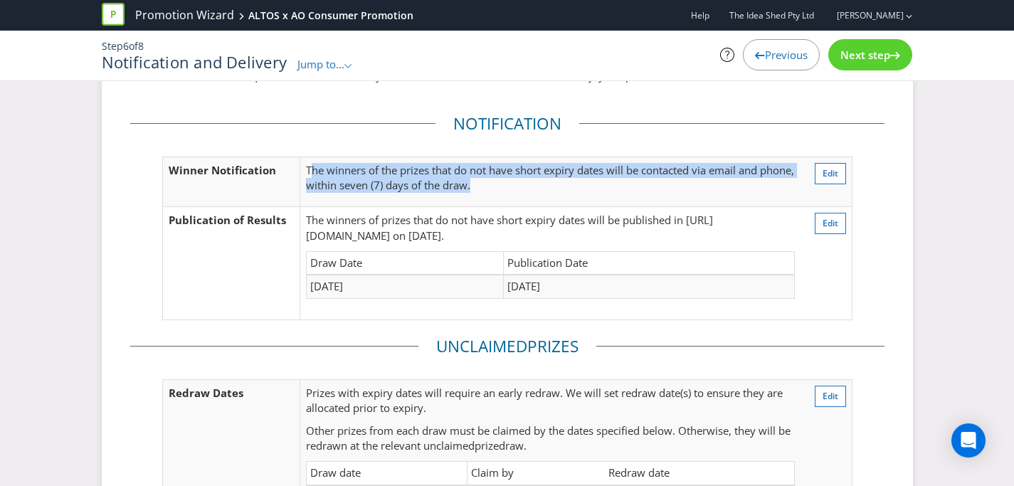
drag, startPoint x: 311, startPoint y: 166, endPoint x: 614, endPoint y: 198, distance: 304.9
click at [614, 198] on td "The winners of the prizes that do not have short expiry dates will be contacted…" at bounding box center [550, 182] width 500 height 50
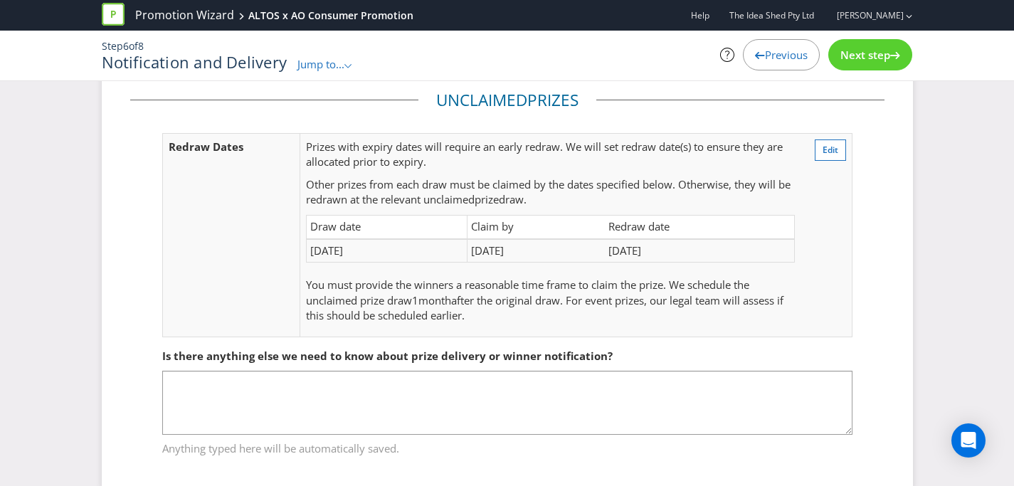
scroll to position [366, 0]
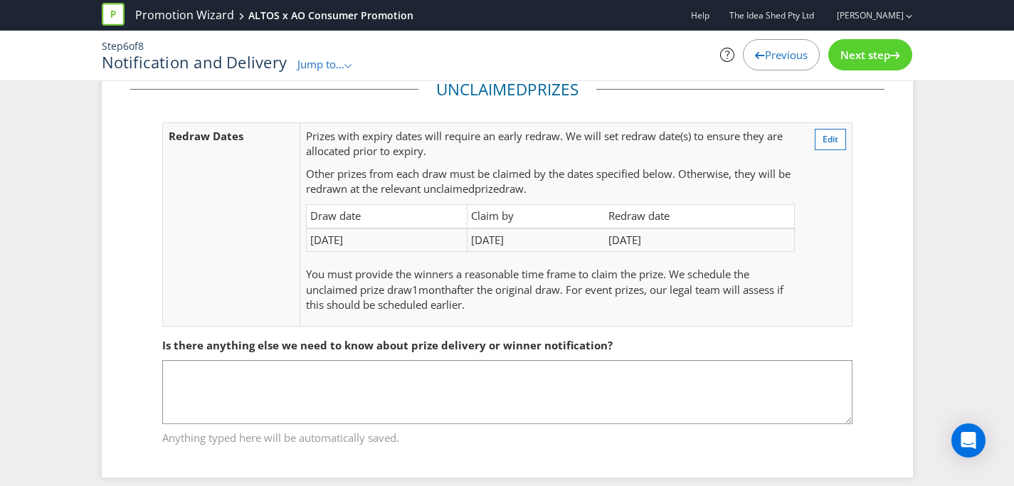
click at [890, 43] on div "Next step" at bounding box center [871, 54] width 84 height 31
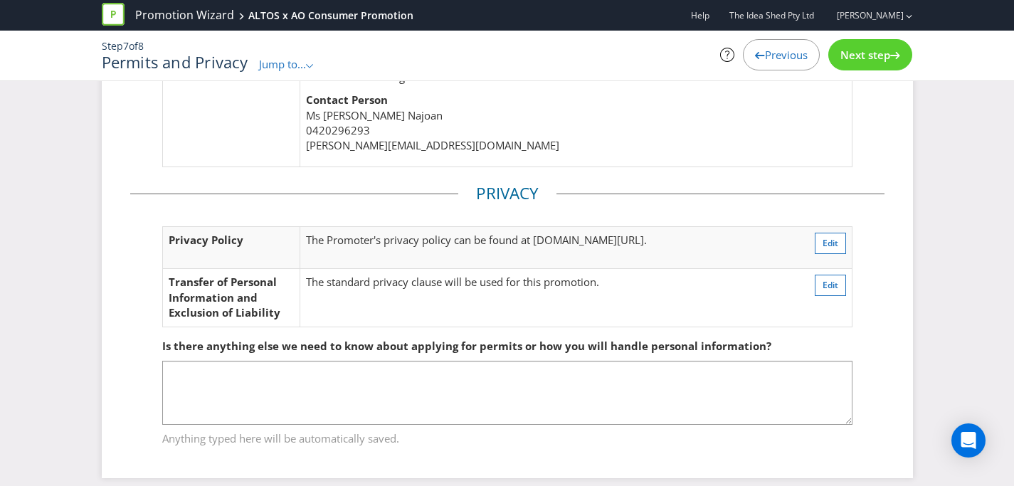
scroll to position [483, 0]
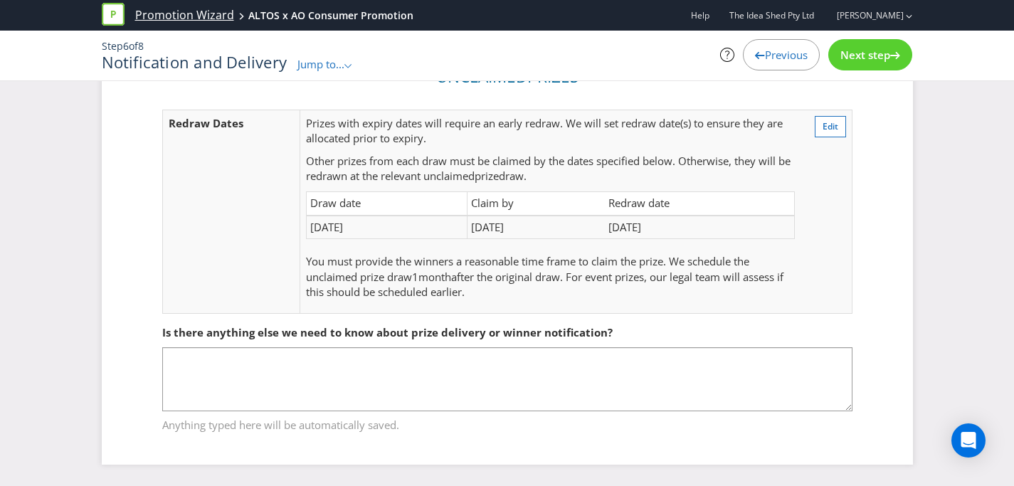
scroll to position [366, 0]
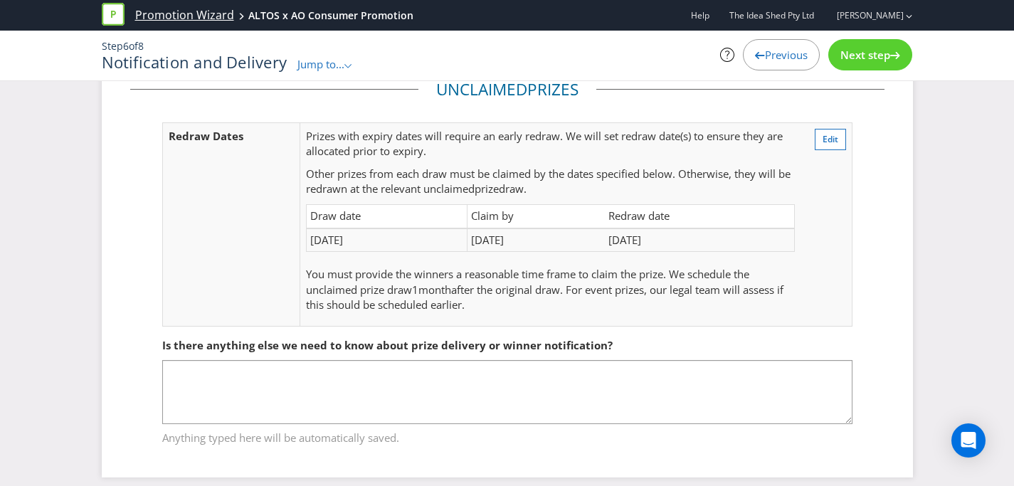
click at [173, 10] on link "Promotion Wizard" at bounding box center [184, 15] width 99 height 16
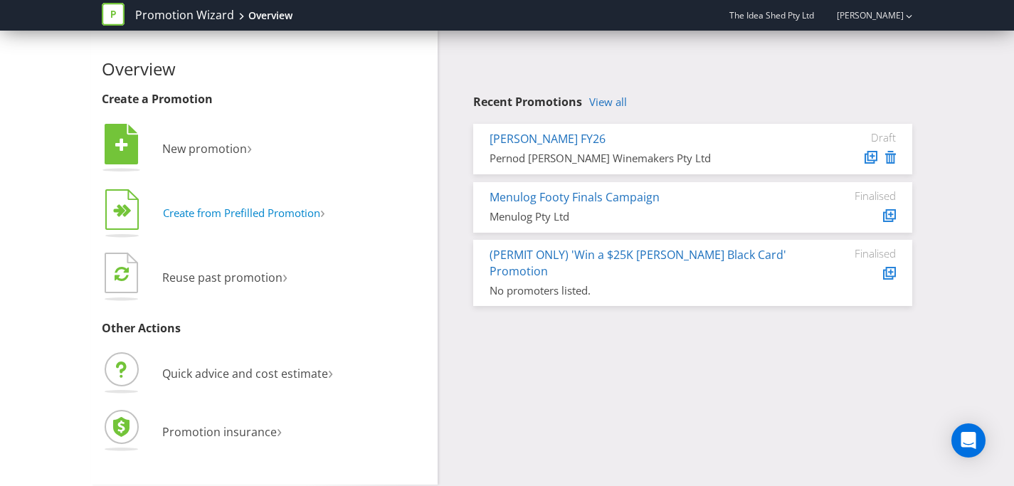
click at [272, 217] on span "Create from Prefilled Promotion" at bounding box center [241, 213] width 157 height 14
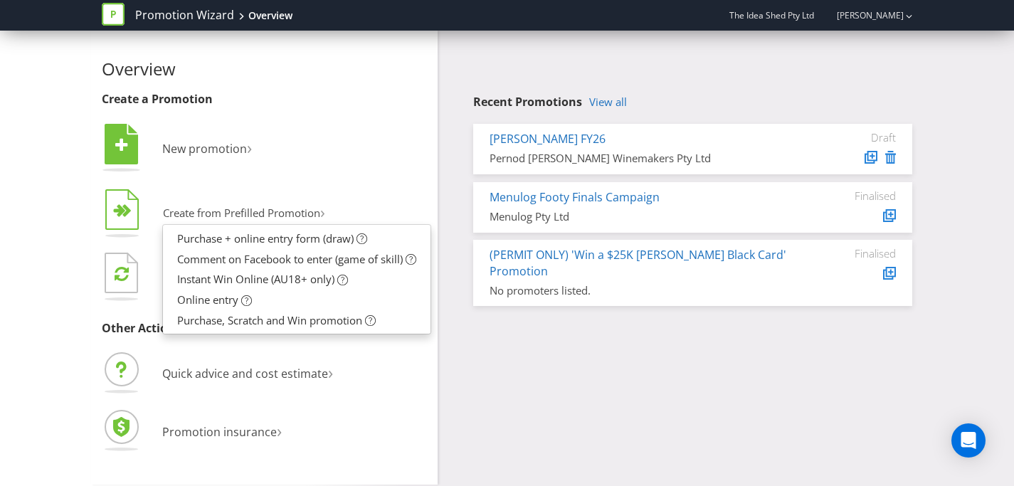
click at [162, 310] on ul "Purchase + online entry form (draw) Comment on Facebook to enter (game of skill…" at bounding box center [296, 279] width 269 height 110
click at [138, 284] on use at bounding box center [121, 273] width 33 height 41
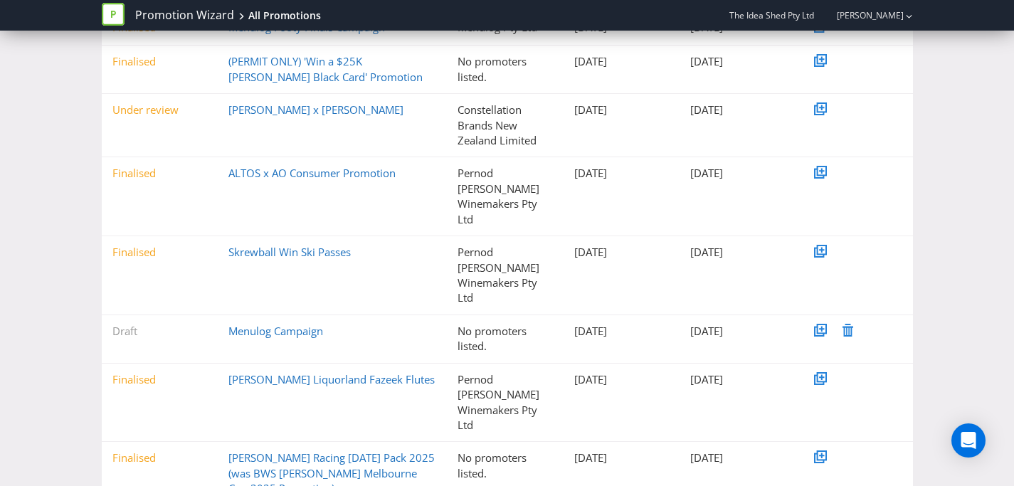
scroll to position [374, 0]
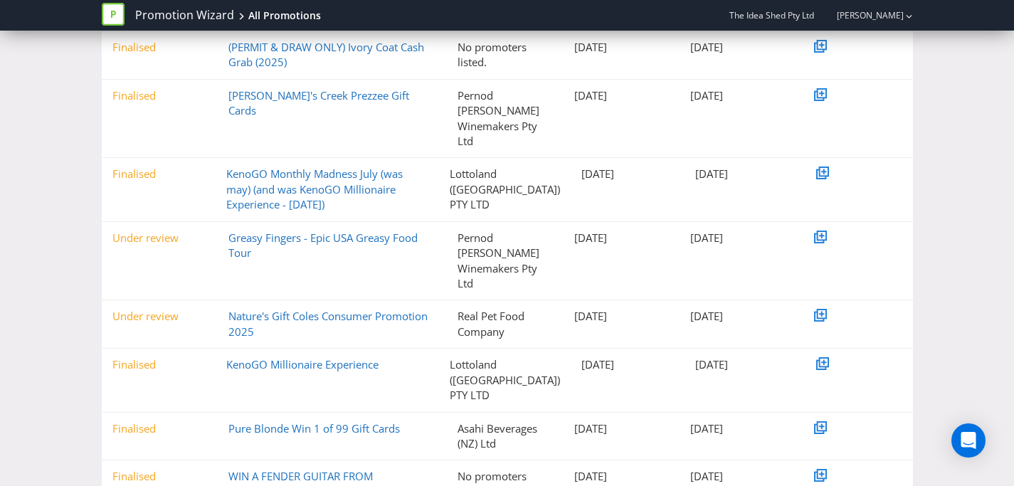
scroll to position [327, 0]
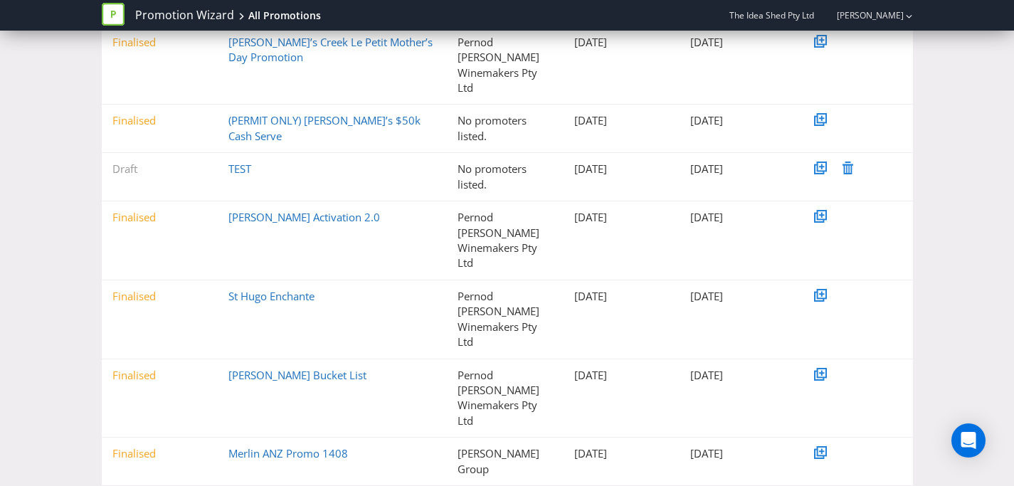
scroll to position [350, 0]
click at [299, 288] on link "St Hugo Enchante" at bounding box center [272, 295] width 86 height 14
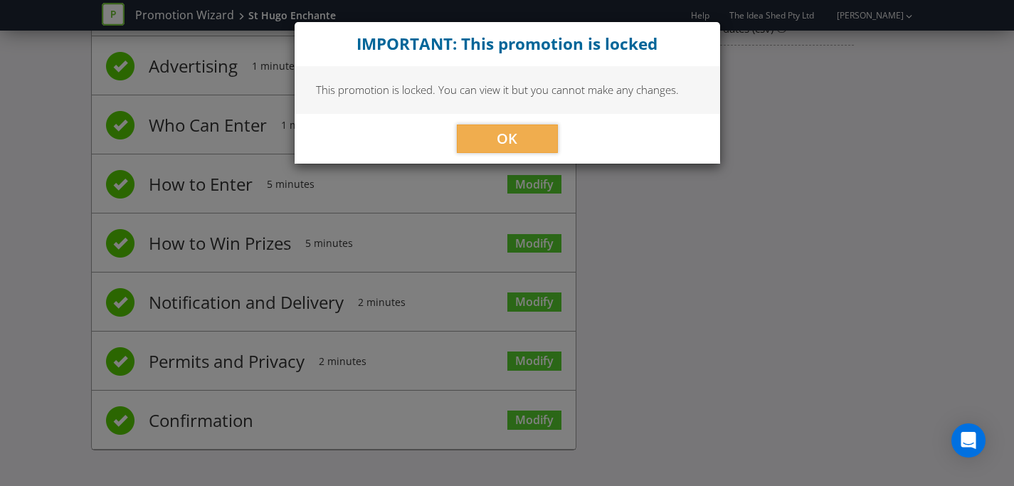
scroll to position [88, 0]
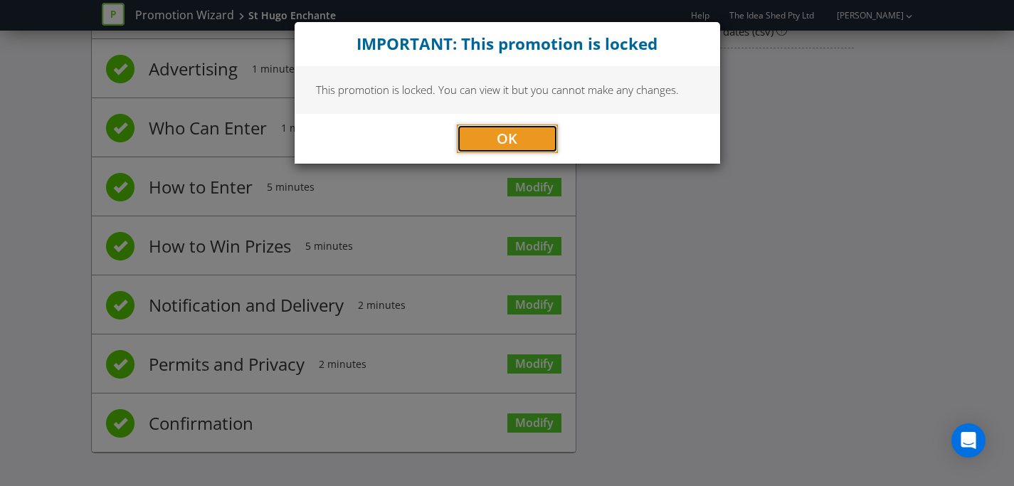
click at [515, 132] on span "OK" at bounding box center [507, 138] width 21 height 19
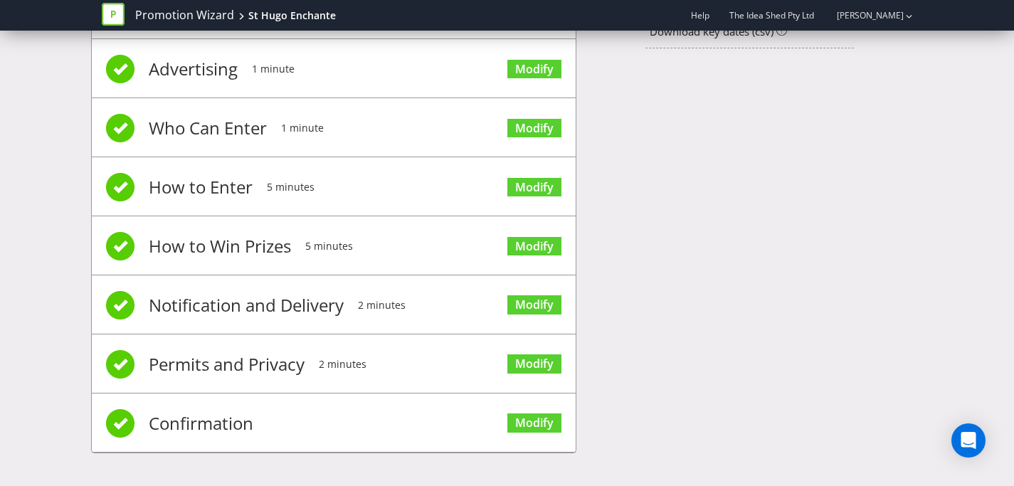
scroll to position [0, 0]
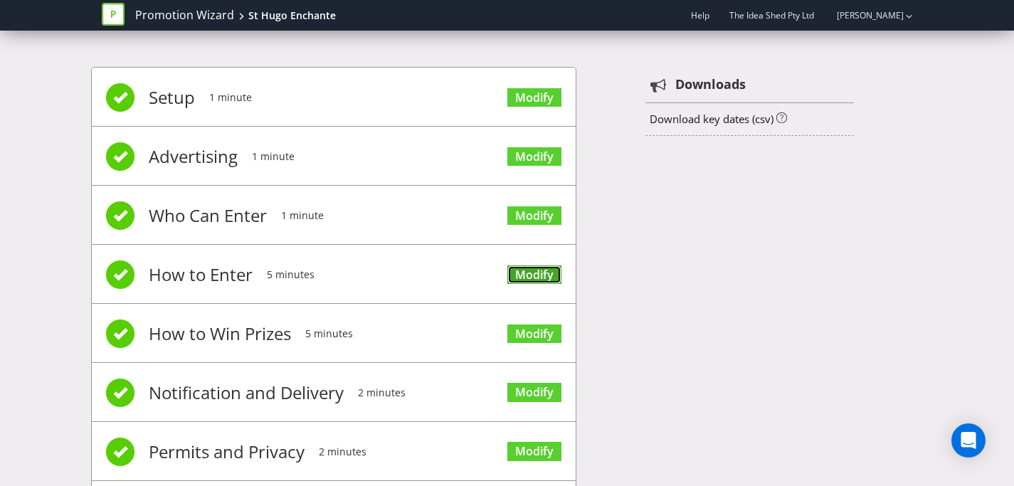
click at [545, 279] on link "Modify" at bounding box center [535, 275] width 54 height 19
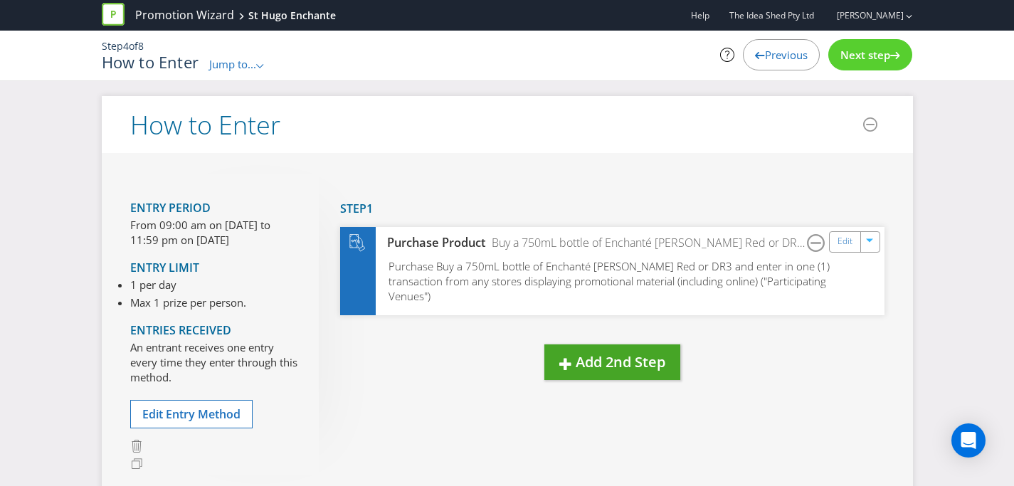
scroll to position [7, 0]
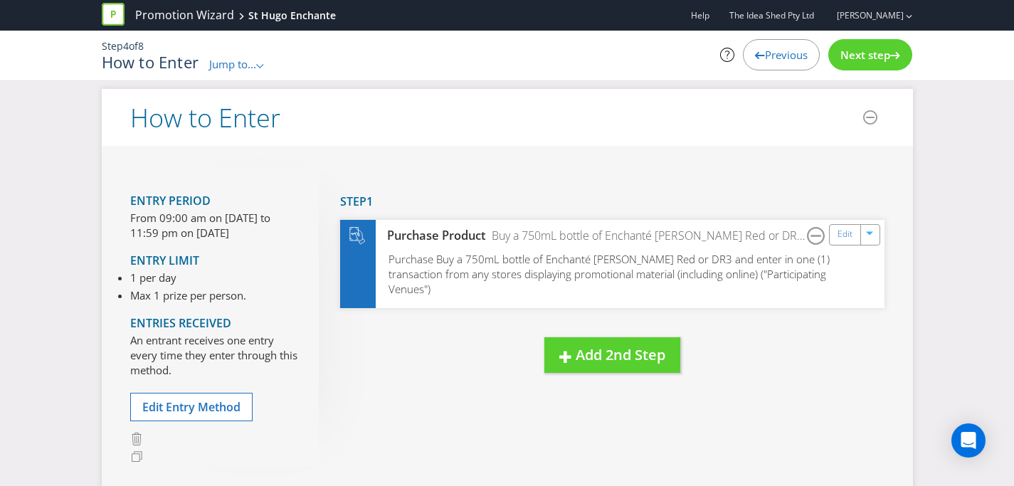
click at [845, 57] on span "Next step" at bounding box center [866, 55] width 50 height 14
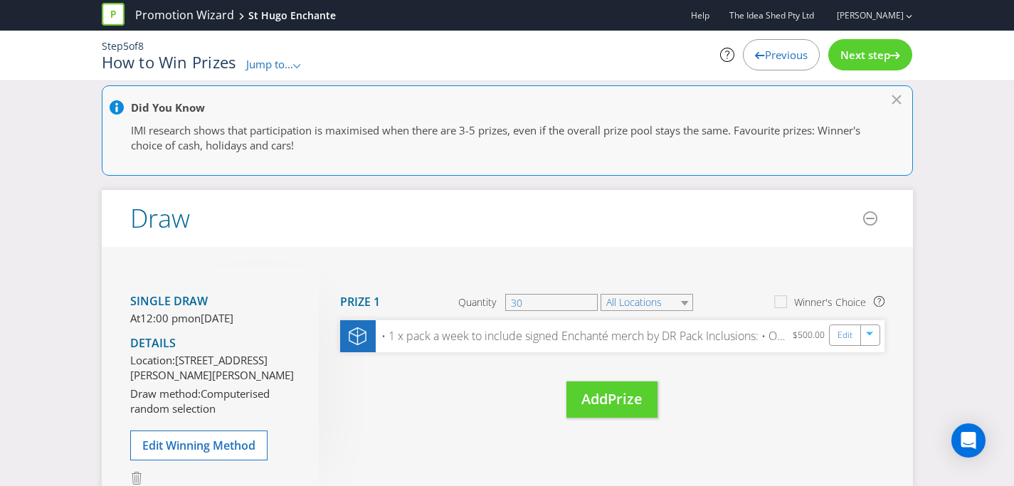
scroll to position [120, 0]
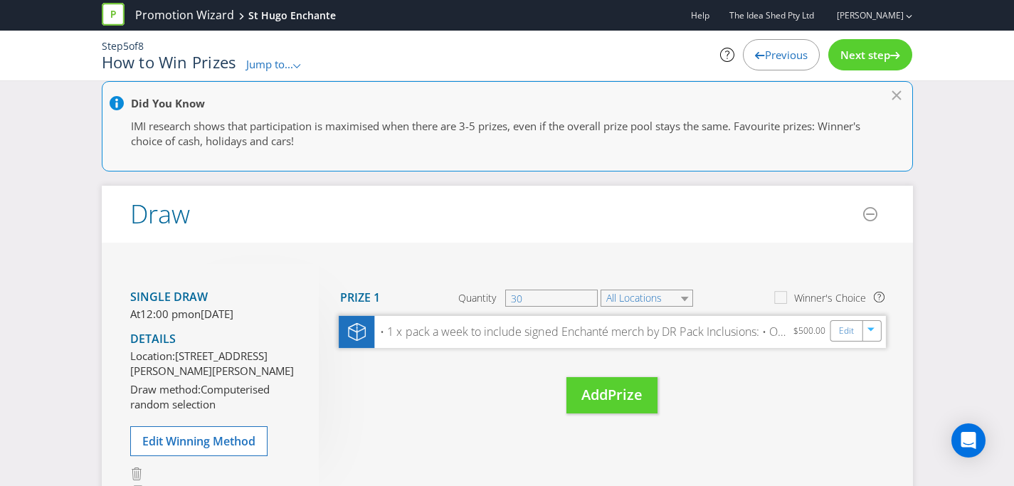
click at [844, 342] on div "• 1 x pack a week to include signed Enchanté merch by DR Pack Inclusions: • Off…" at bounding box center [612, 332] width 547 height 32
click at [844, 334] on link "Edit" at bounding box center [846, 331] width 15 height 16
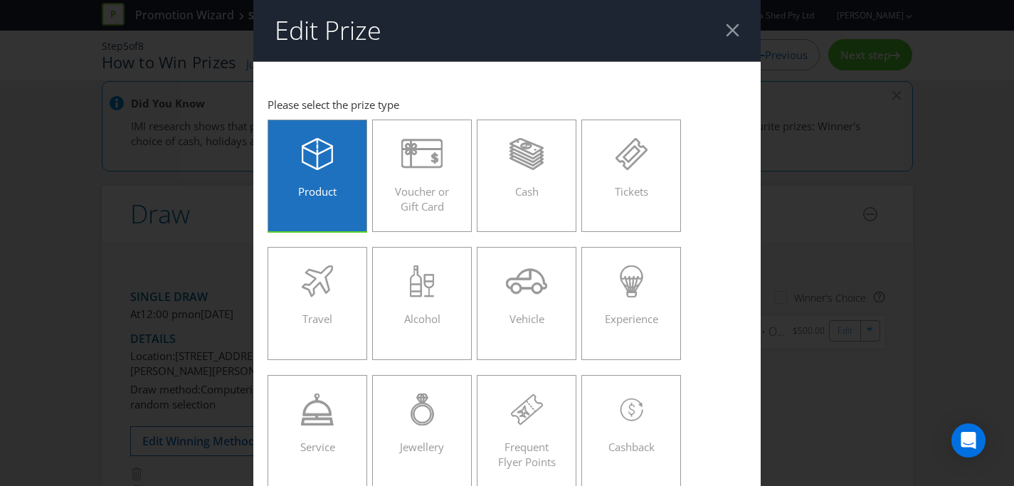
click at [737, 31] on div at bounding box center [733, 30] width 14 height 14
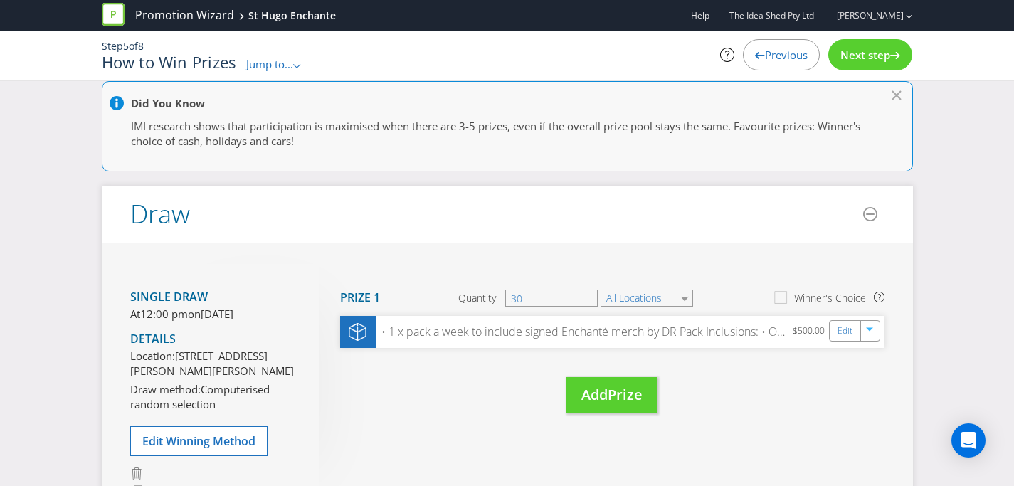
scroll to position [185, 0]
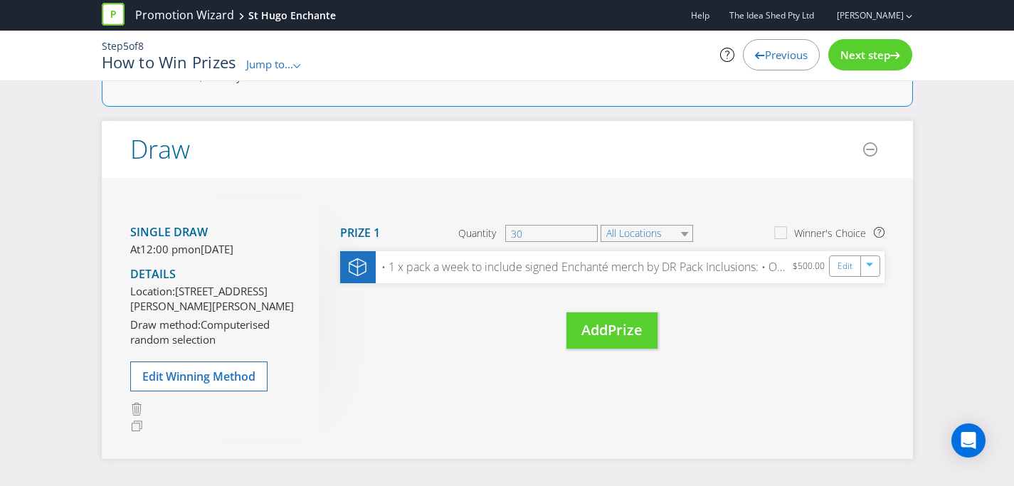
click at [881, 48] on span "Next step" at bounding box center [866, 55] width 50 height 14
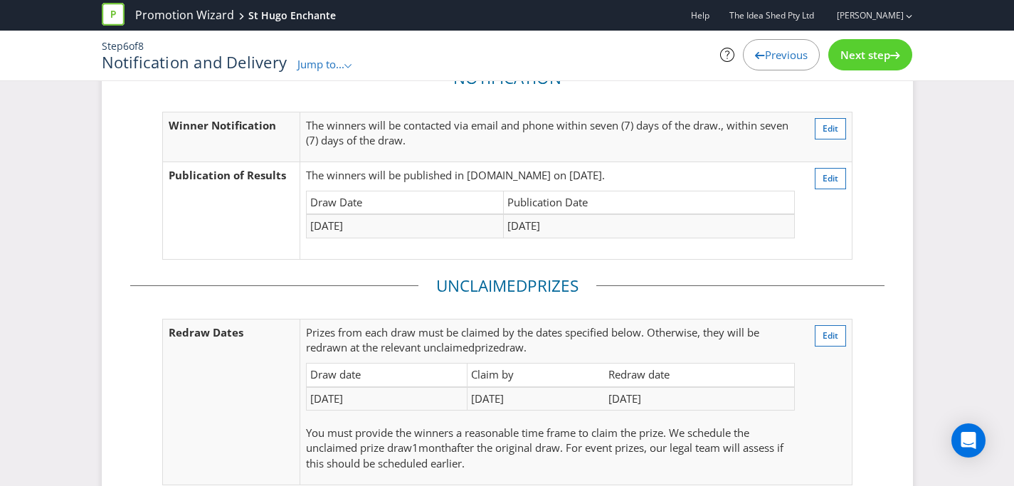
scroll to position [61, 0]
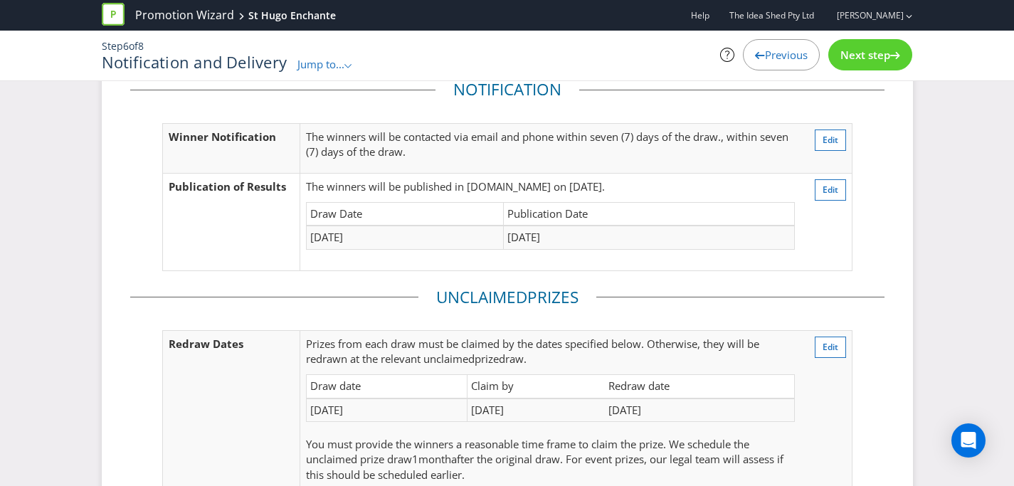
click at [845, 56] on span "Next step" at bounding box center [866, 55] width 50 height 14
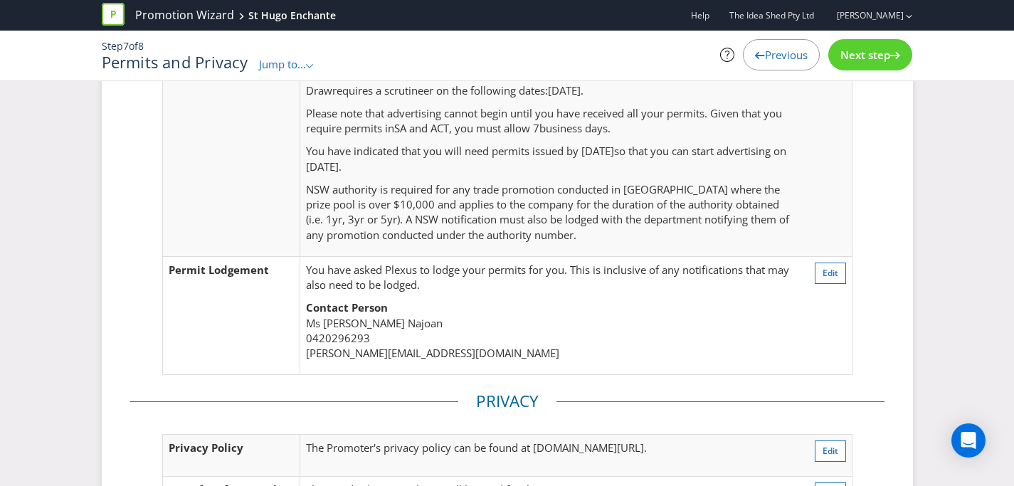
scroll to position [274, 0]
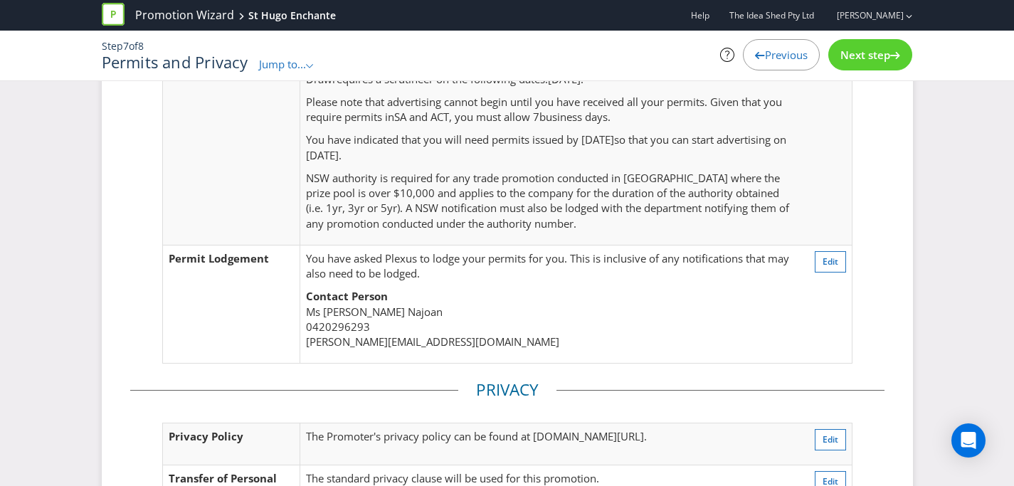
click at [867, 34] on div "Step 7 of 8 Permits and Privacy Jump to... .st0{fill-rule:evenodd;clip-rule:eve…" at bounding box center [507, 56] width 833 height 50
click at [868, 57] on span "Next step" at bounding box center [866, 55] width 50 height 14
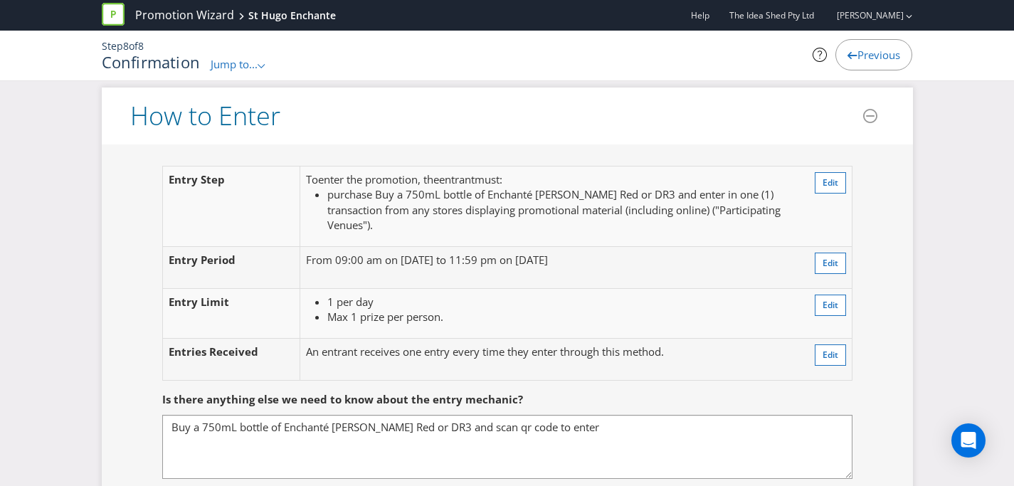
scroll to position [1325, 0]
